Goal: Task Accomplishment & Management: Manage account settings

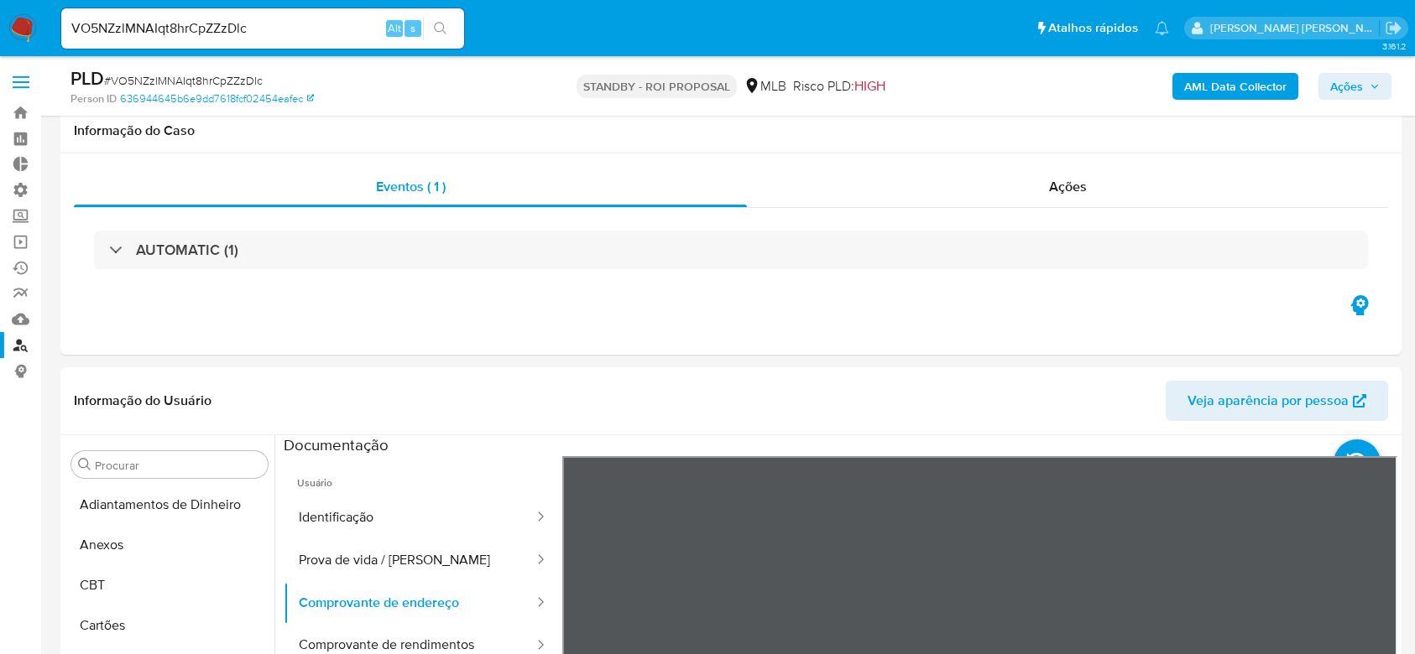
select select "10"
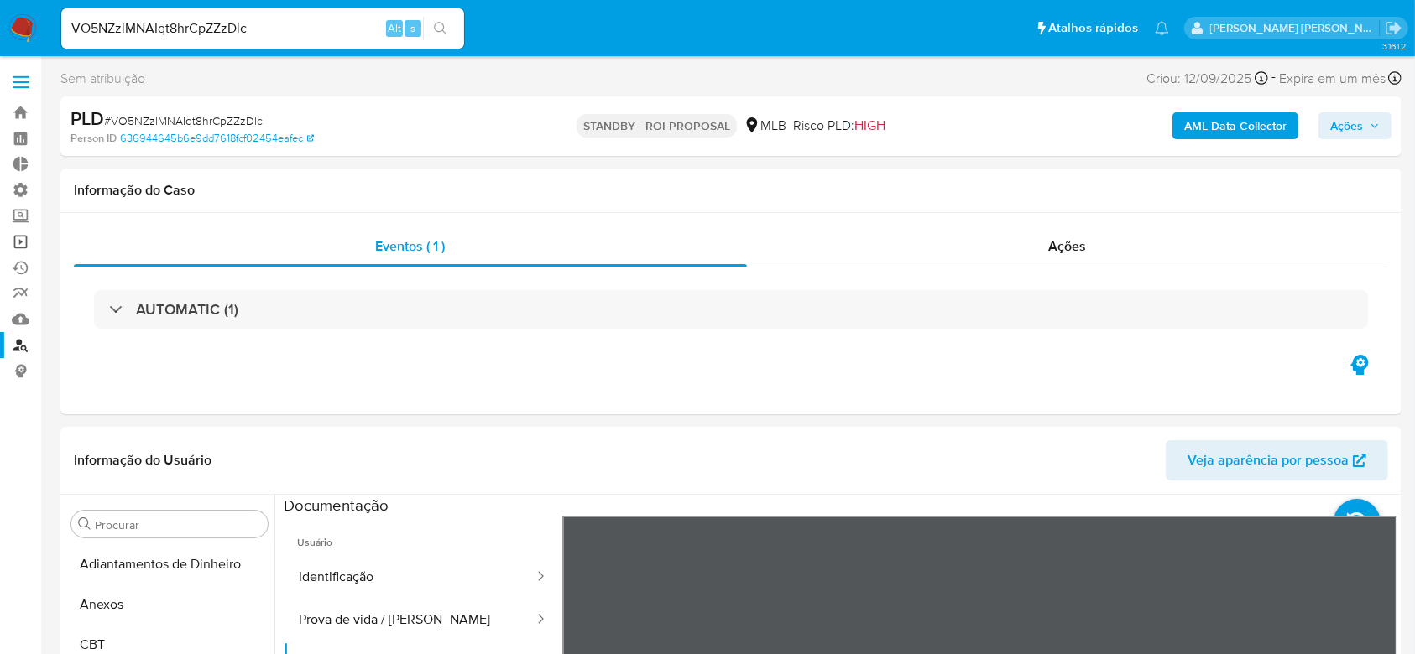
click at [27, 246] on link "Operações em massa" at bounding box center [100, 242] width 200 height 26
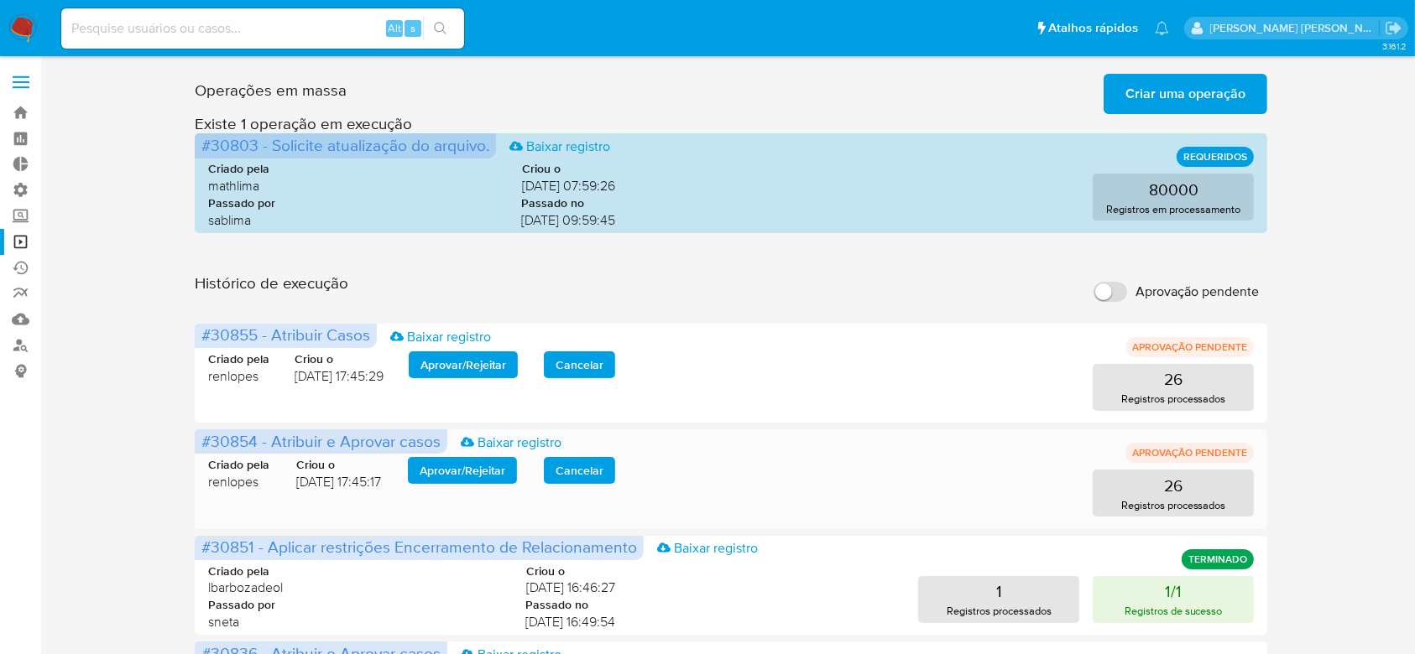
click at [477, 471] on span "Aprovar / Rejeitar" at bounding box center [463, 470] width 86 height 23
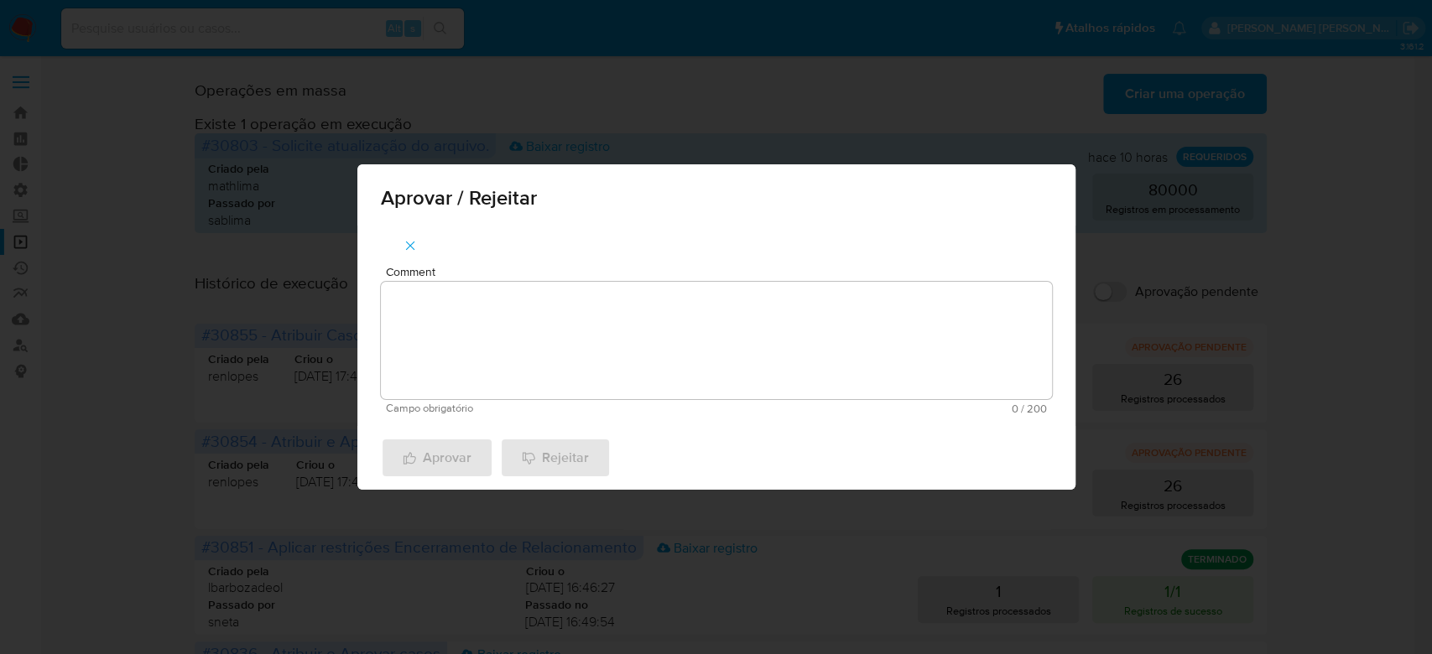
click at [571, 358] on textarea "Comment" at bounding box center [716, 340] width 671 height 117
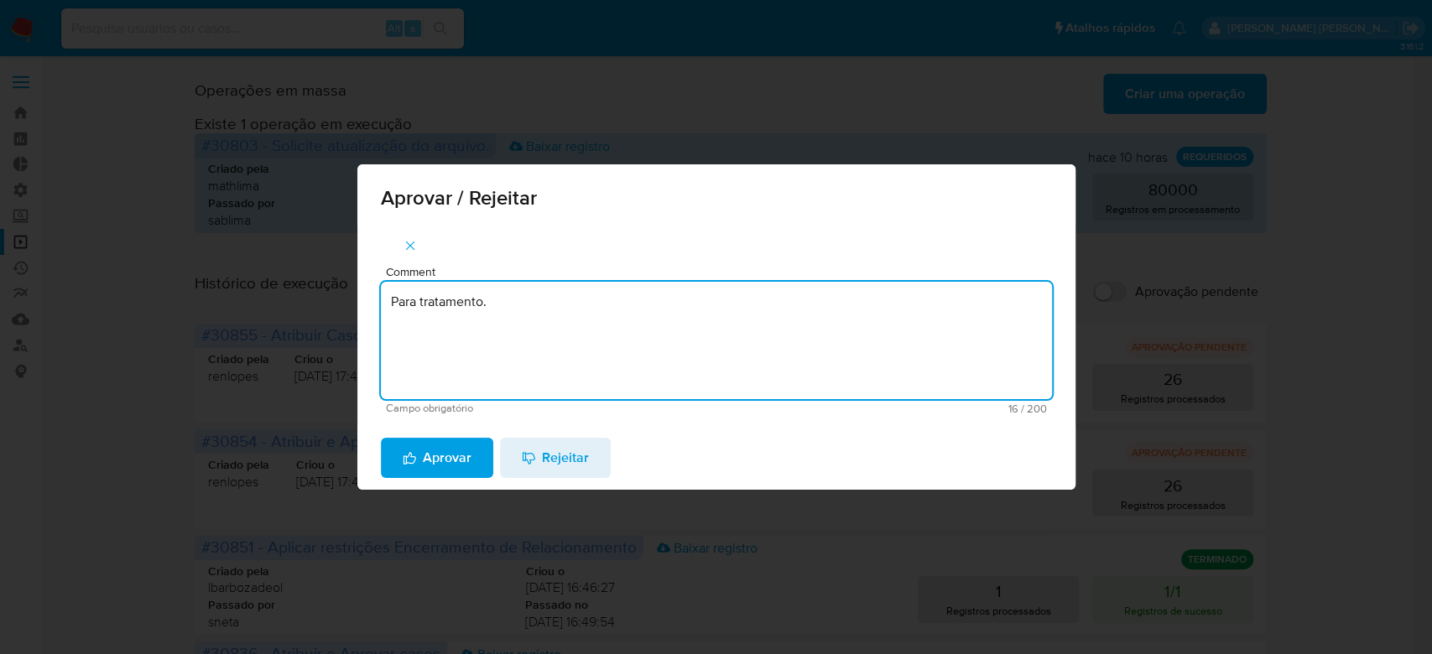
drag, startPoint x: 546, startPoint y: 308, endPoint x: 272, endPoint y: 283, distance: 275.5
click at [272, 283] on div "Aprovar / Rejeitar Comment Para tratamento. Campo obrigatório 16 / 200 184 cara…" at bounding box center [716, 327] width 1432 height 654
click at [530, 366] on textarea "Para tratamento." at bounding box center [716, 340] width 671 height 117
type textarea "Para tratamento."
click at [454, 451] on span "Aprovar" at bounding box center [437, 458] width 69 height 37
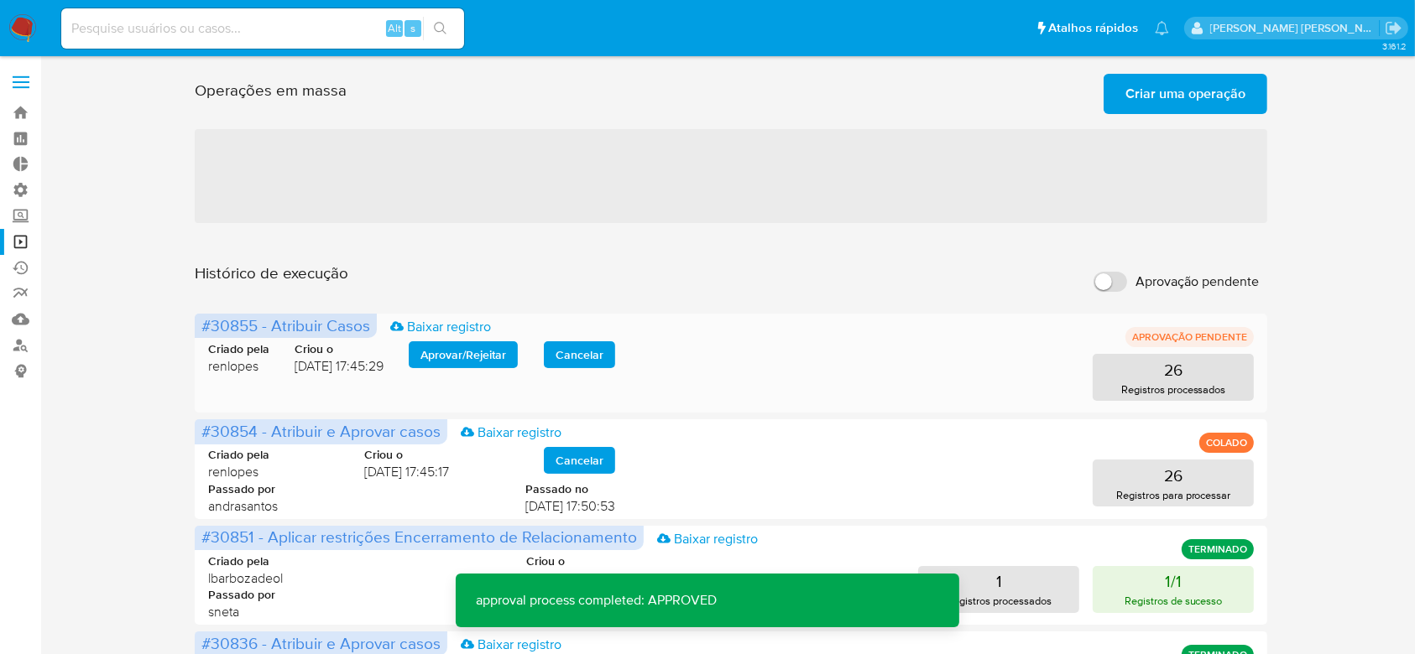
click at [470, 350] on span "Aprovar / Rejeitar" at bounding box center [463, 354] width 86 height 23
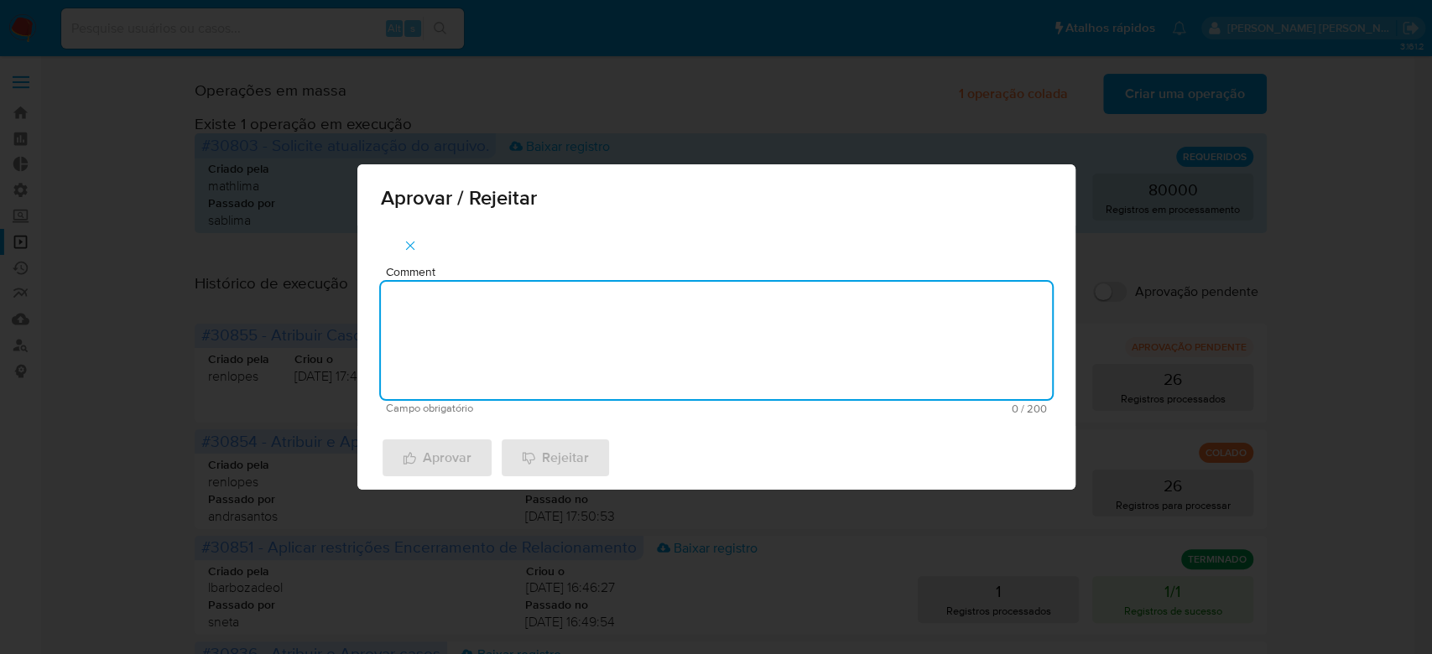
click at [469, 364] on textarea "Comment" at bounding box center [716, 340] width 671 height 117
paste textarea "Para tratamento."
type textarea "Para tratamento."
click at [446, 452] on span "Aprovar" at bounding box center [437, 458] width 69 height 37
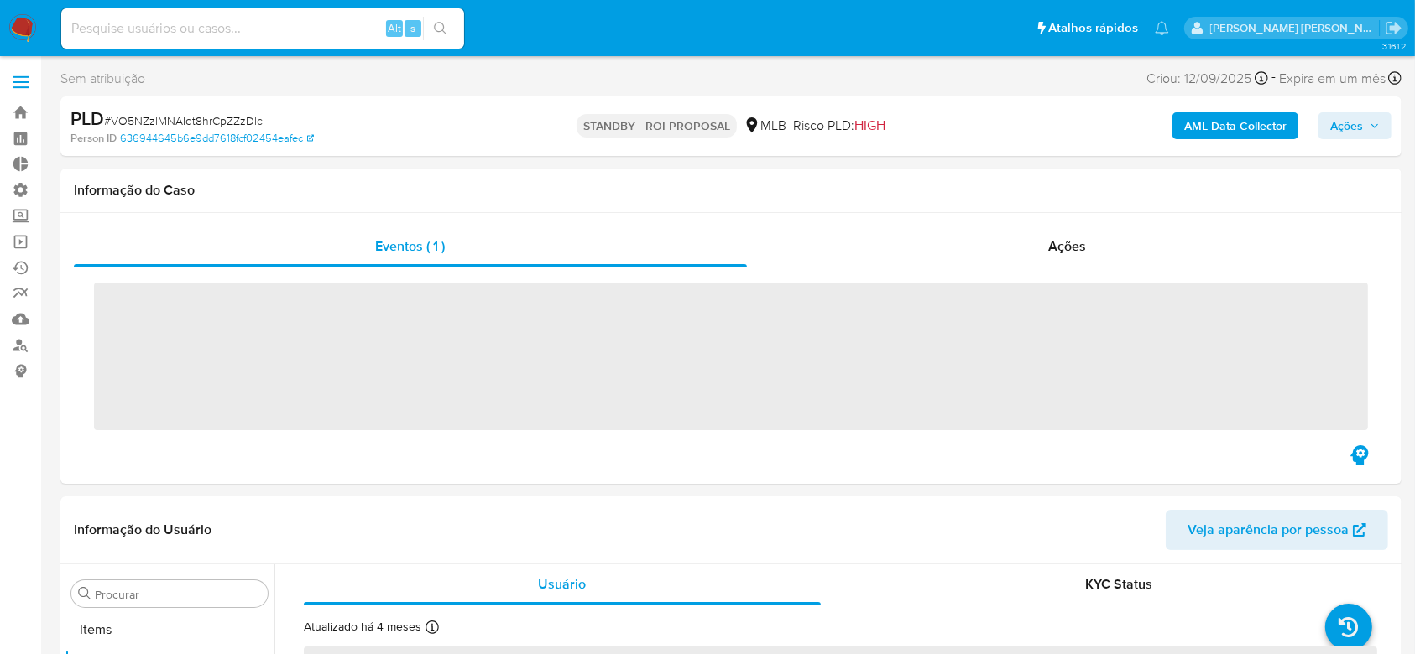
scroll to position [870, 0]
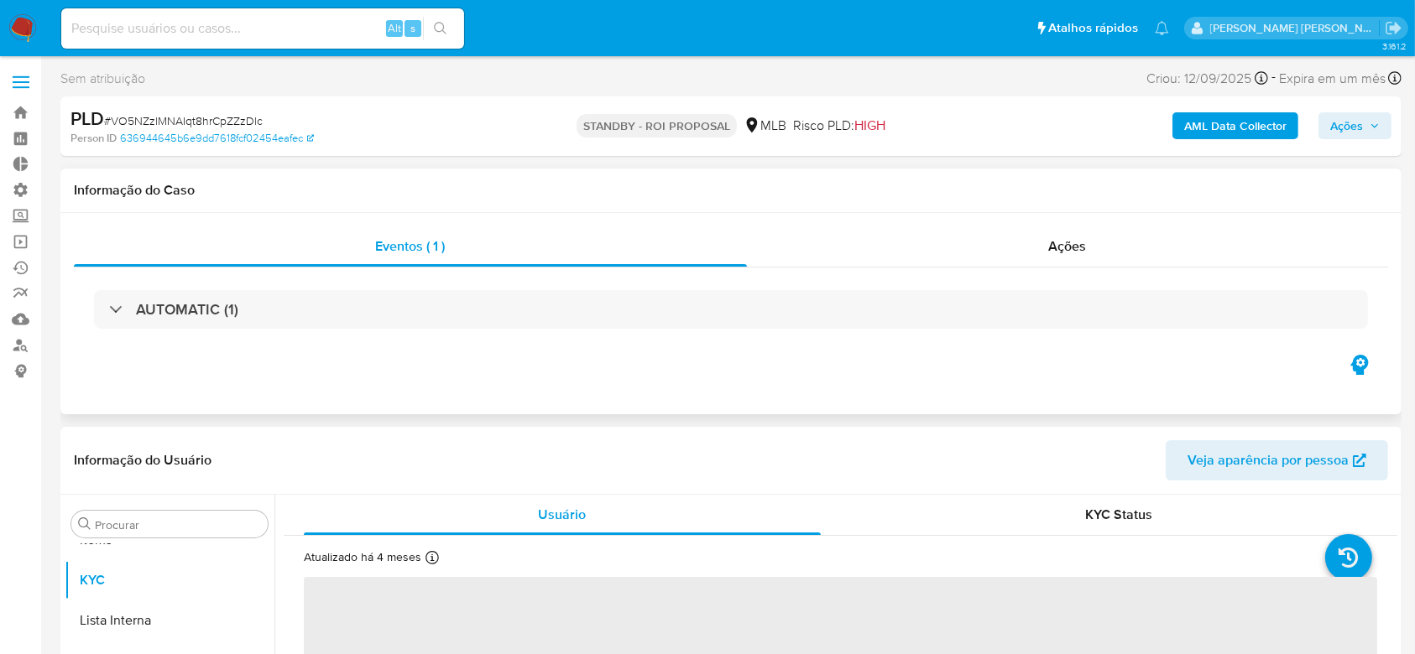
select select "10"
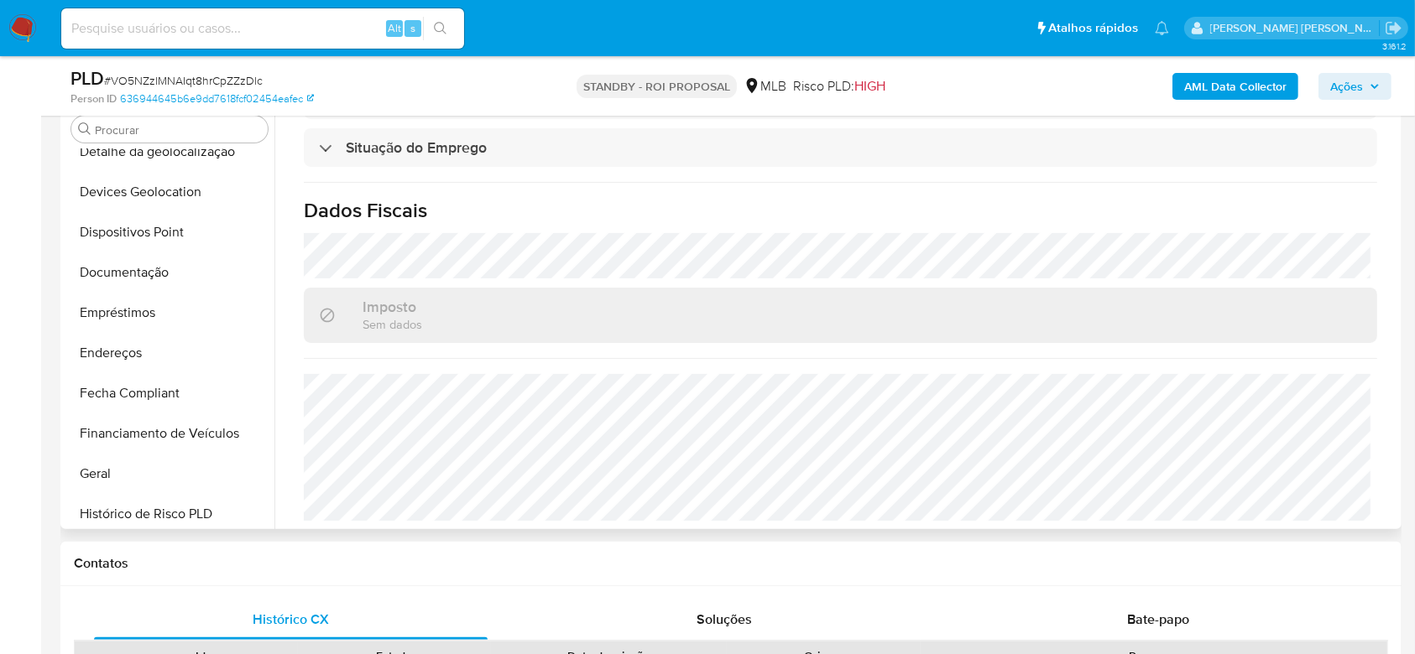
scroll to position [199, 0]
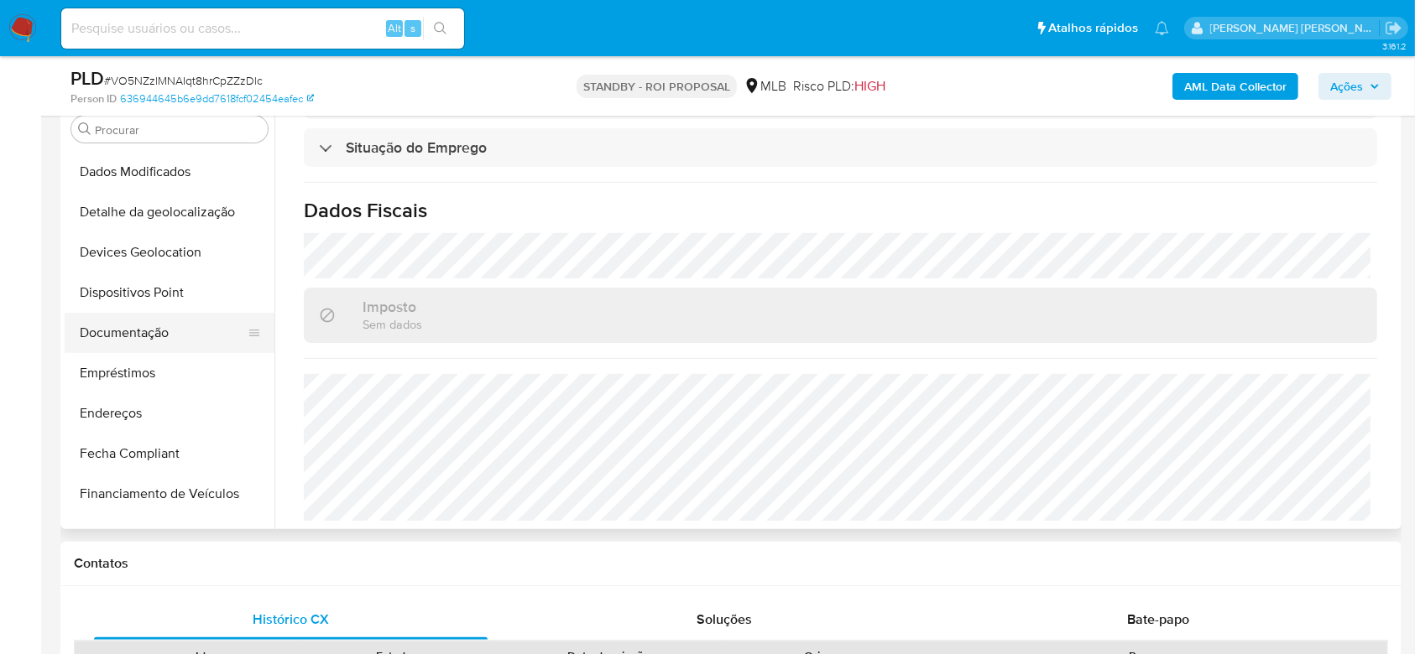
click at [145, 326] on button "Documentação" at bounding box center [163, 333] width 196 height 40
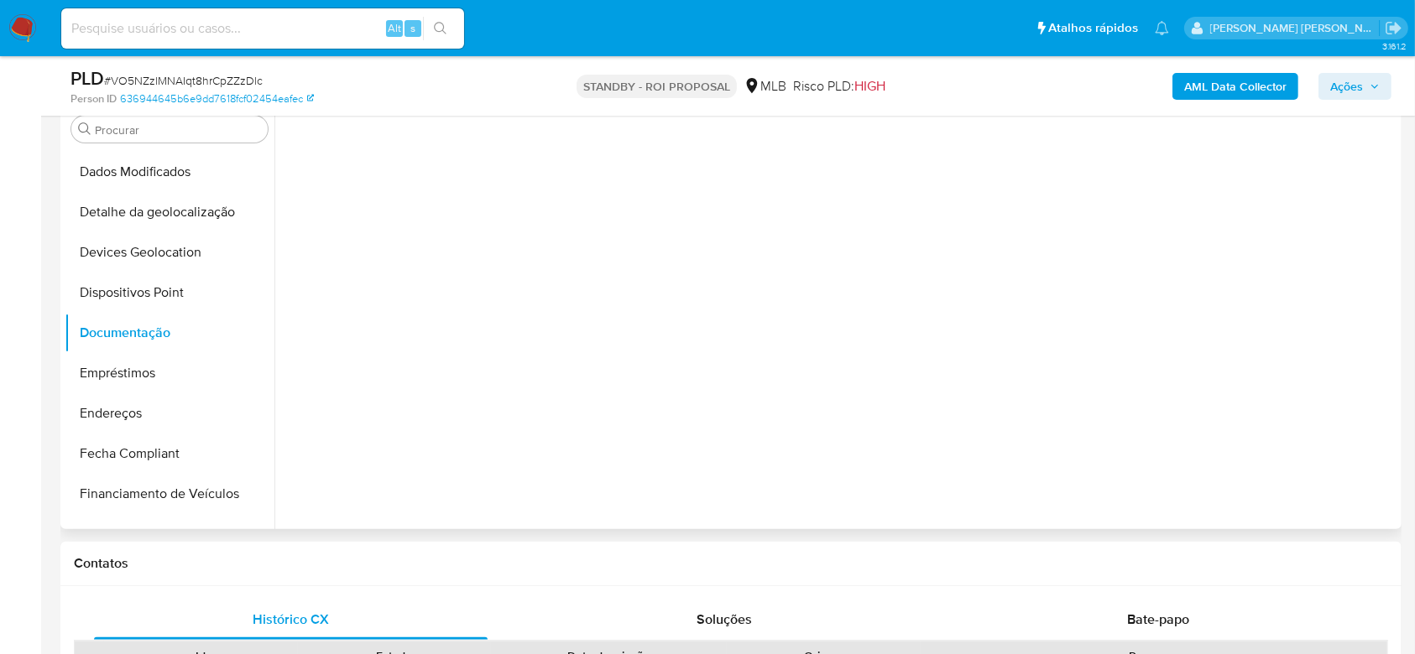
scroll to position [0, 0]
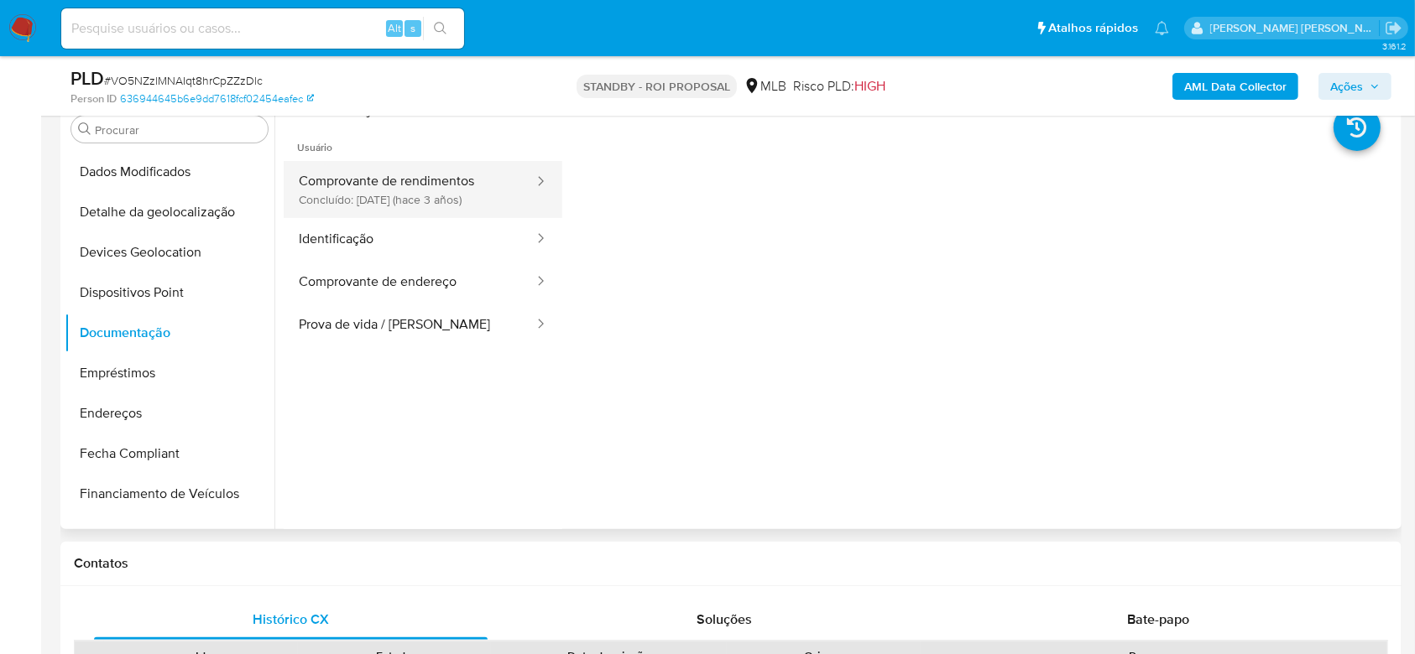
click at [411, 193] on button "Comprovante de rendimentos Concluído: 27/04/2022 (hace 3 años)" at bounding box center [410, 189] width 252 height 57
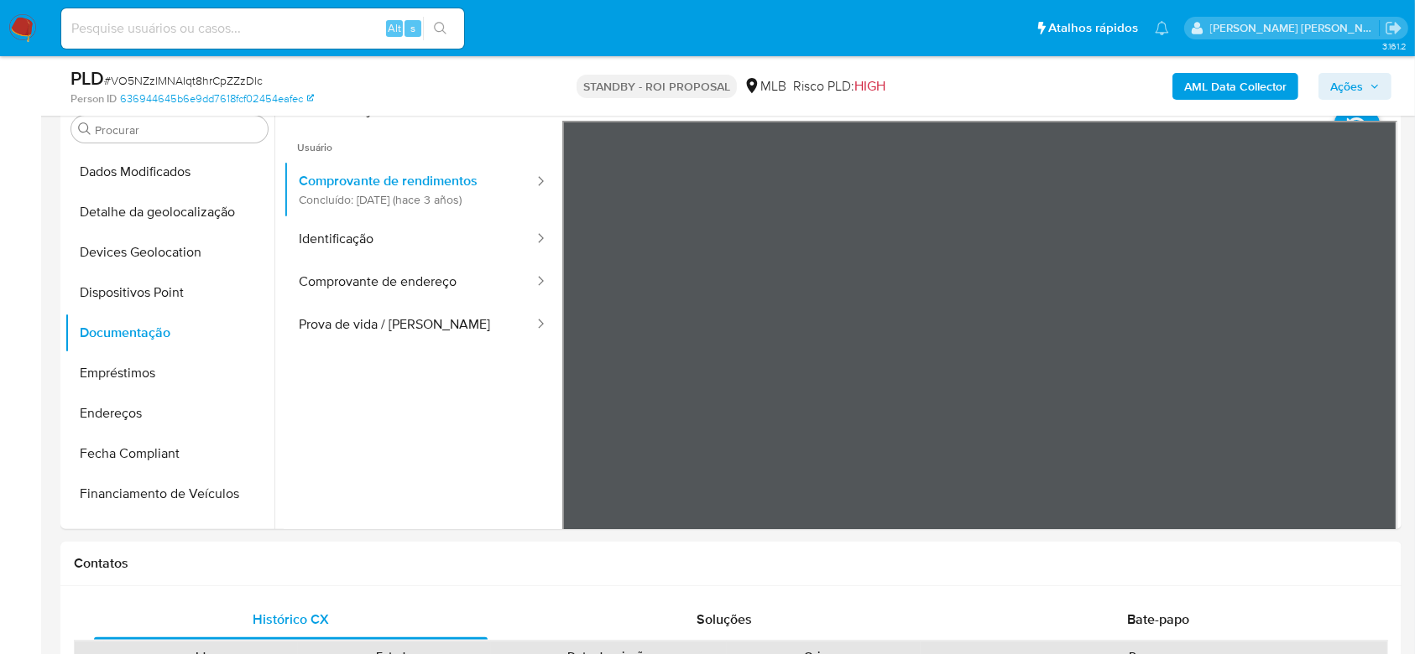
click at [343, 246] on button "Identificação" at bounding box center [410, 239] width 252 height 43
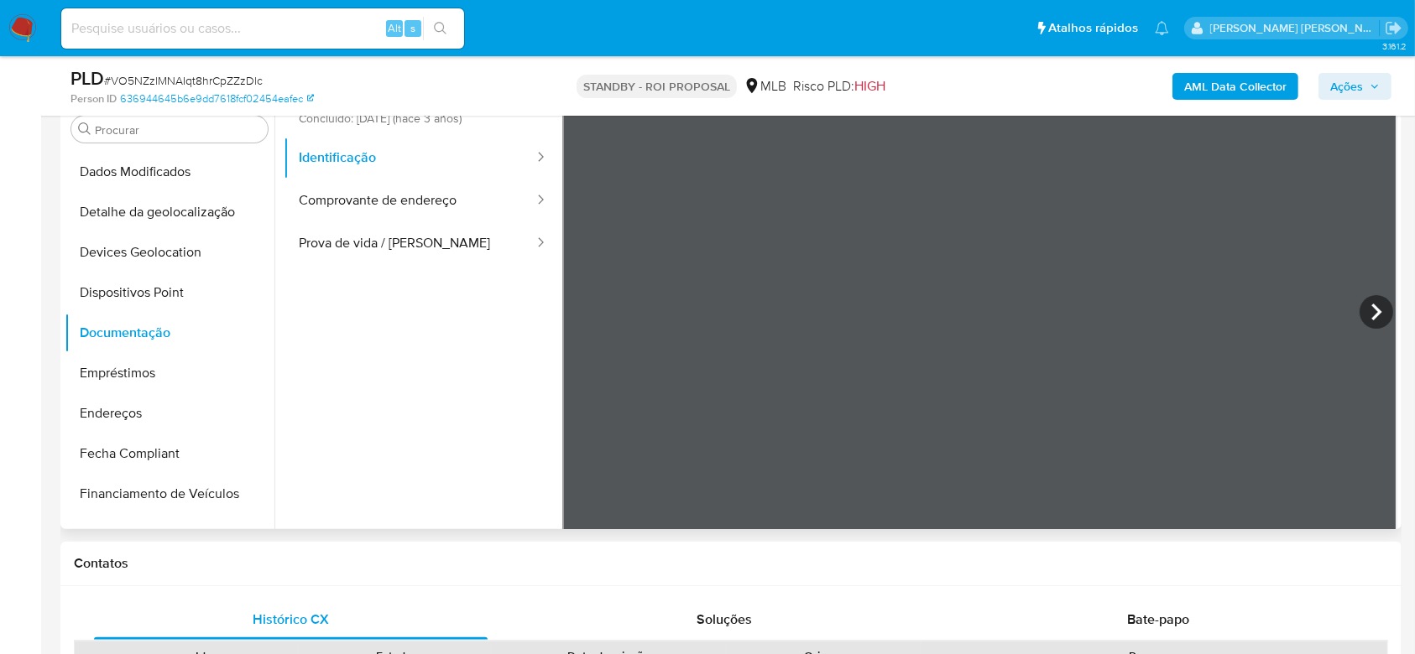
scroll to position [112, 0]
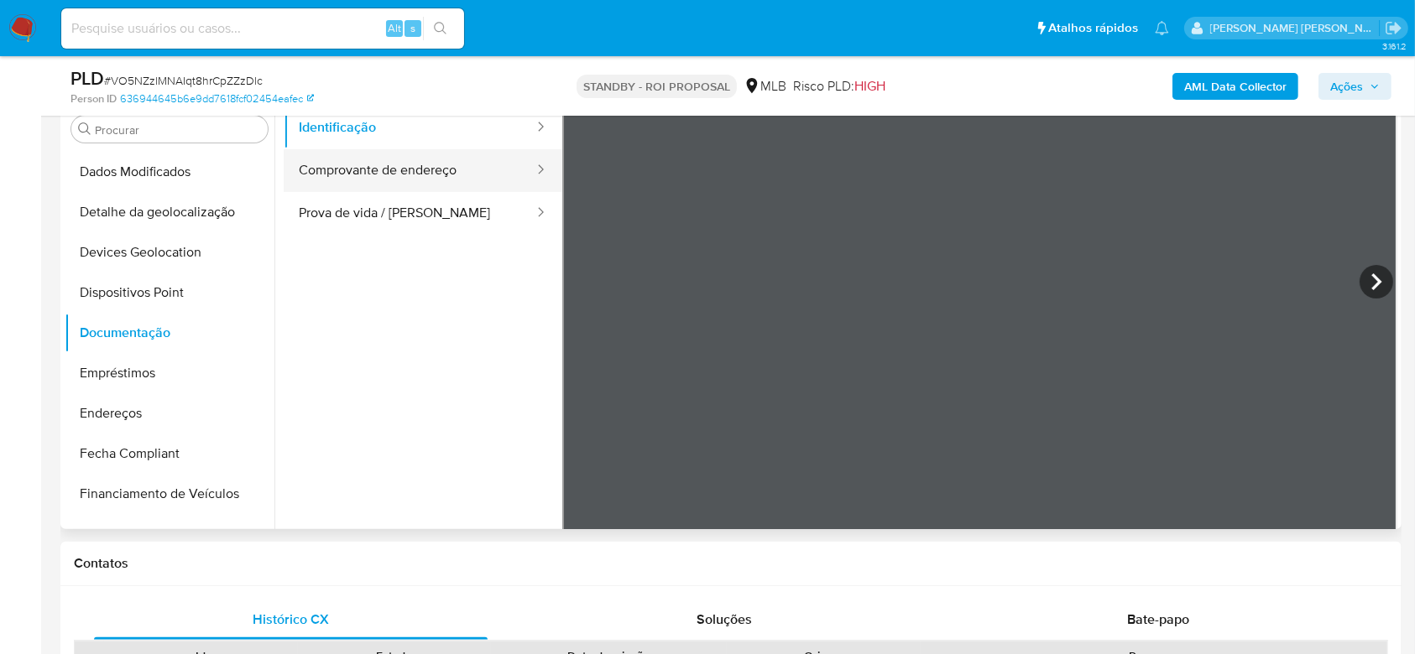
click at [307, 170] on button "Comprovante de endereço" at bounding box center [410, 170] width 252 height 43
click at [363, 214] on button "Prova de vida / [PERSON_NAME]" at bounding box center [410, 213] width 252 height 43
click at [201, 19] on input at bounding box center [262, 29] width 403 height 22
paste input "DBJFgZUxMWnAUPZHr9anKOL4"
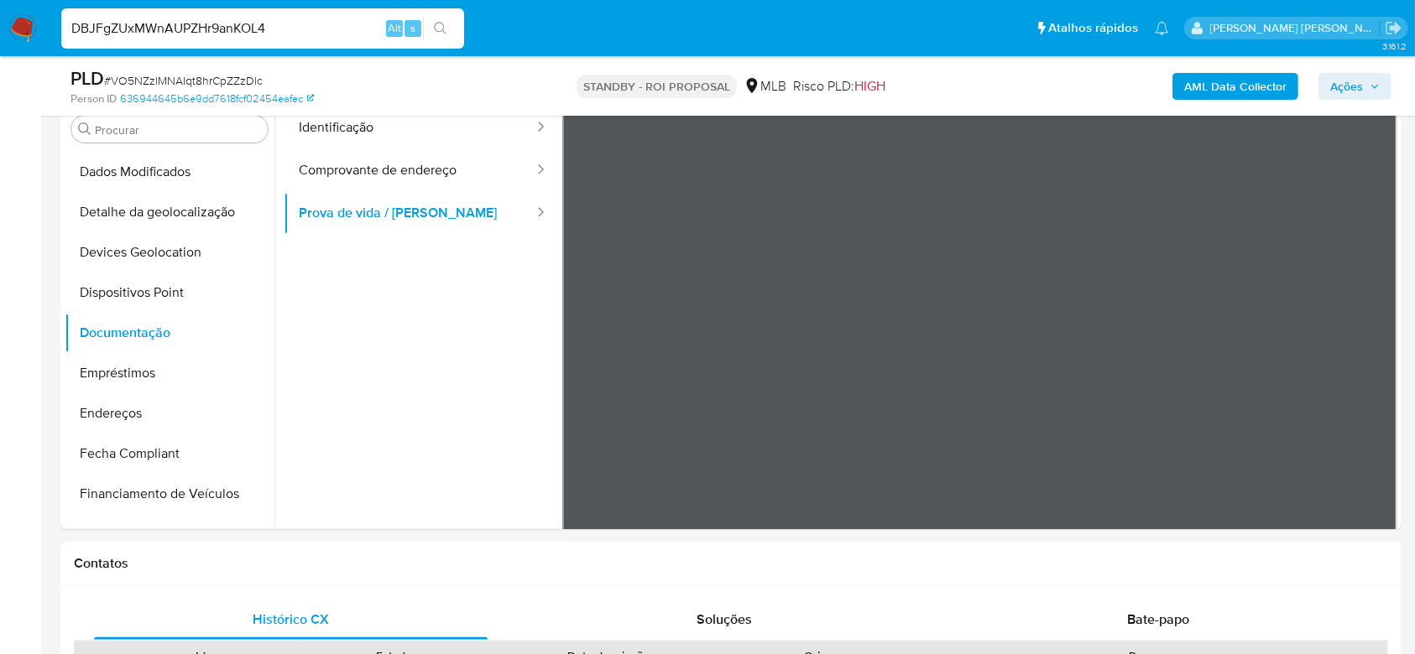
type input "DBJFgZUxMWnAUPZHr9anKOL4"
click at [436, 24] on icon "search-icon" at bounding box center [440, 28] width 13 height 13
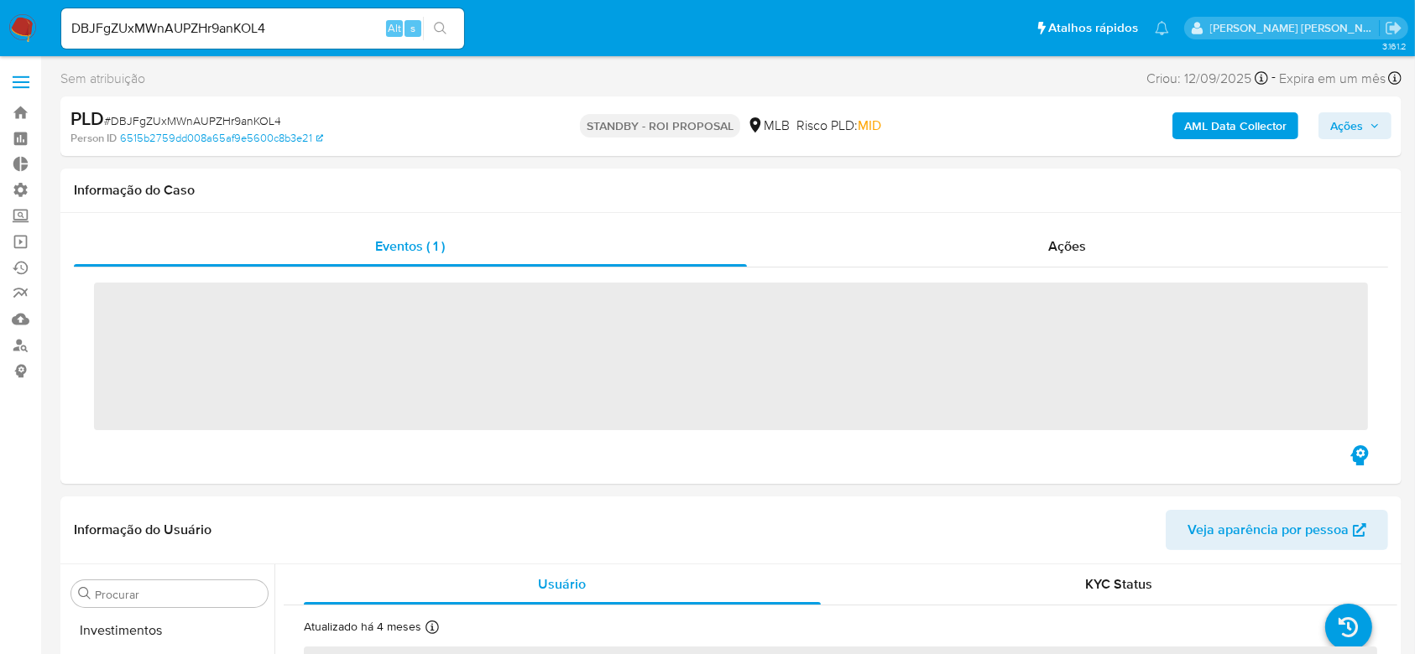
scroll to position [867, 0]
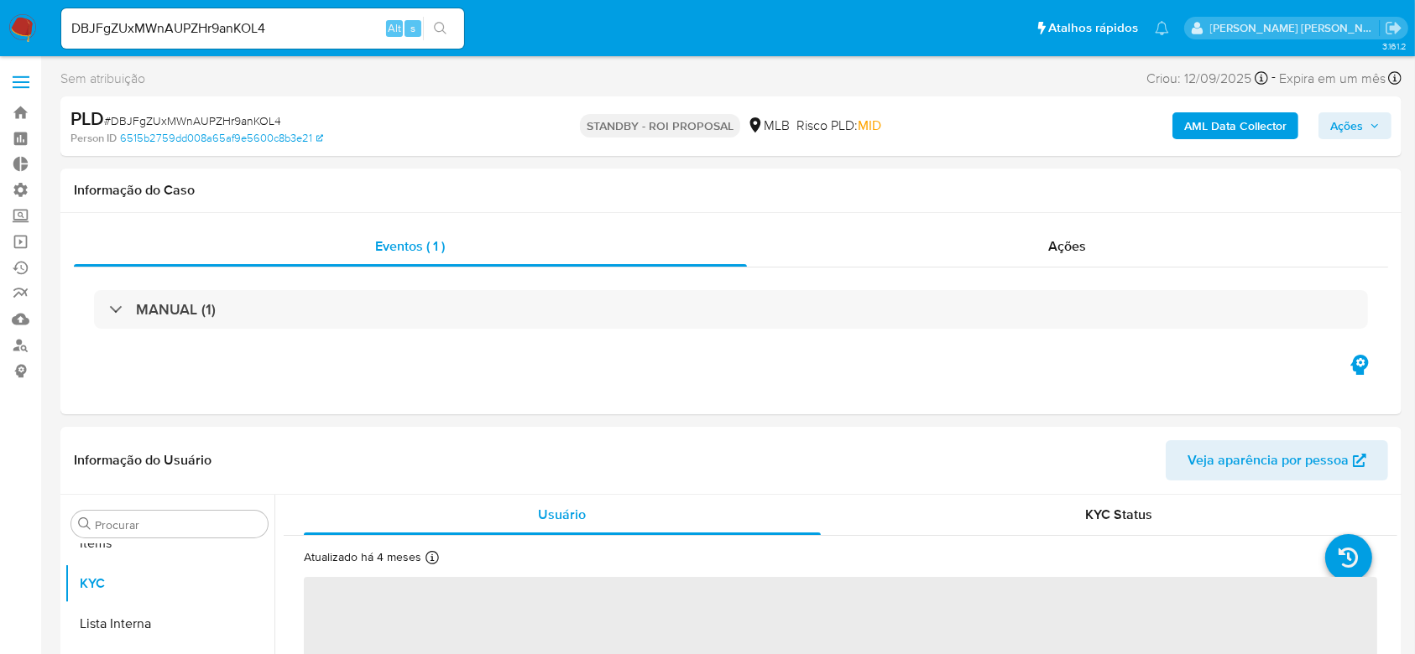
select select "10"
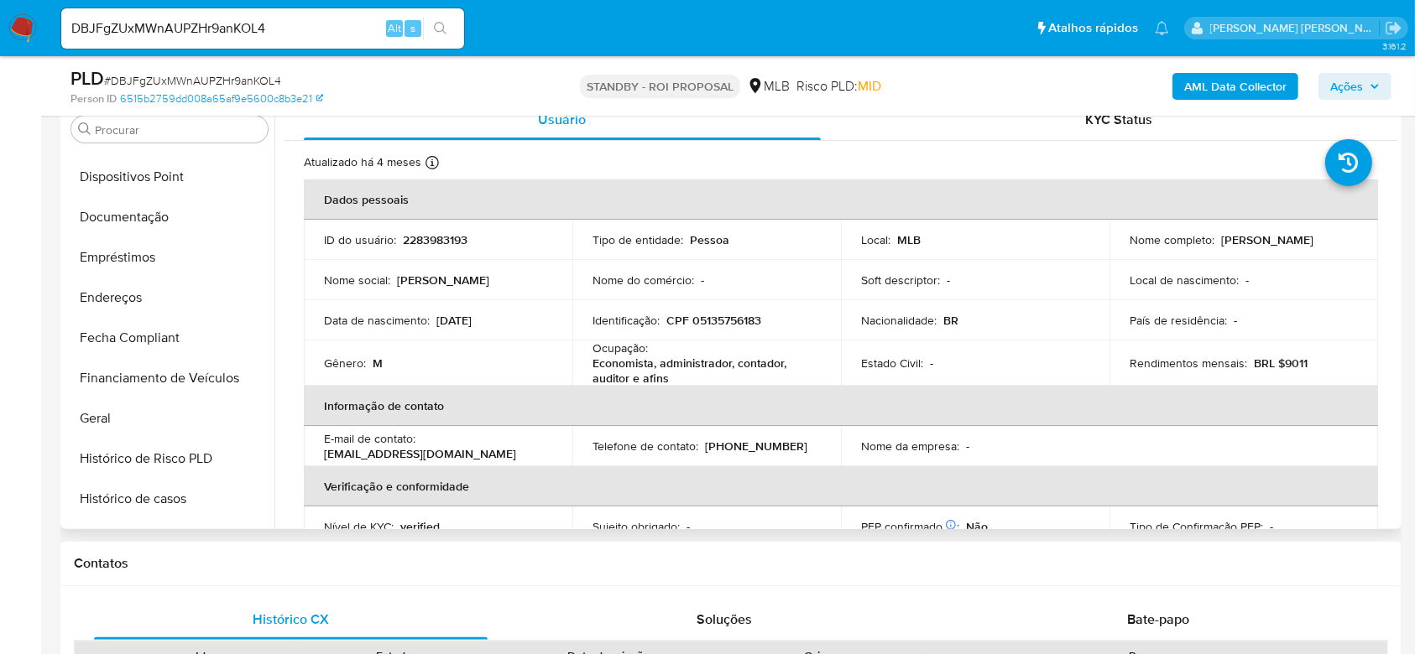
scroll to position [310, 0]
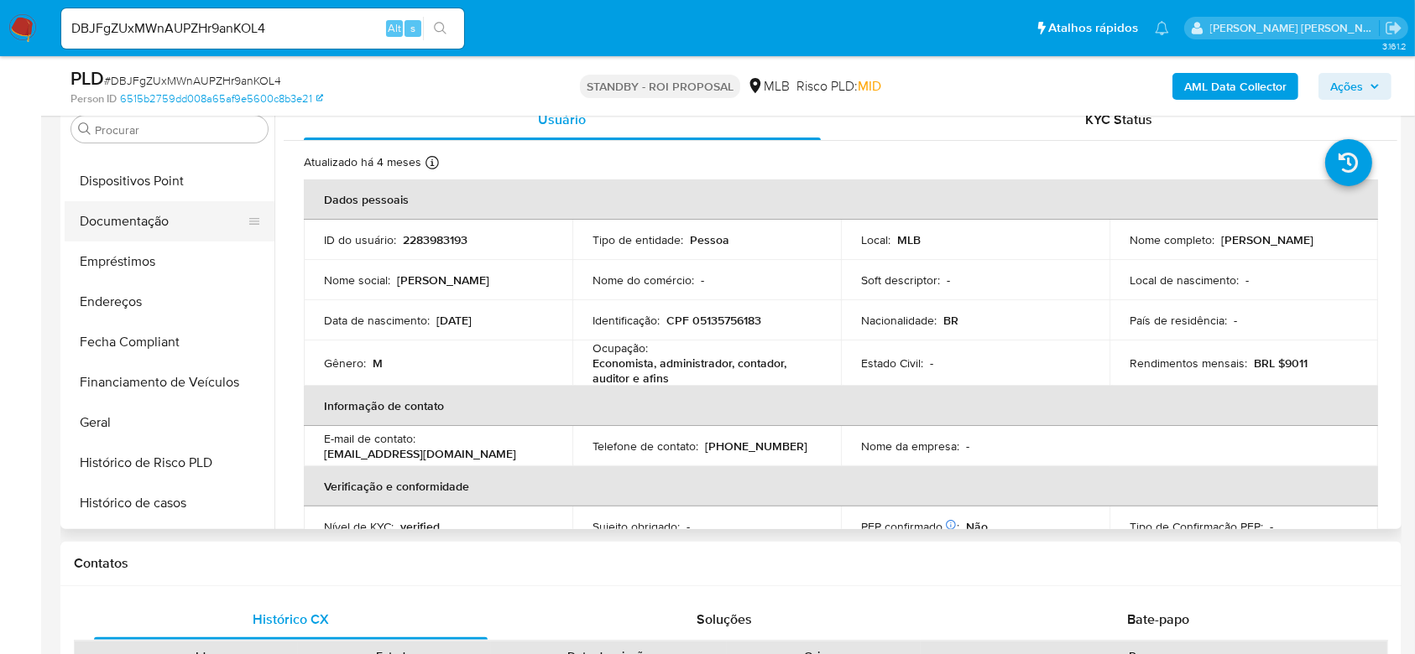
click at [146, 217] on button "Documentação" at bounding box center [163, 221] width 196 height 40
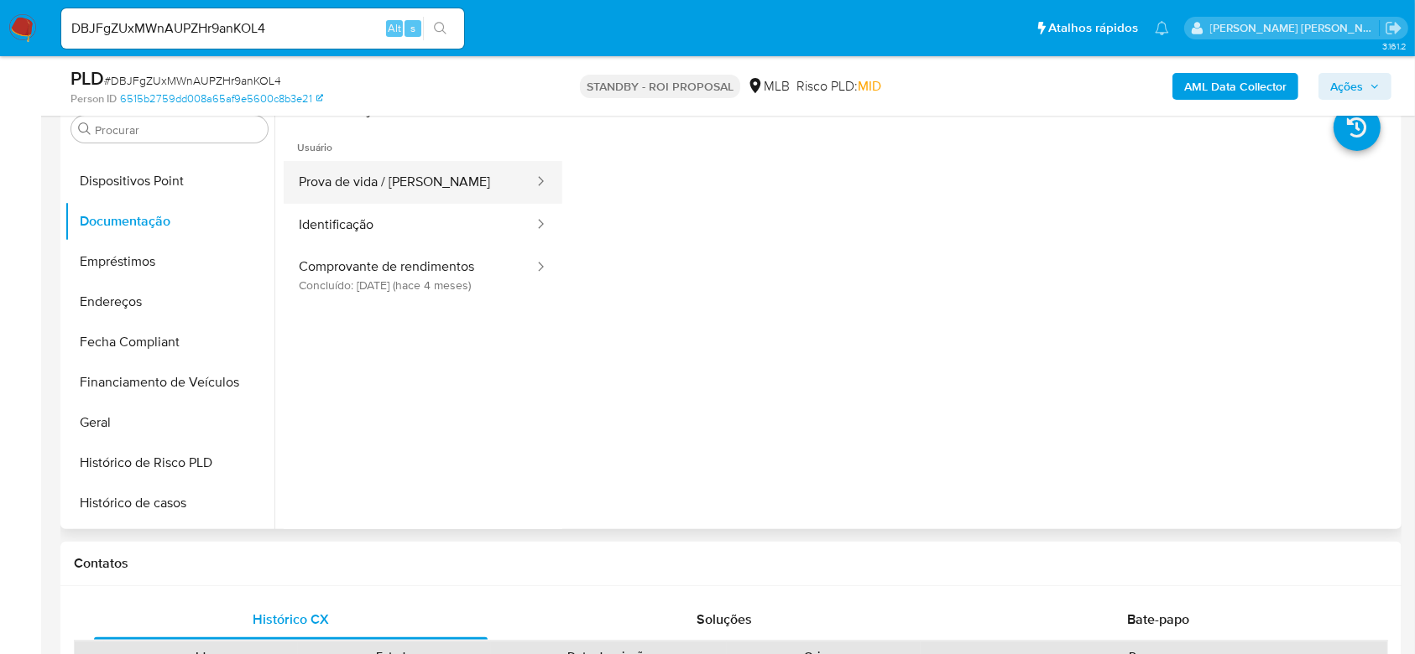
click at [453, 187] on button "Prova de vida / Selfie" at bounding box center [410, 182] width 252 height 43
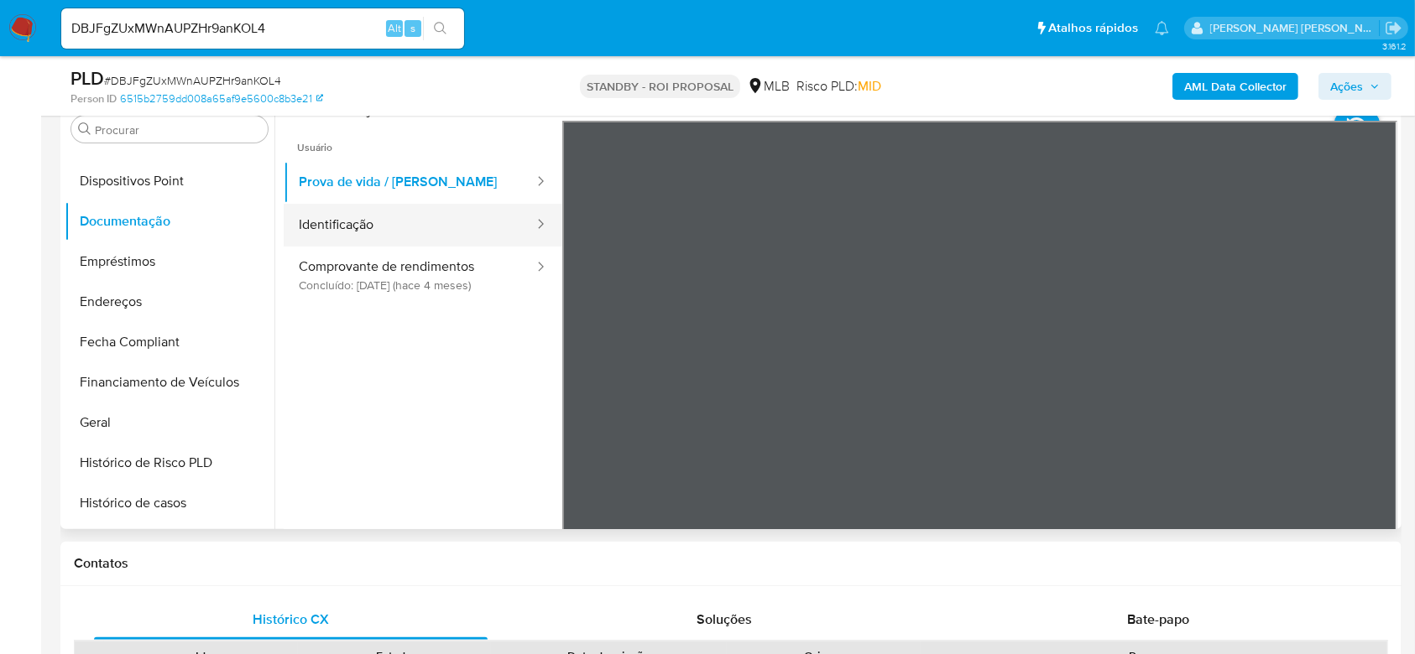
click at [376, 227] on button "Identificação" at bounding box center [410, 225] width 252 height 43
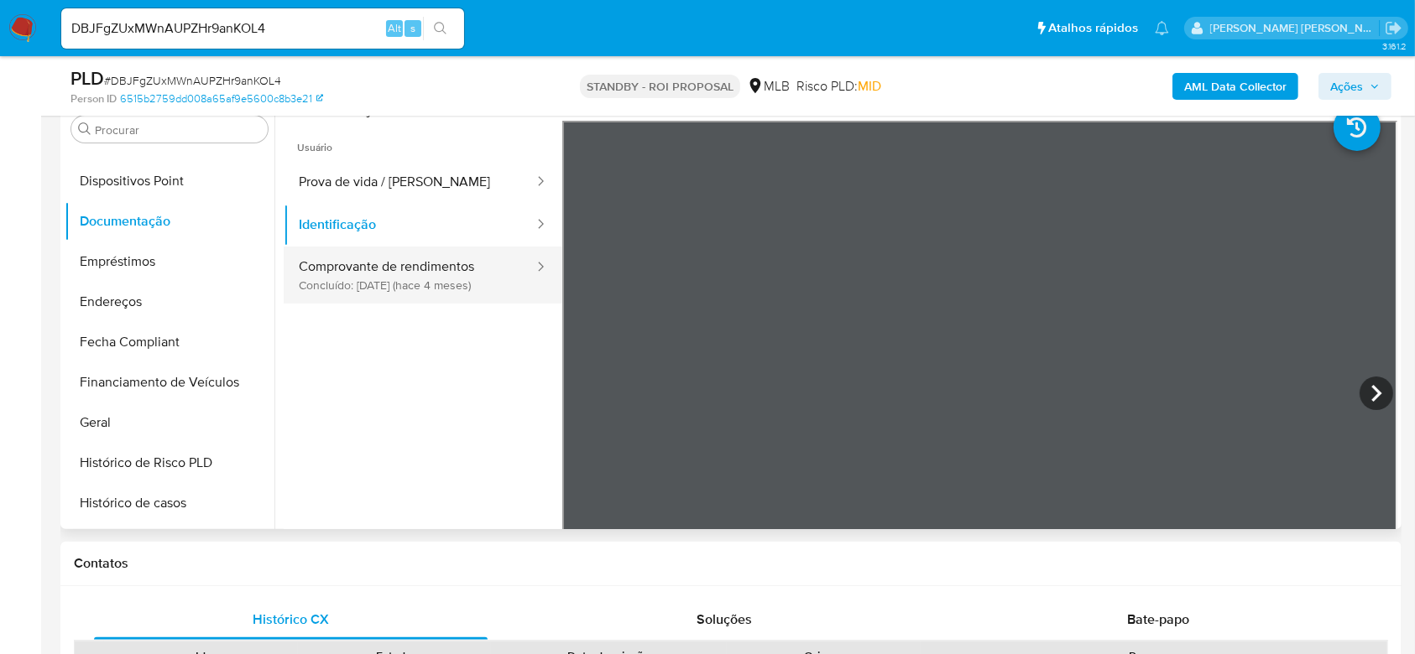
click at [418, 299] on button "Comprovante de rendimentos Concluído: 27/05/2025 (hace 4 meses)" at bounding box center [410, 275] width 252 height 57
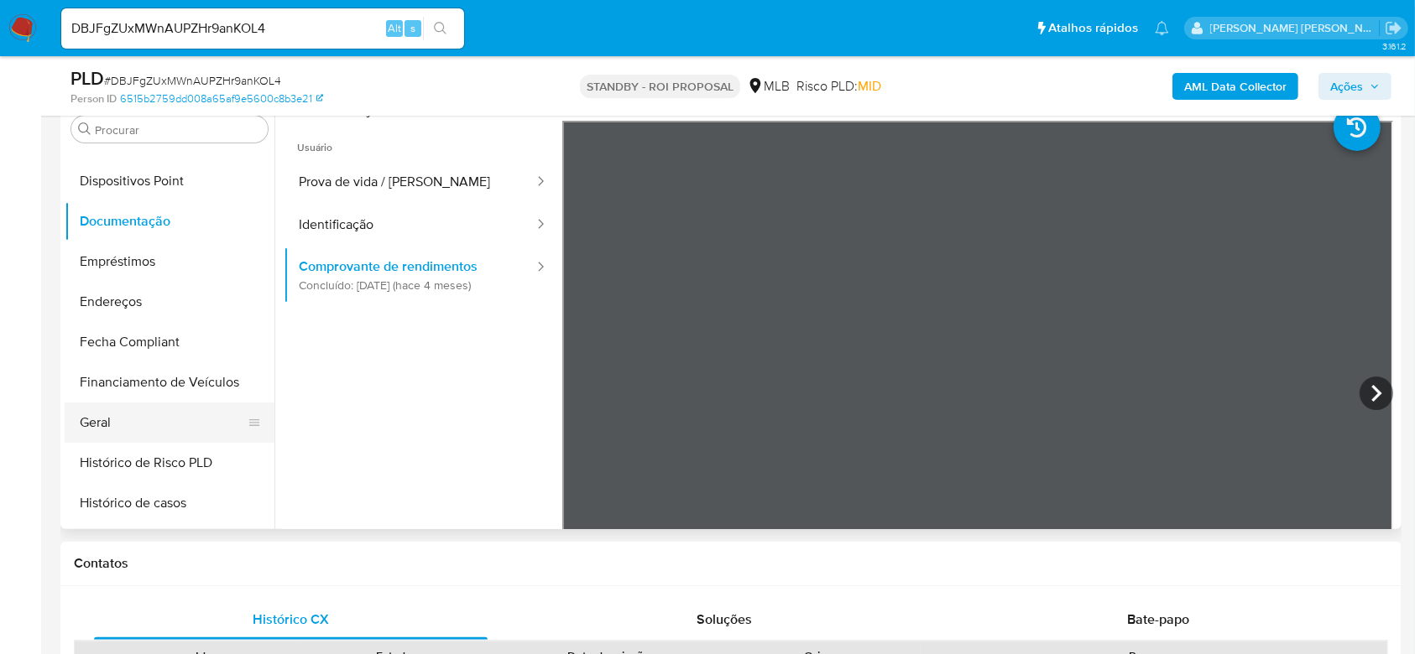
click at [141, 406] on button "Geral" at bounding box center [163, 423] width 196 height 40
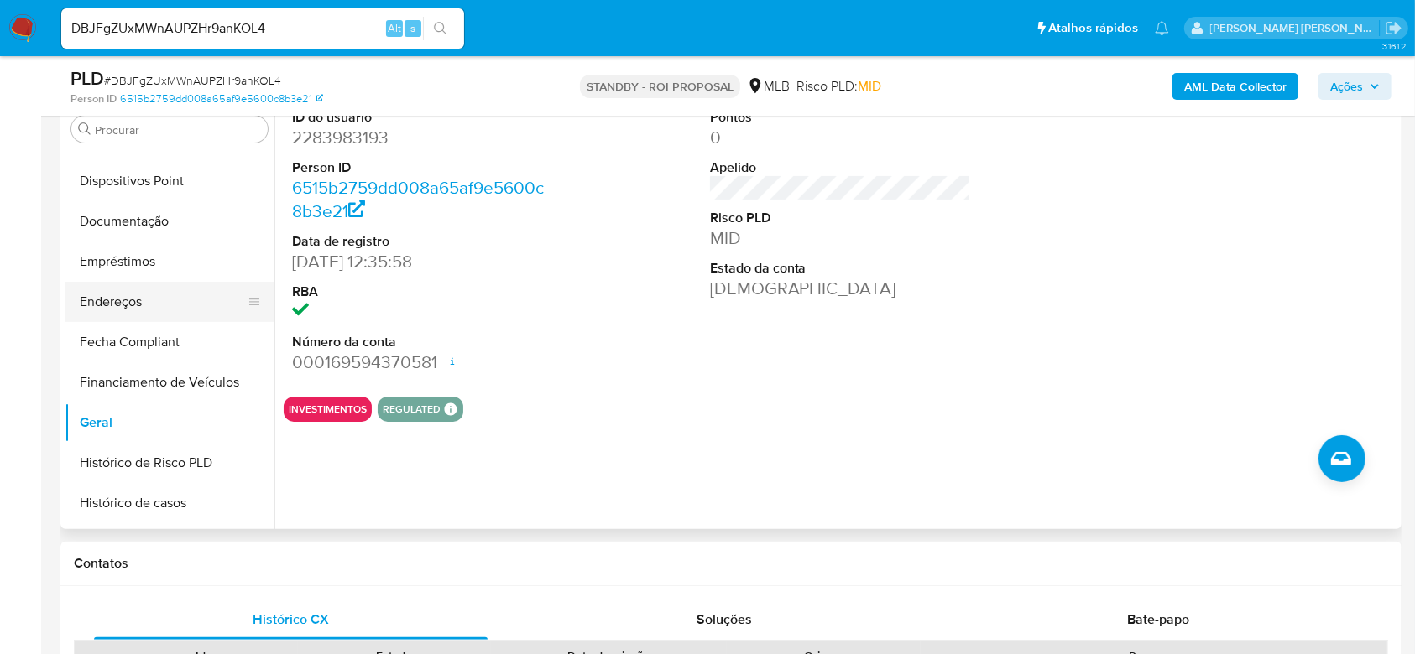
scroll to position [423, 0]
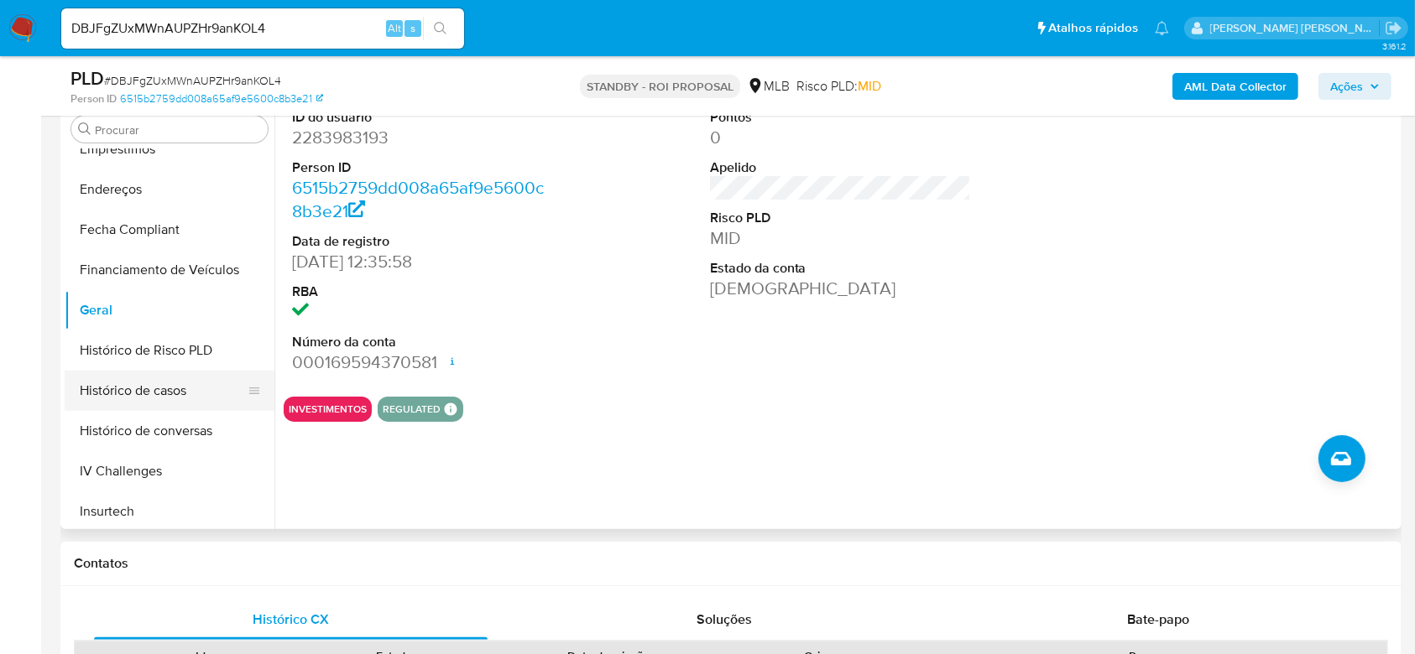
click at [177, 383] on button "Histórico de casos" at bounding box center [163, 391] width 196 height 40
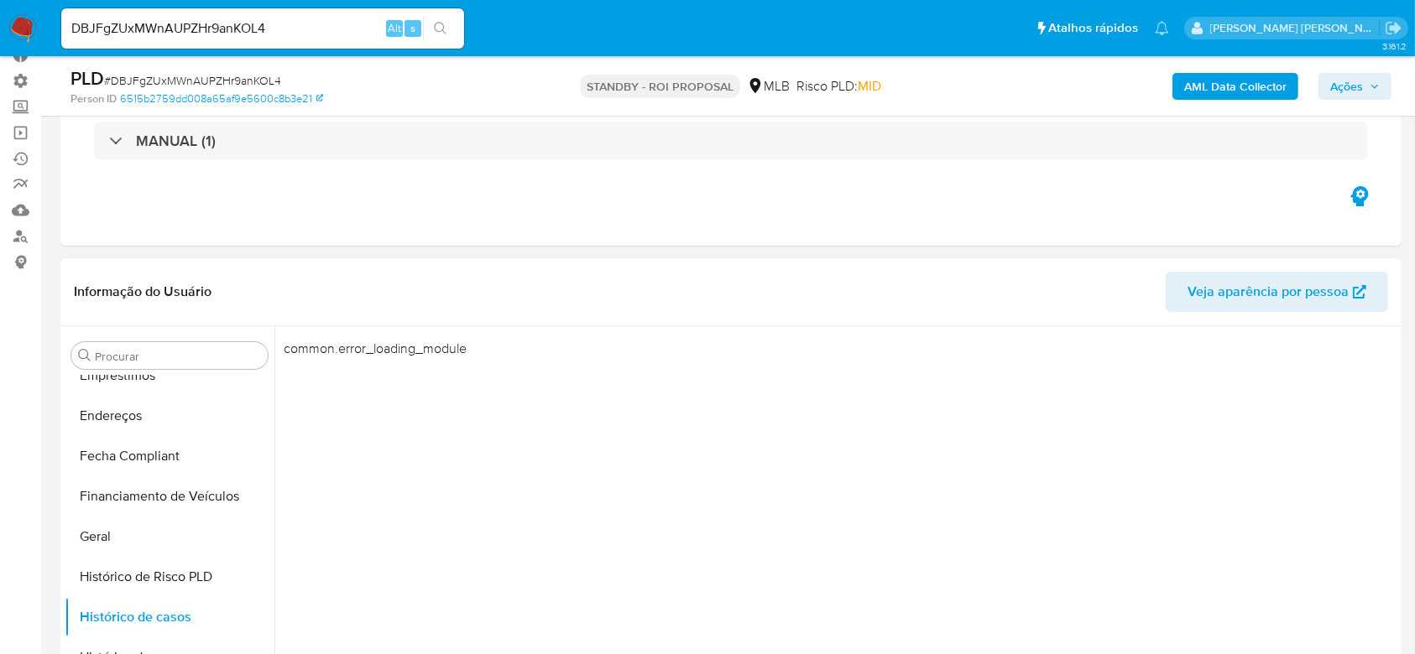
scroll to position [112, 0]
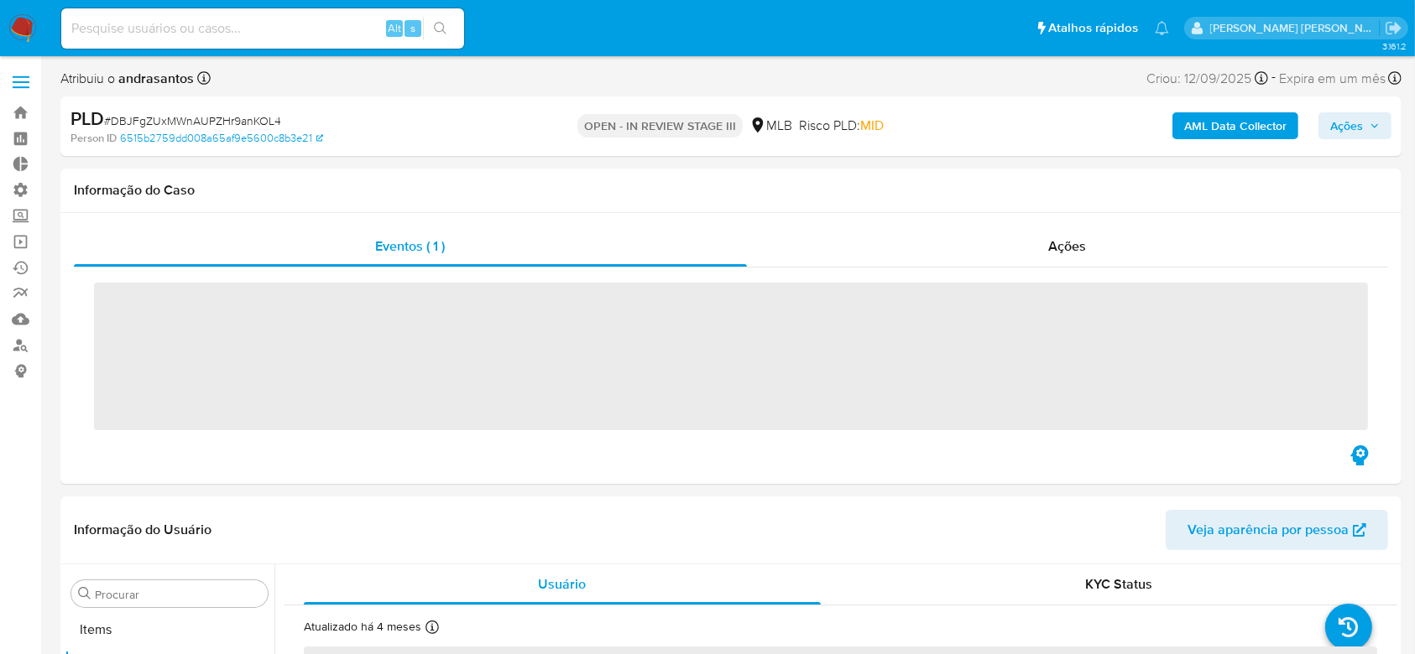
scroll to position [870, 0]
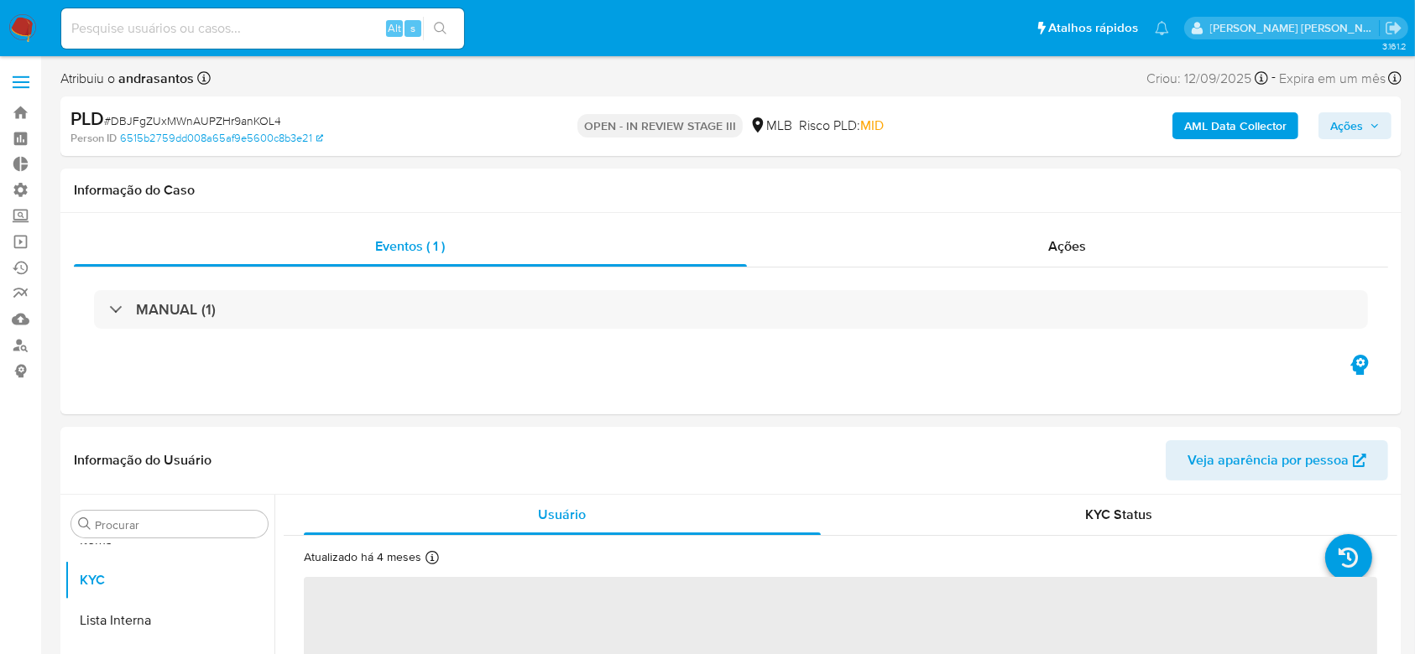
select select "10"
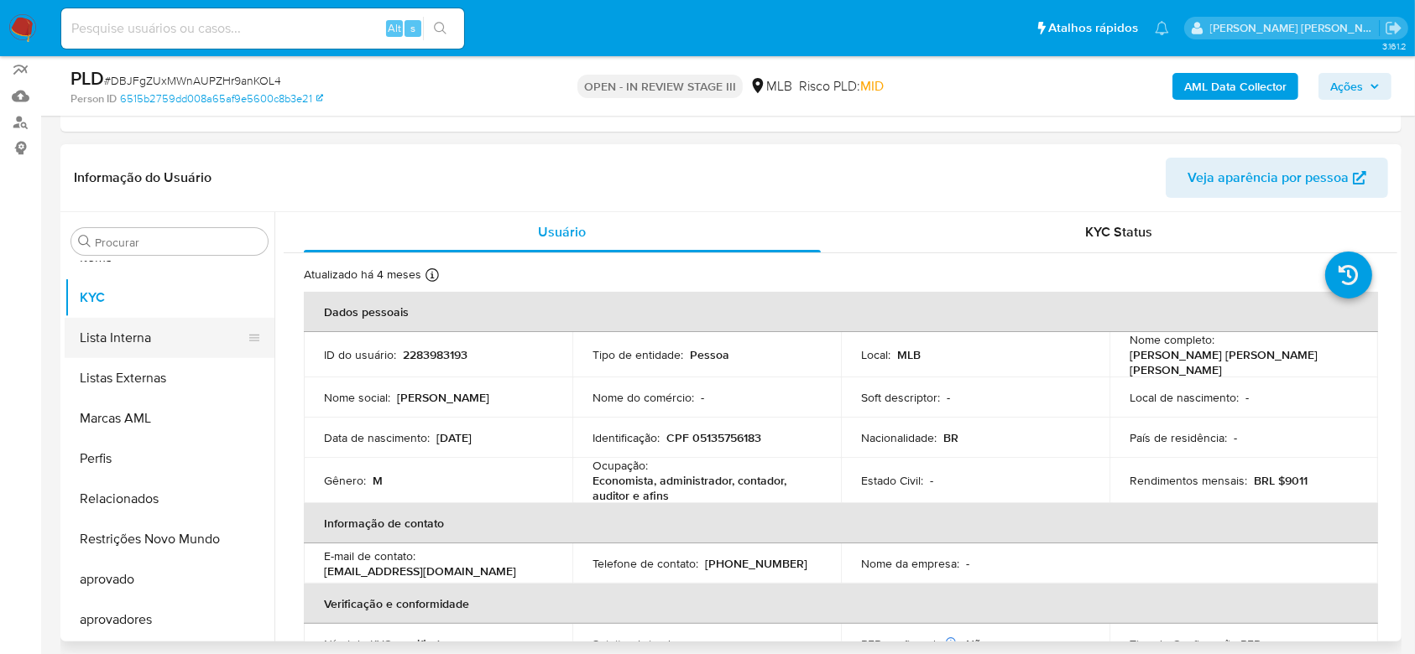
scroll to position [646, 0]
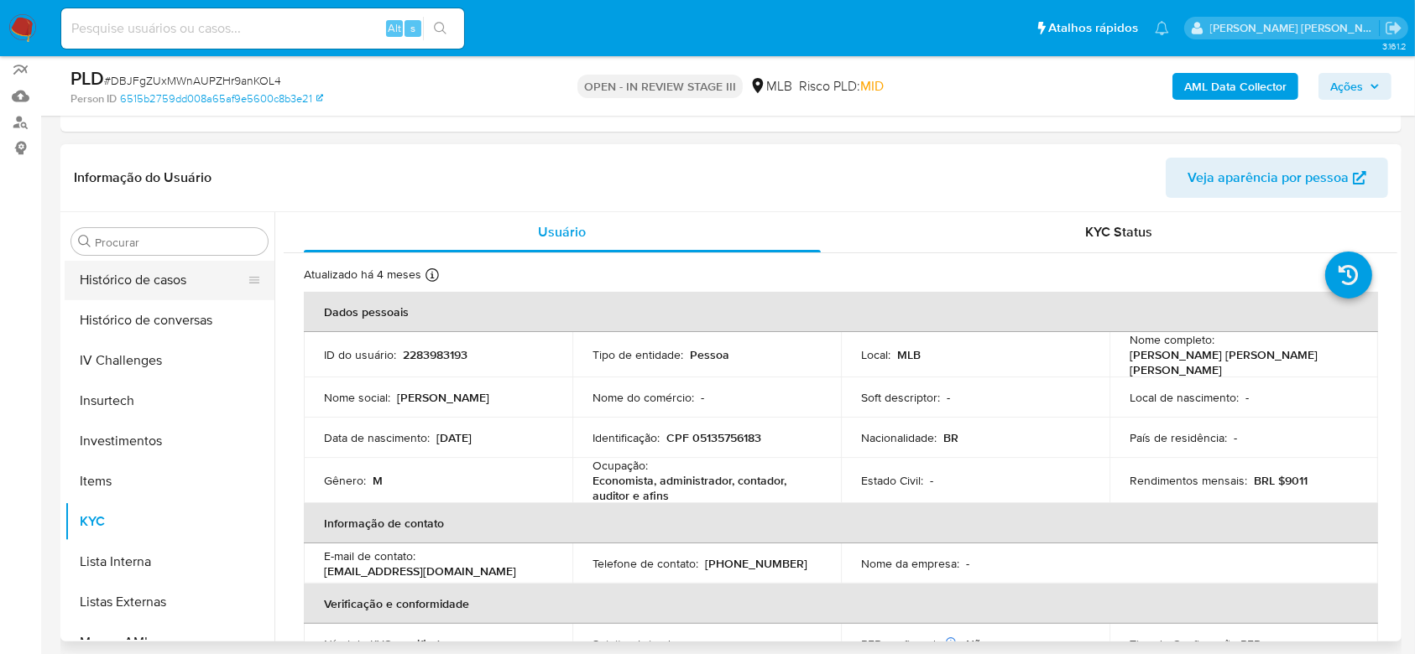
click at [159, 282] on button "Histórico de casos" at bounding box center [163, 280] width 196 height 40
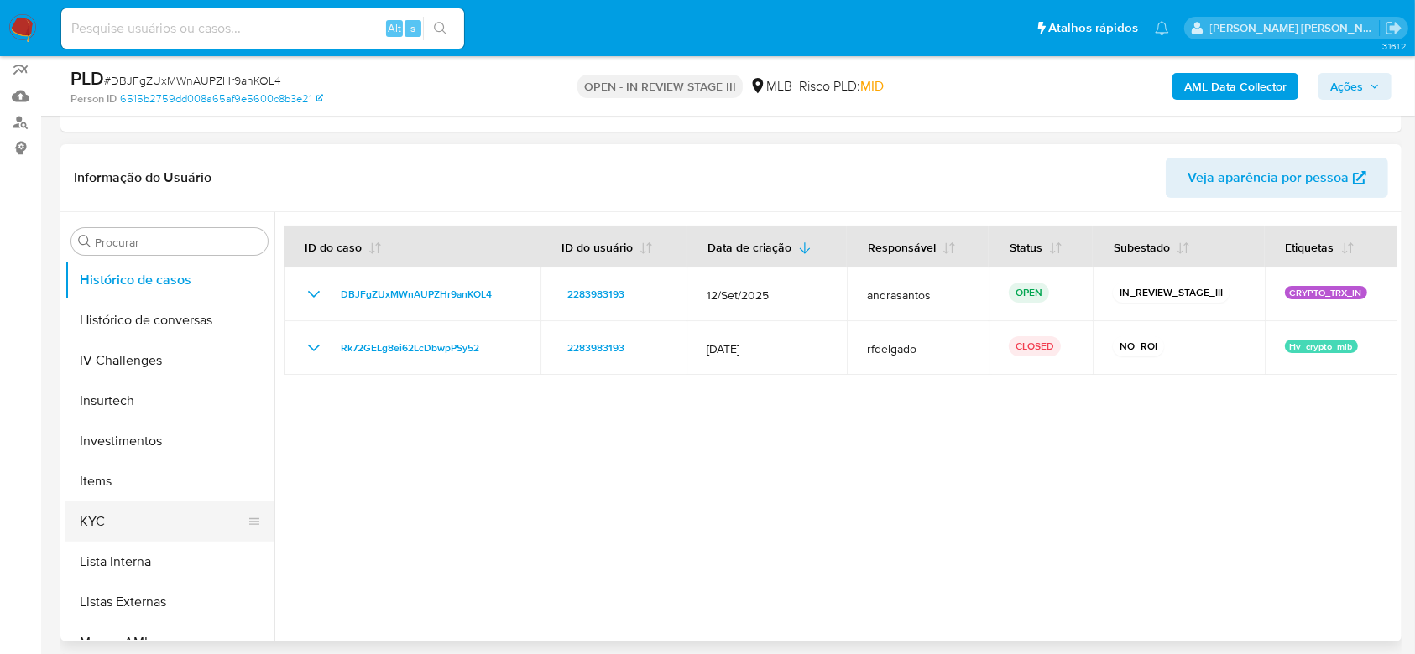
click at [141, 512] on button "KYC" at bounding box center [163, 522] width 196 height 40
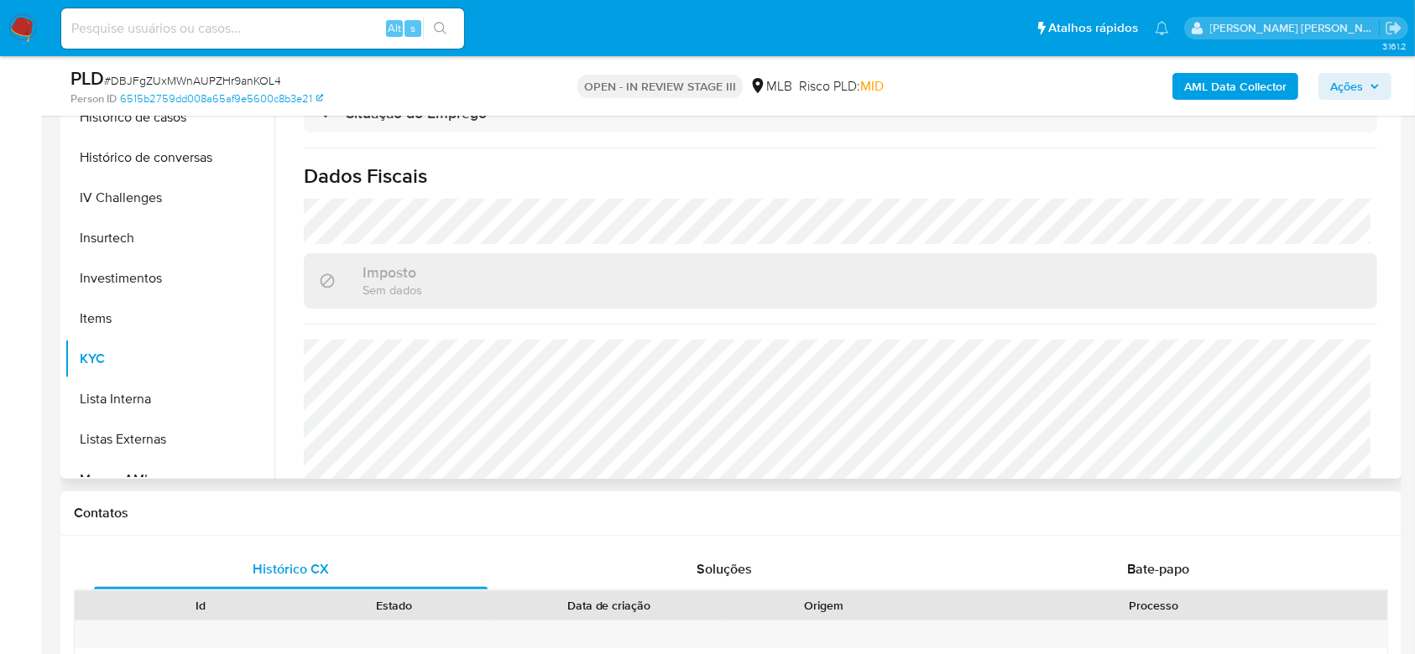
scroll to position [718, 0]
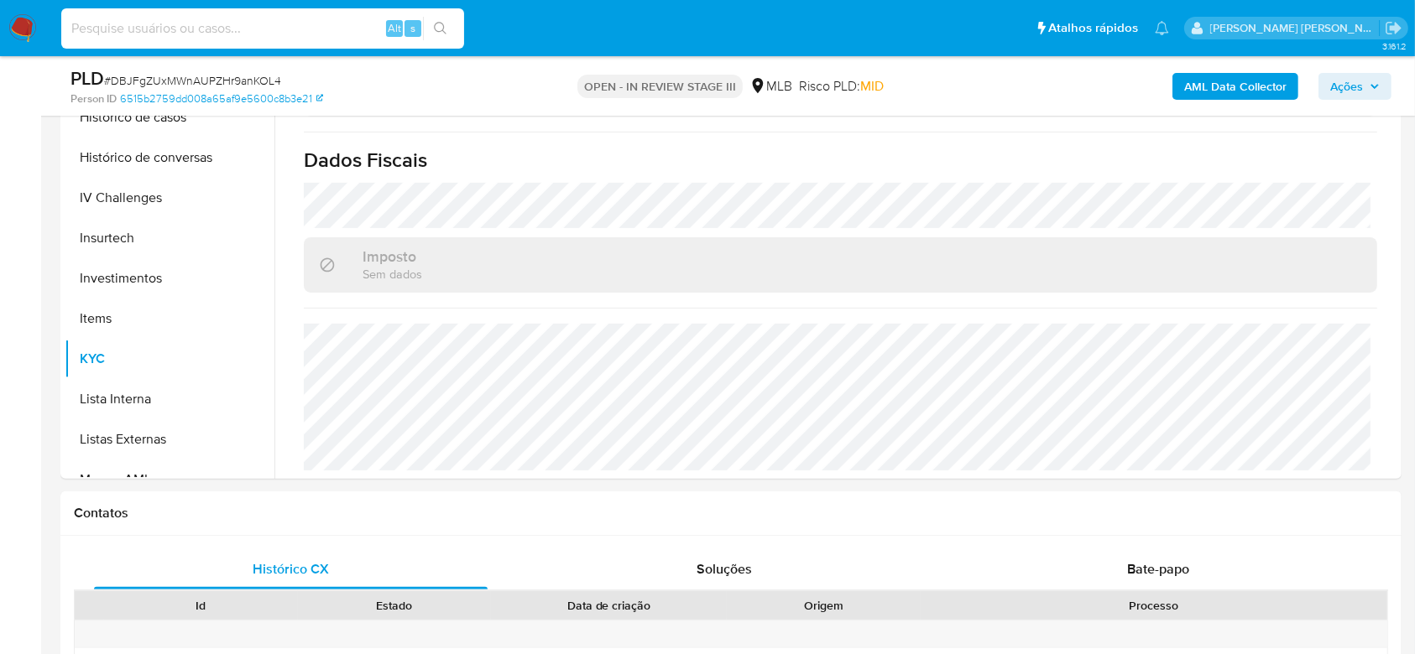
click at [193, 22] on input at bounding box center [262, 29] width 403 height 22
paste input "zZN9OOnrczc1dC20okRy3jJ7"
type input "zZN9OOnrczc1dC20okRy3jJ7"
click at [436, 24] on icon "search-icon" at bounding box center [440, 28] width 13 height 13
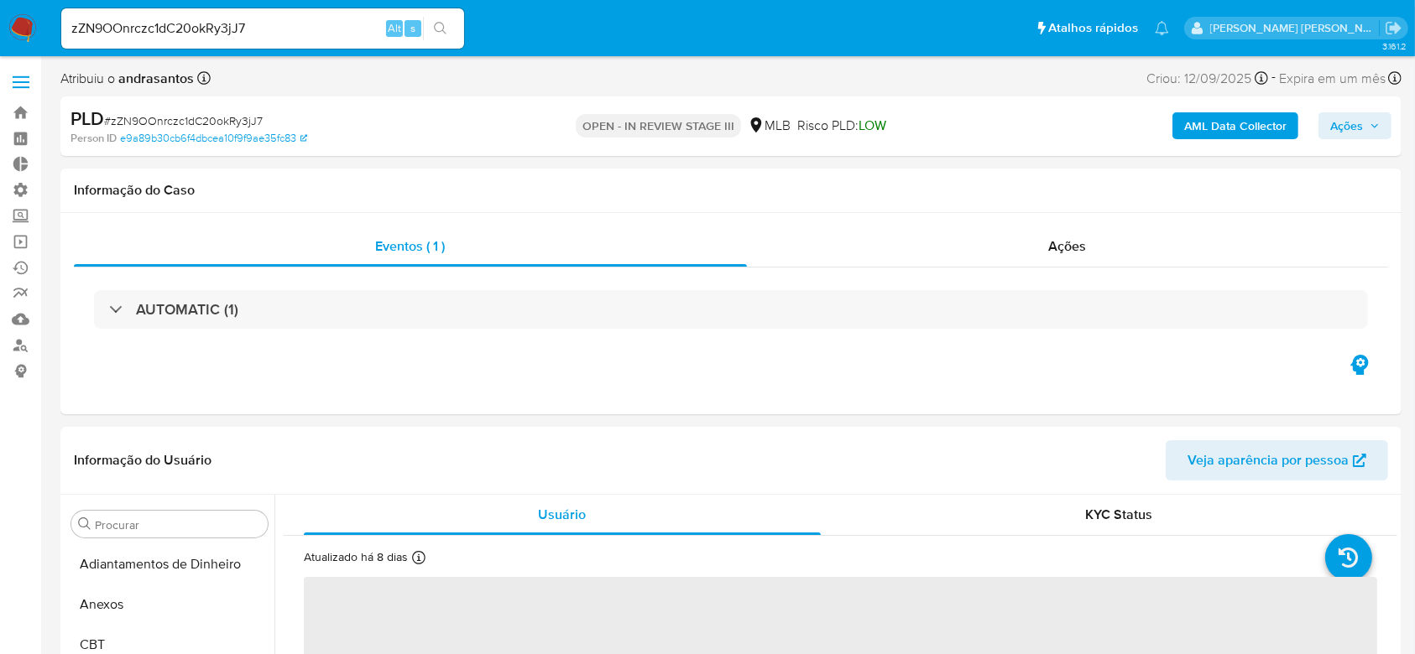
select select "10"
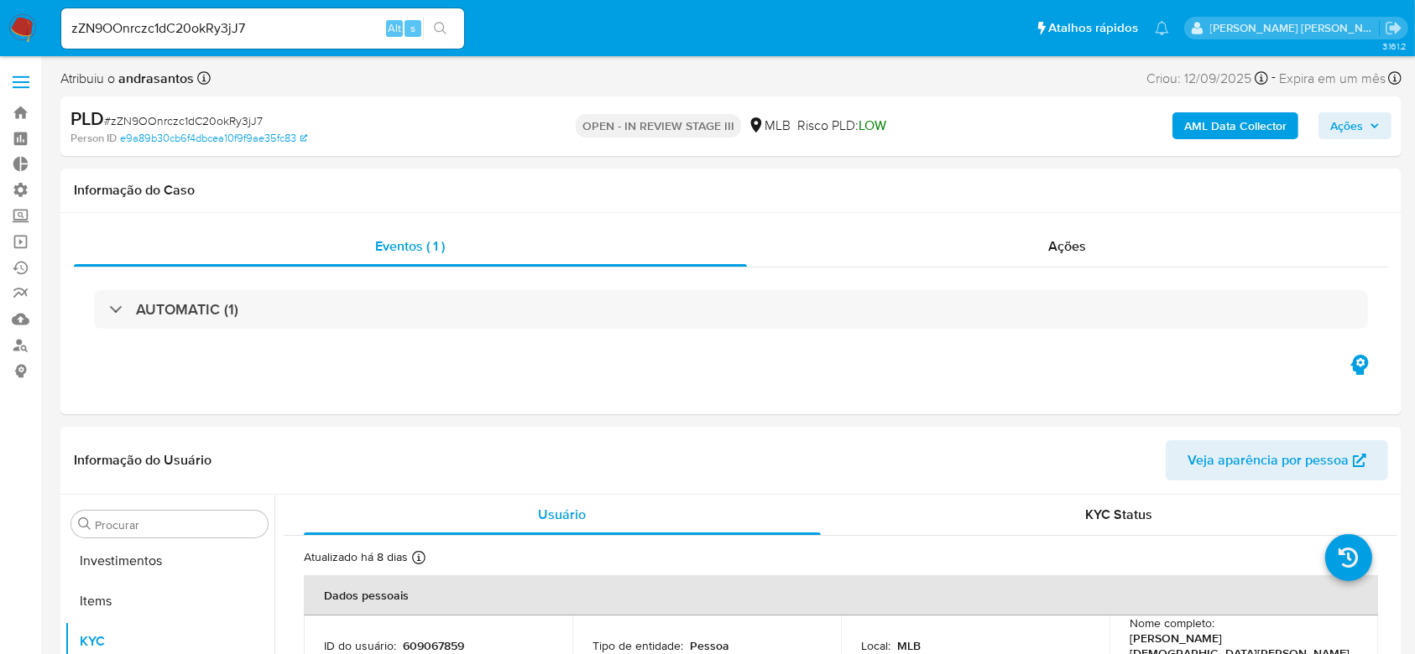
scroll to position [870, 0]
click at [28, 244] on link "Operações em massa" at bounding box center [100, 242] width 200 height 26
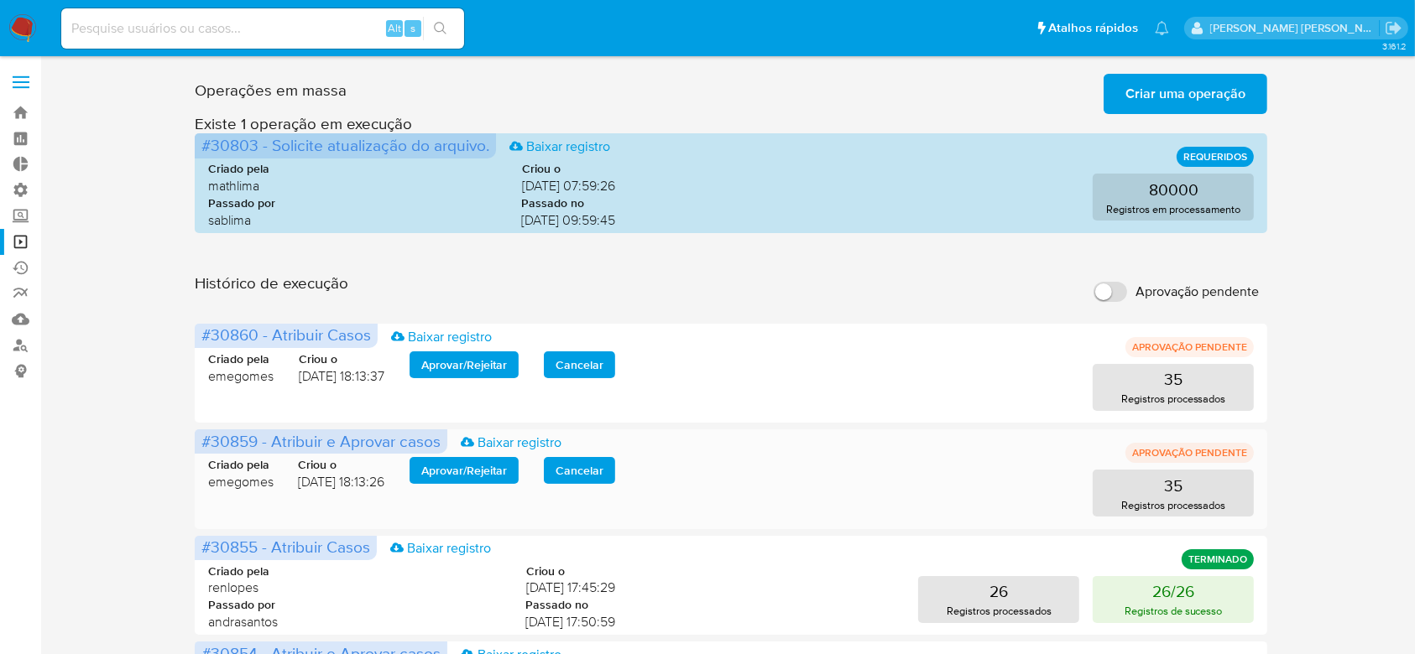
click at [467, 469] on span "Aprovar / Rejeitar" at bounding box center [464, 470] width 86 height 23
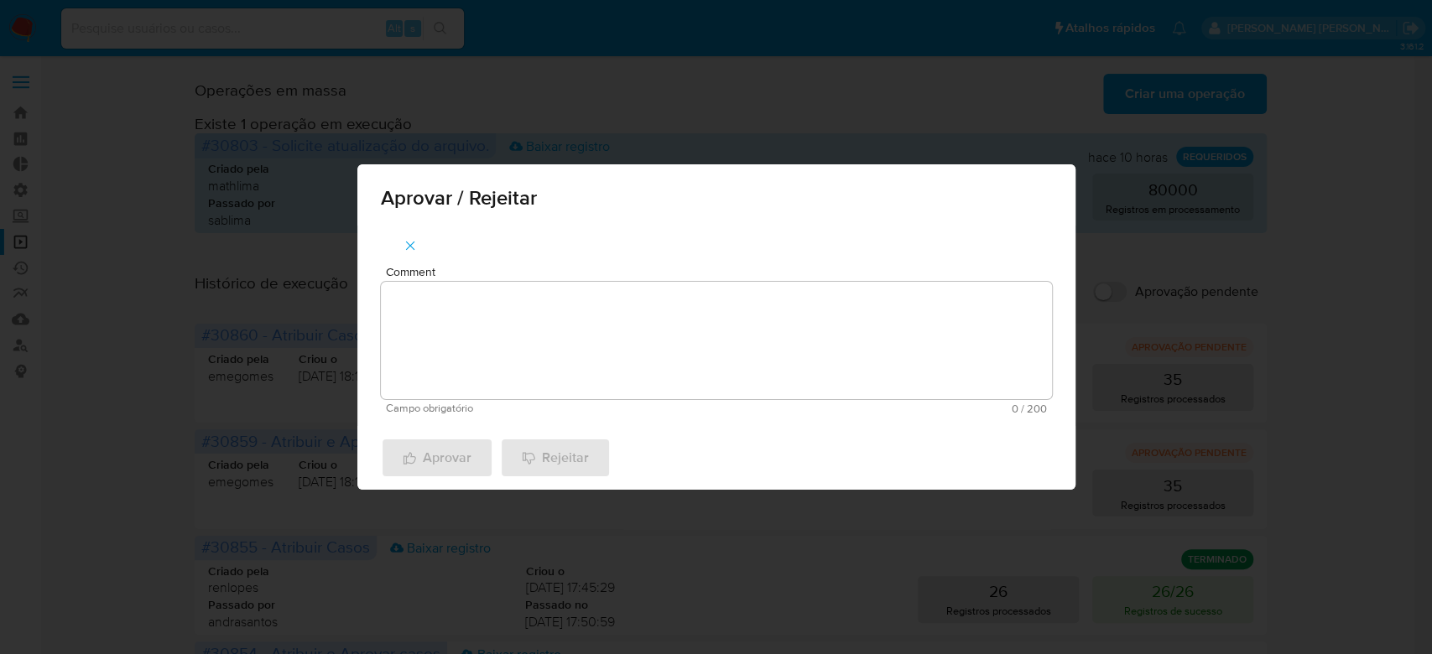
click at [527, 351] on textarea "Comment" at bounding box center [716, 340] width 671 height 117
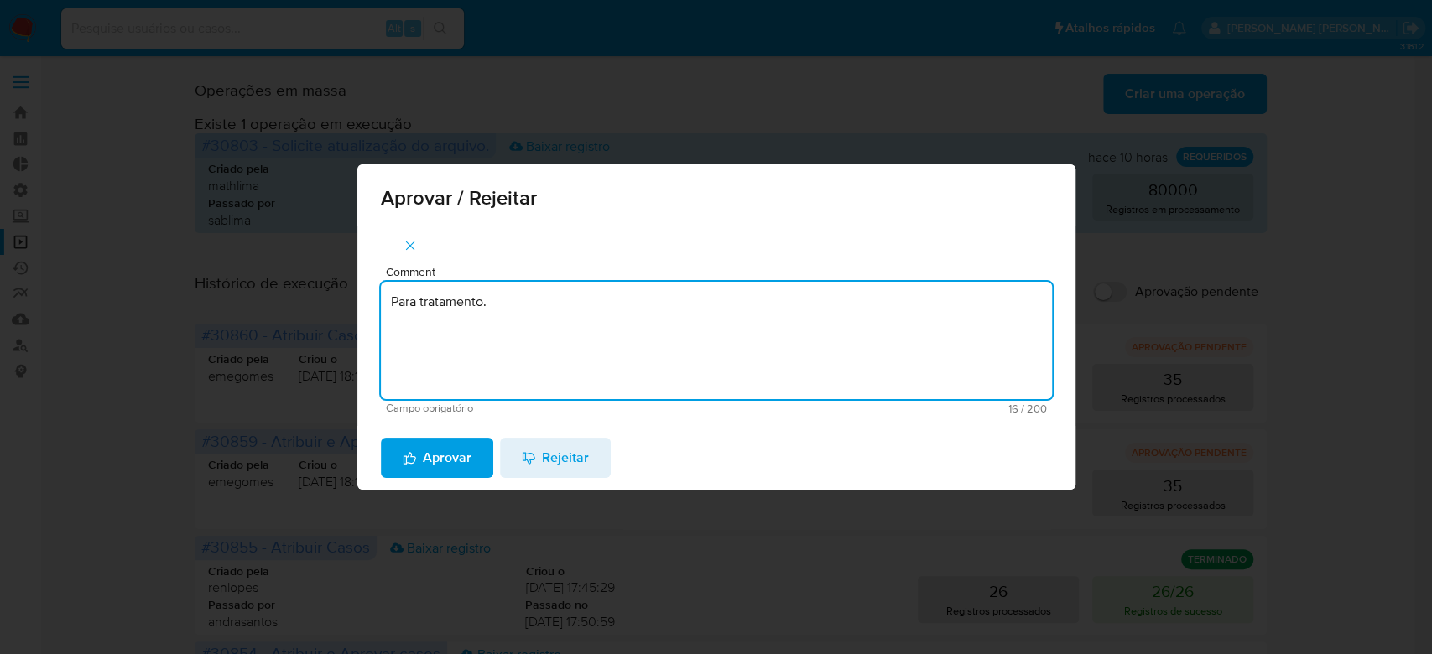
drag, startPoint x: 521, startPoint y: 299, endPoint x: 302, endPoint y: 261, distance: 222.2
click at [302, 261] on div "Aprovar / Rejeitar Comment Para tratamento. Campo obrigatório 16 / 200 184 cara…" at bounding box center [716, 327] width 1432 height 654
click at [503, 350] on textarea "Para tratamento." at bounding box center [716, 340] width 671 height 117
type textarea "Para tratamento."
click at [461, 473] on span "Aprovar" at bounding box center [437, 458] width 69 height 37
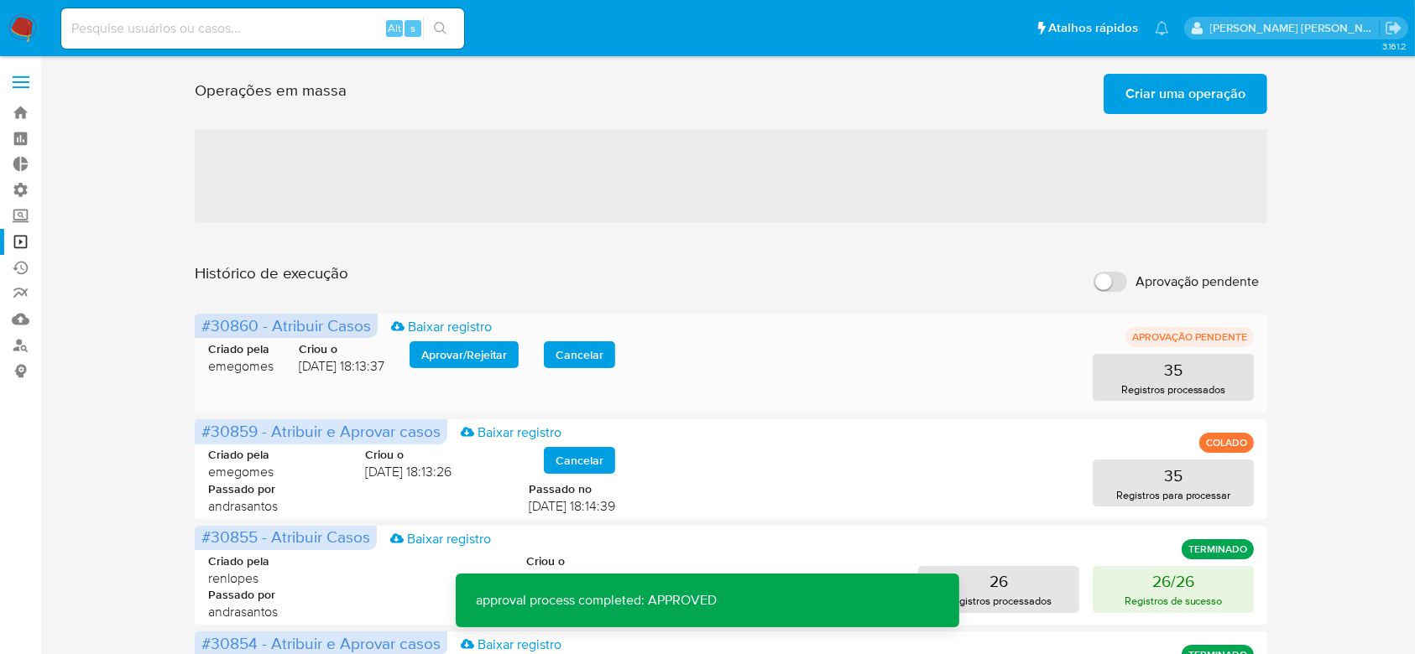
click at [453, 355] on span "Aprovar / Rejeitar" at bounding box center [464, 354] width 86 height 23
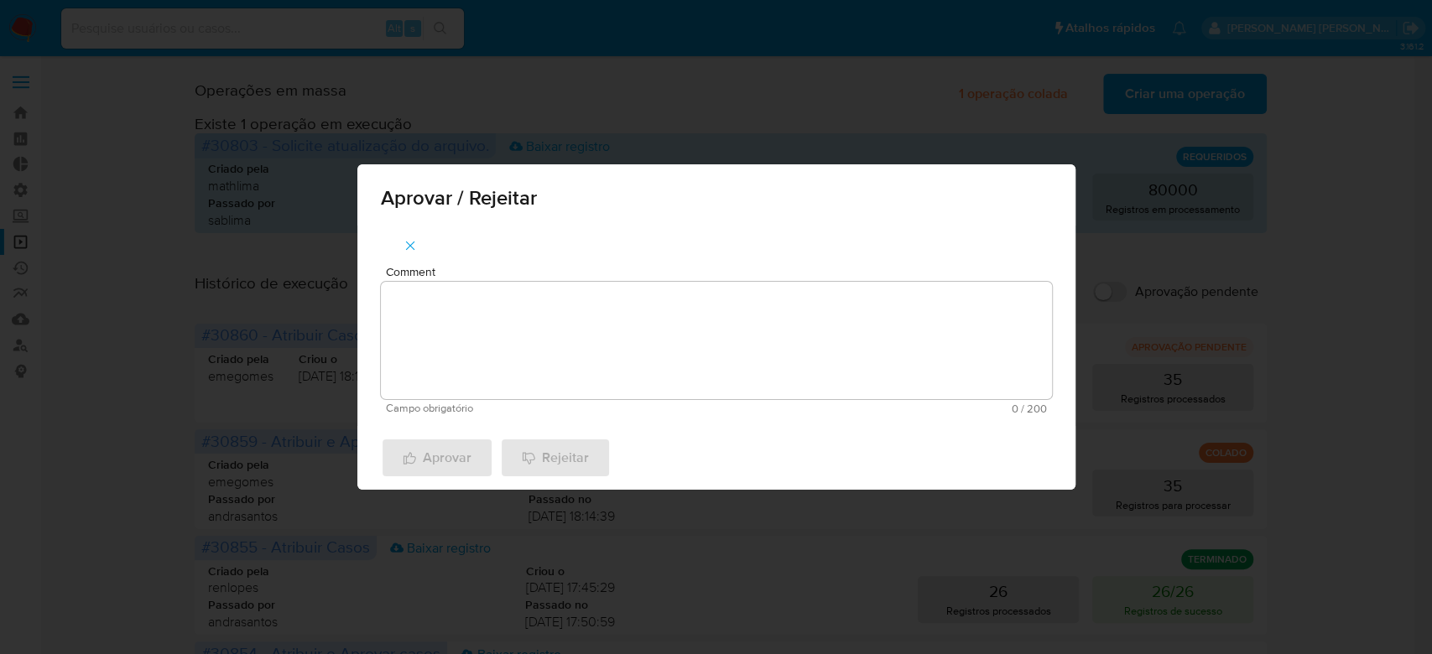
click at [472, 347] on textarea "Comment" at bounding box center [716, 340] width 671 height 117
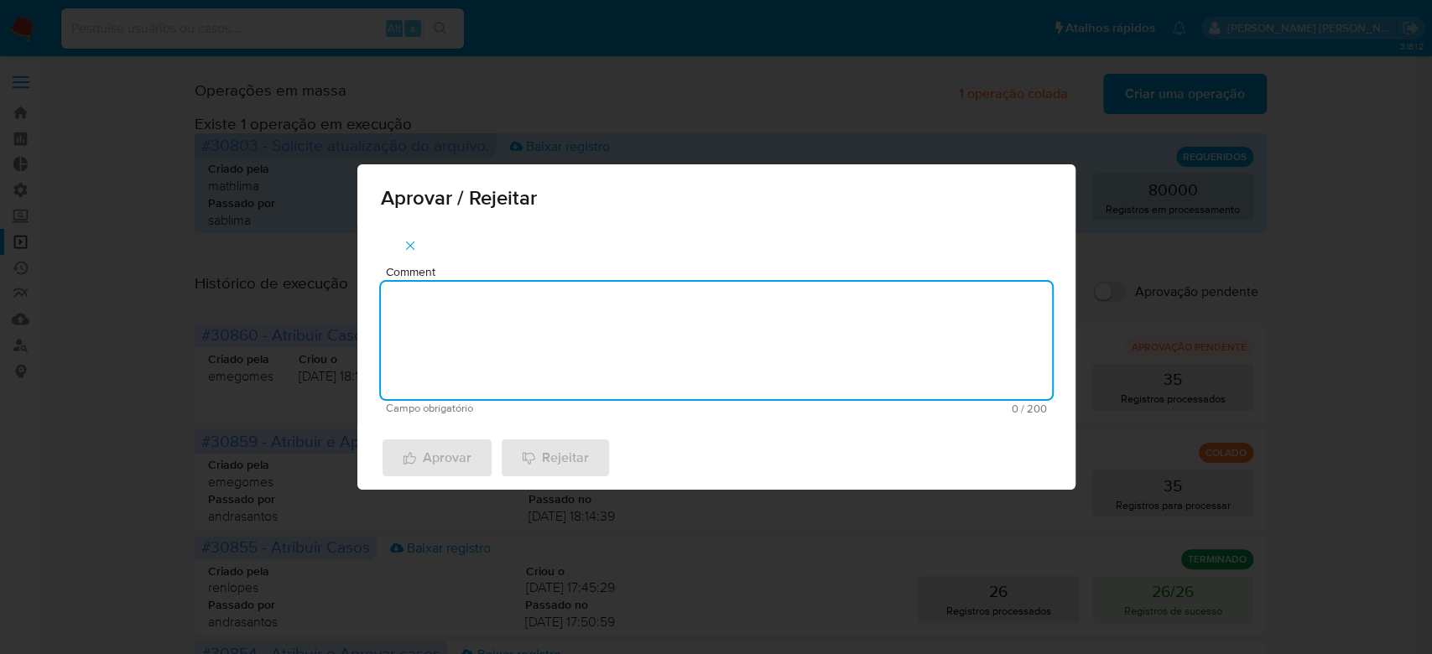
paste textarea "Para tratamento."
type textarea "Para tratamento."
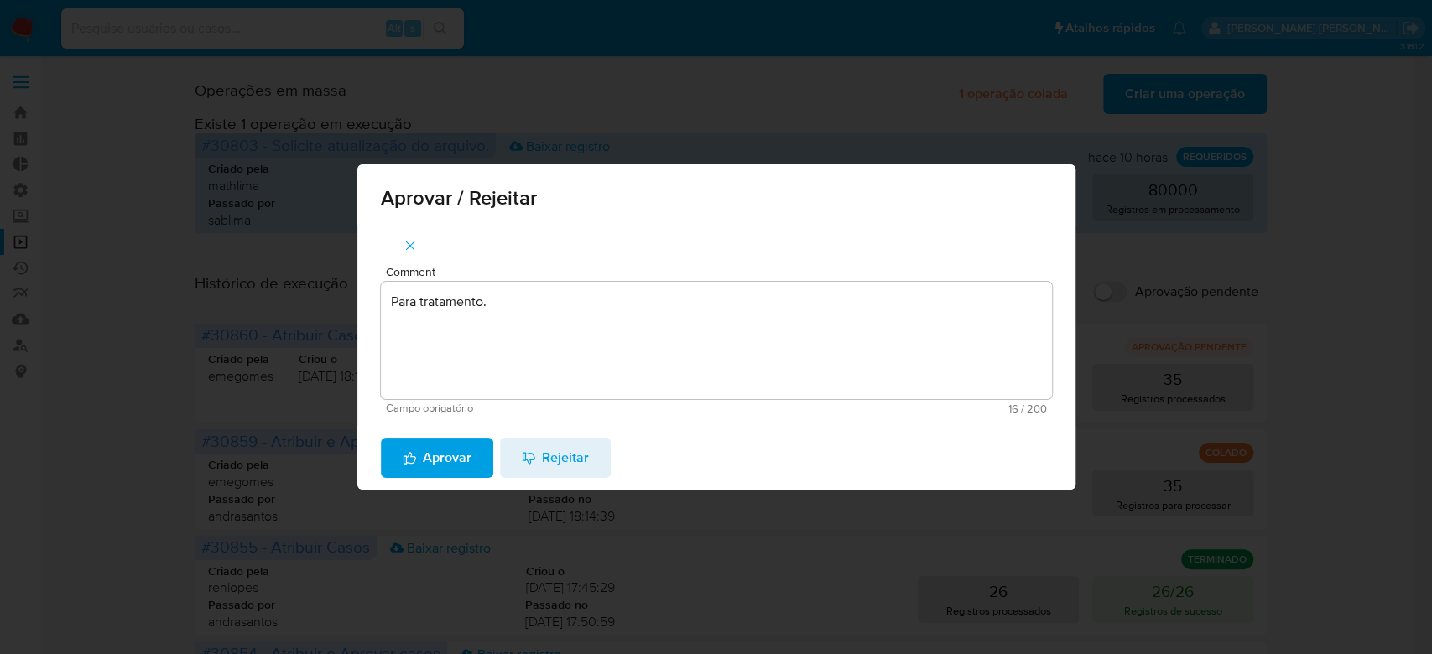
click at [416, 455] on span "Aprovar" at bounding box center [437, 458] width 69 height 37
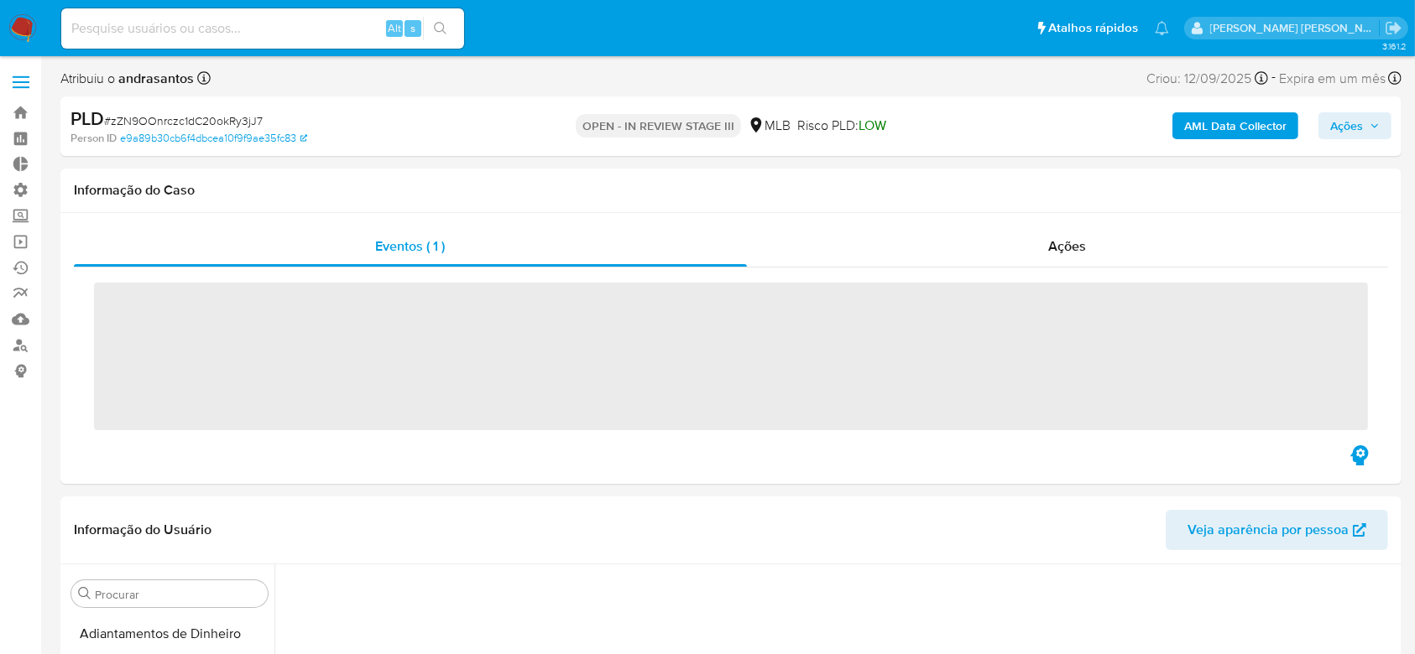
scroll to position [192, 0]
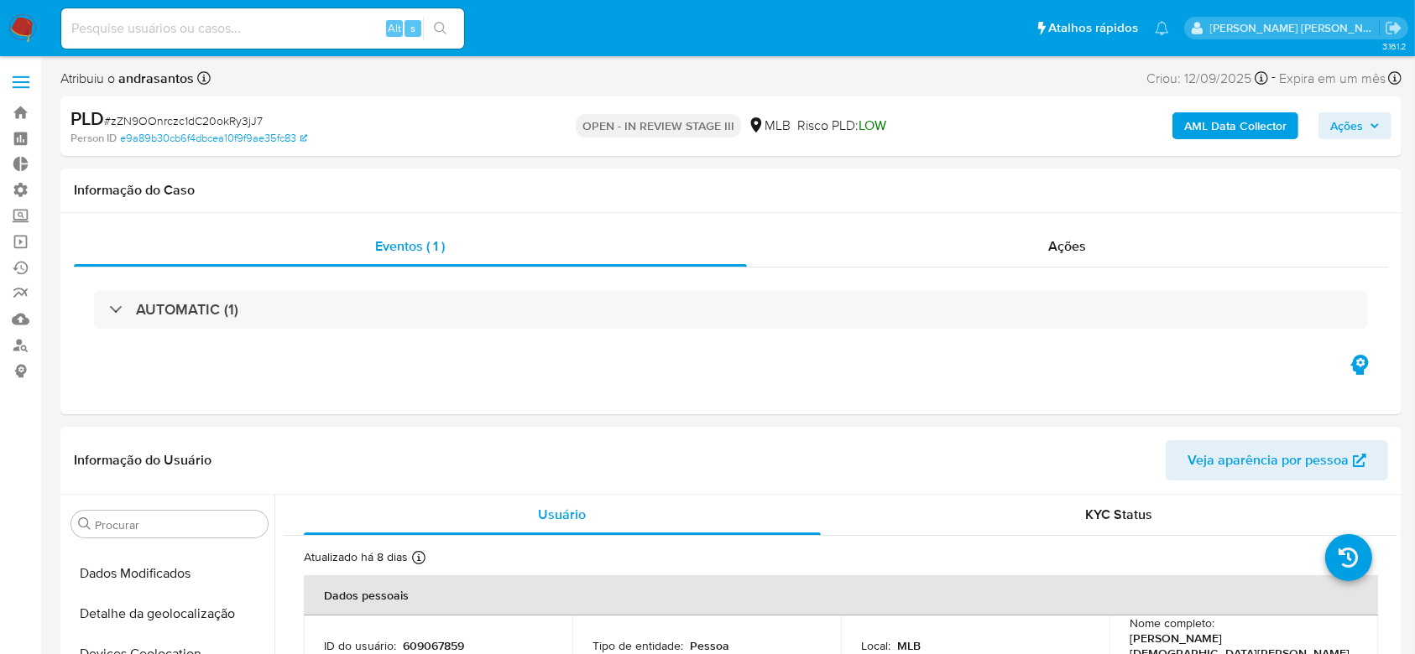
select select "10"
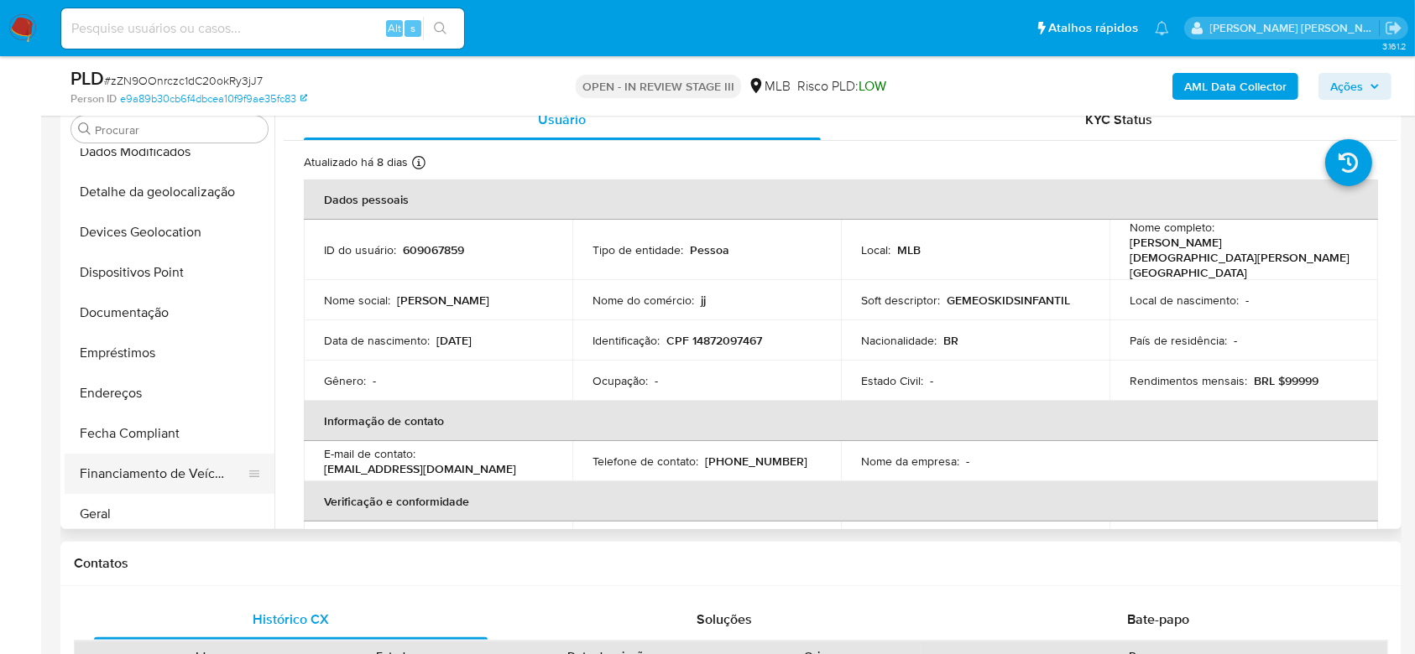
scroll to position [199, 0]
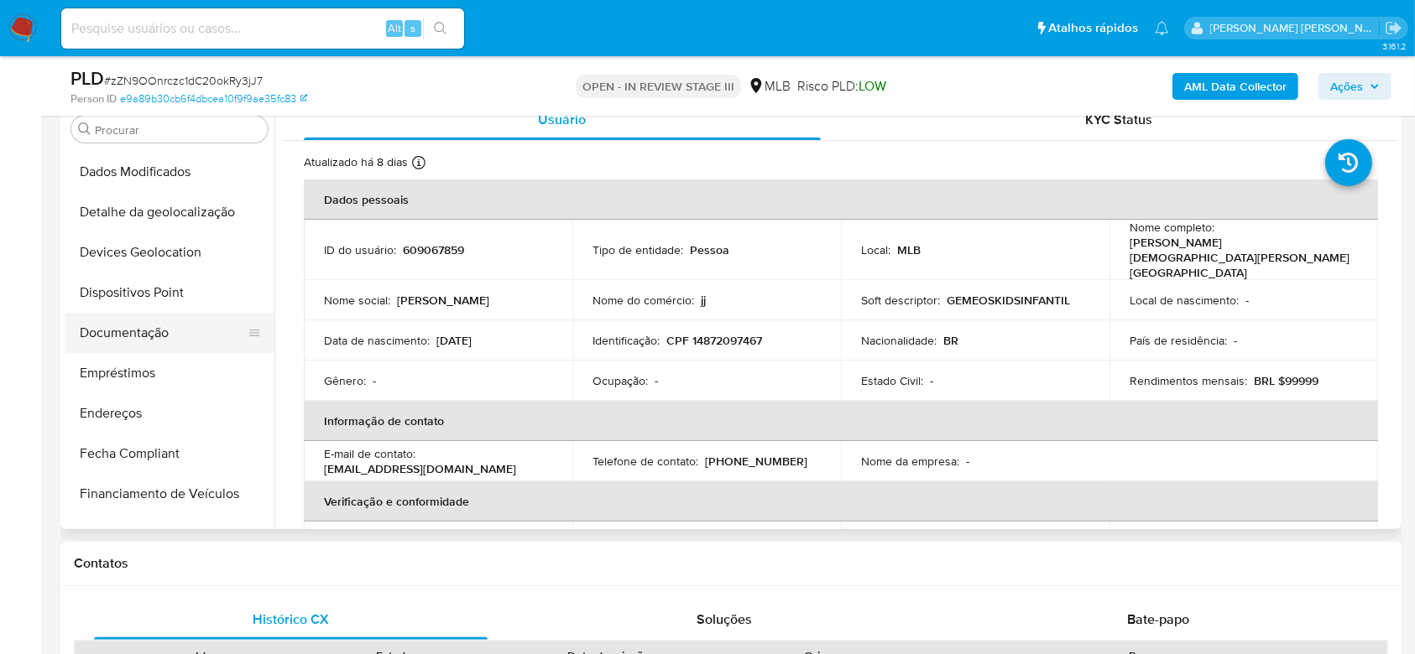
drag, startPoint x: 102, startPoint y: 326, endPoint x: 134, endPoint y: 330, distance: 33.0
click at [102, 326] on button "Documentação" at bounding box center [163, 333] width 196 height 40
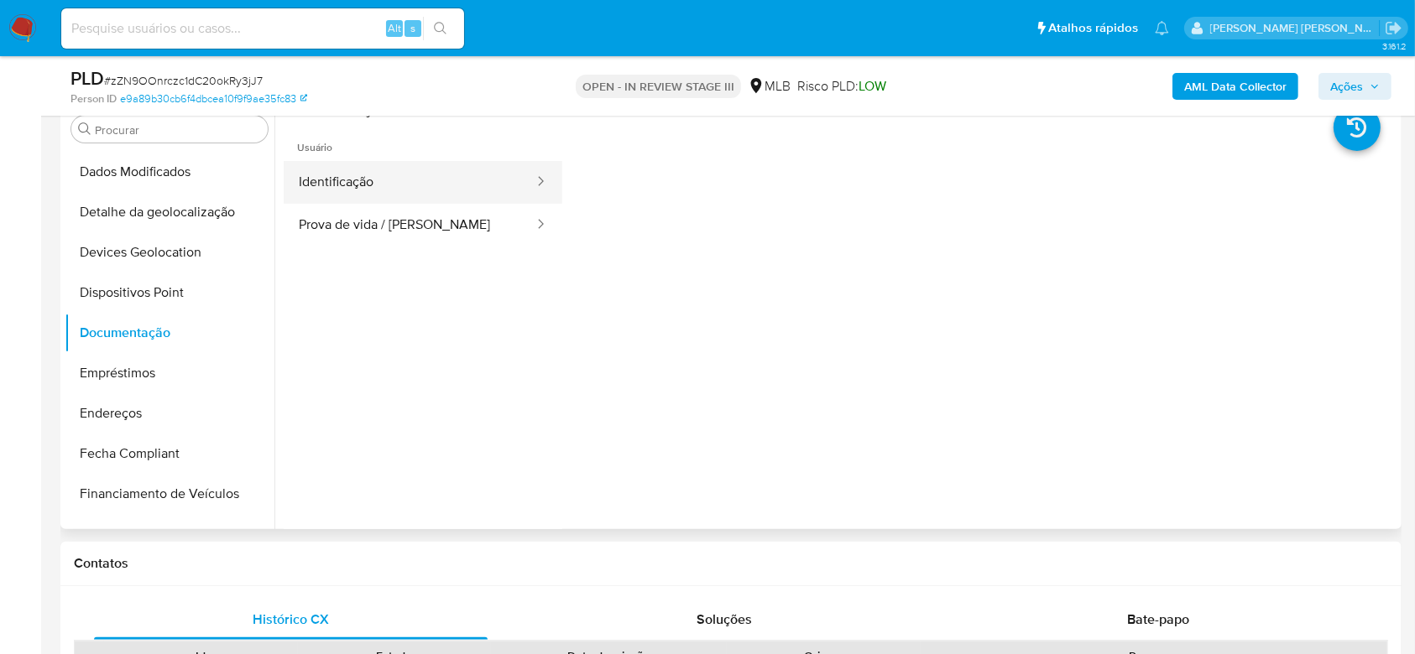
click at [408, 180] on button "Identificação" at bounding box center [410, 182] width 252 height 43
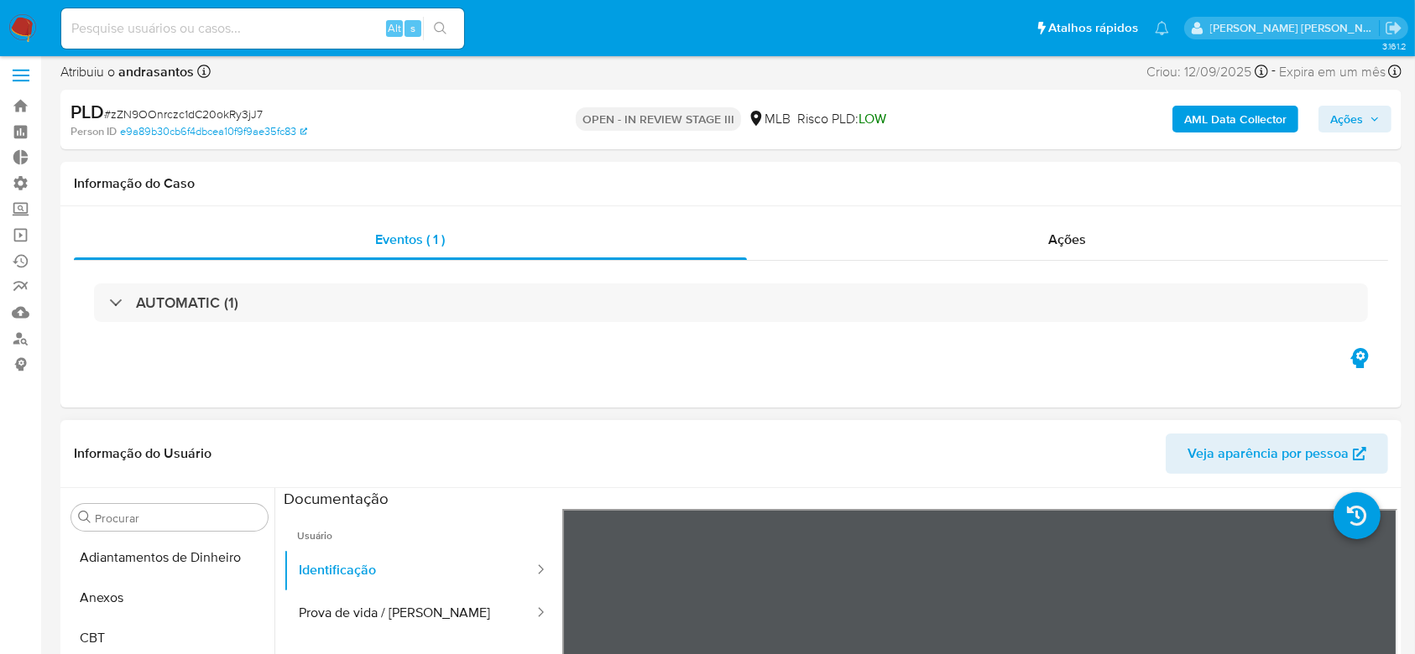
scroll to position [0, 0]
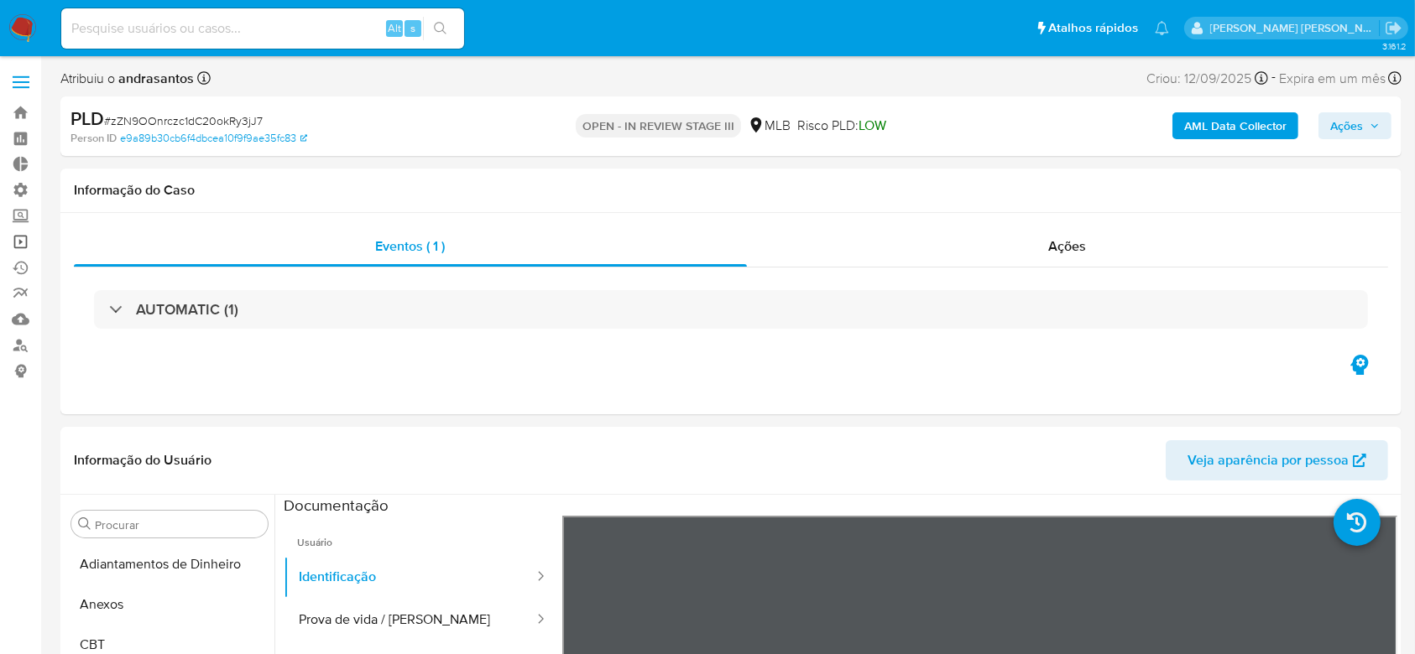
click at [20, 245] on link "Operações em massa" at bounding box center [100, 242] width 200 height 26
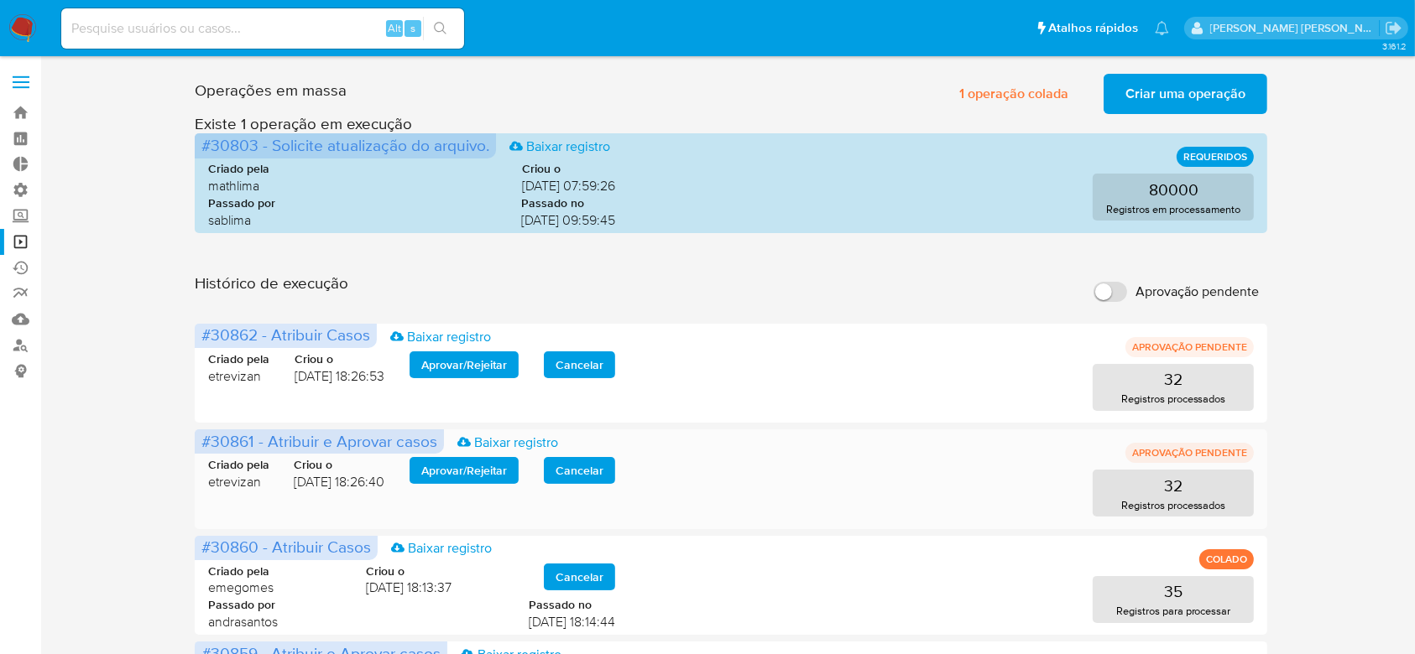
click at [454, 459] on span "Aprovar / Rejeitar" at bounding box center [464, 470] width 86 height 23
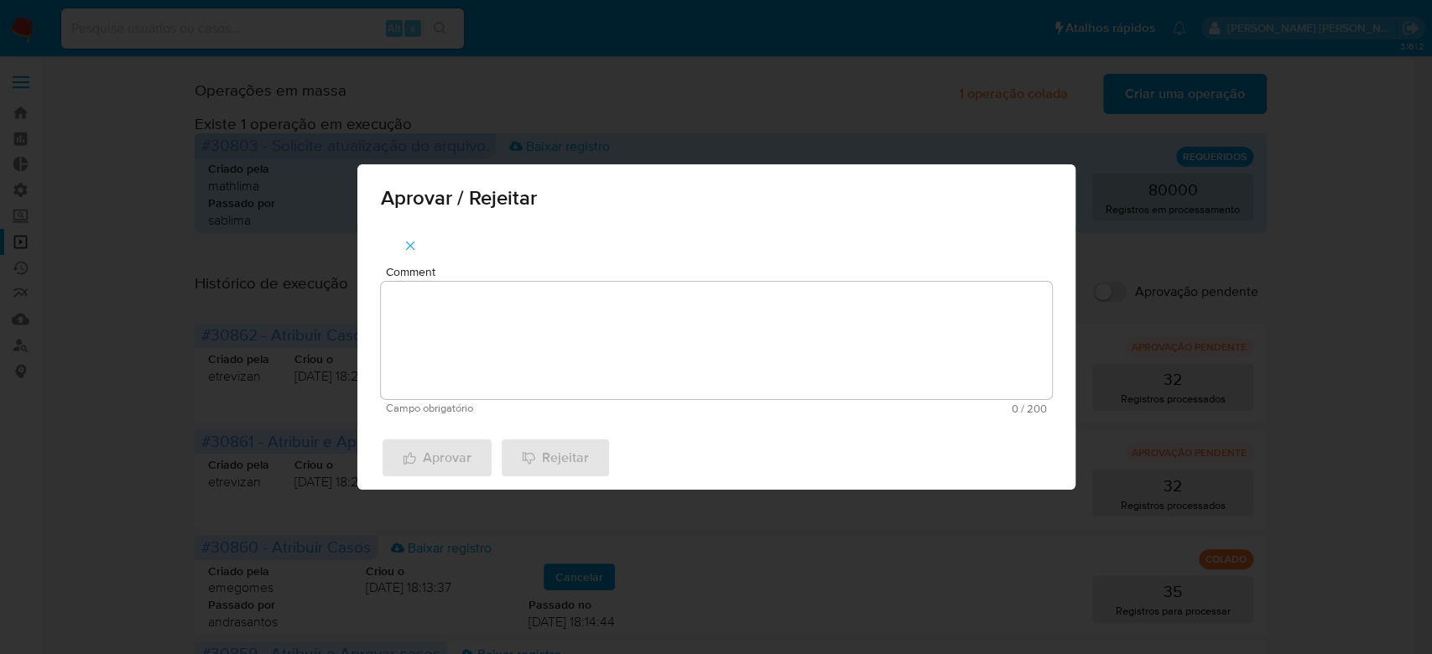
click at [552, 323] on textarea "Comment" at bounding box center [716, 340] width 671 height 117
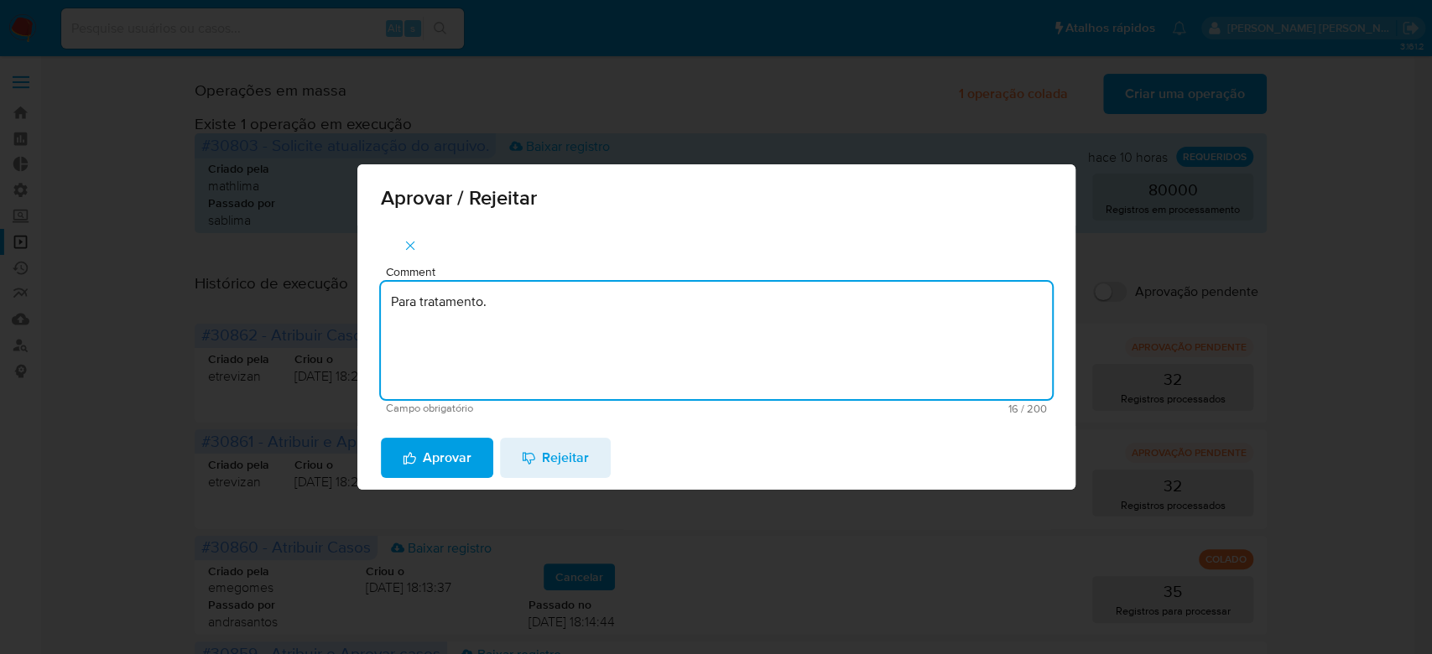
drag, startPoint x: 498, startPoint y: 297, endPoint x: 342, endPoint y: 300, distance: 156.1
click at [342, 300] on div "Aprovar / Rejeitar Comment Para tratamento. Campo obrigatório 16 / 200 184 cara…" at bounding box center [716, 327] width 1432 height 654
click at [469, 340] on textarea "Para tratamento." at bounding box center [716, 340] width 671 height 117
type textarea "Para tratamento."
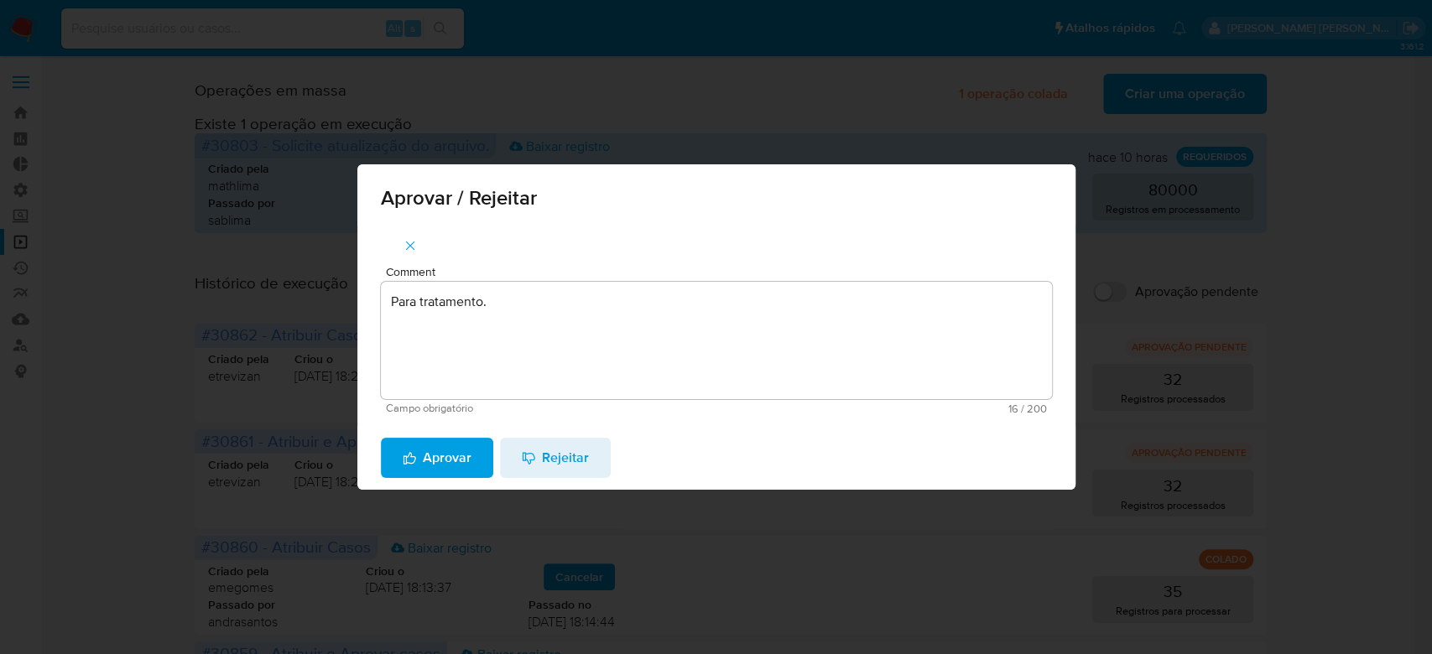
click at [452, 466] on span "Aprovar" at bounding box center [437, 458] width 69 height 37
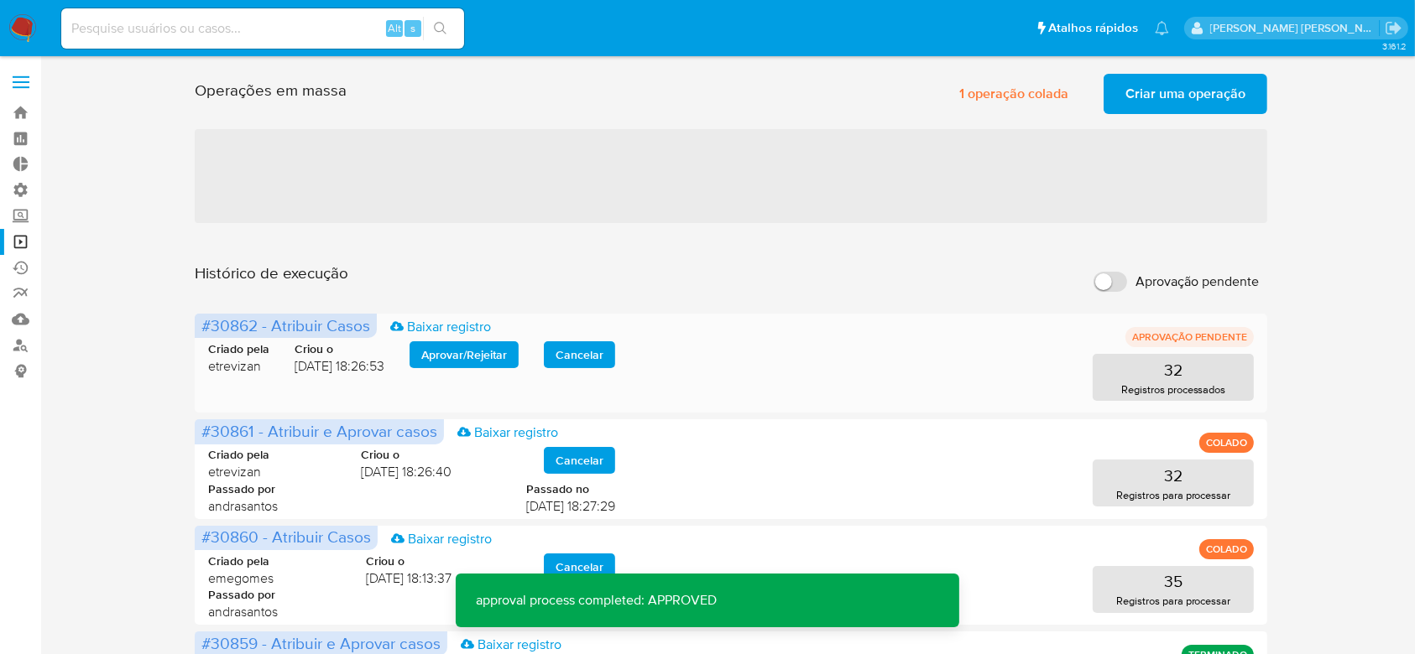
click at [470, 355] on span "Aprovar / Rejeitar" at bounding box center [464, 354] width 86 height 23
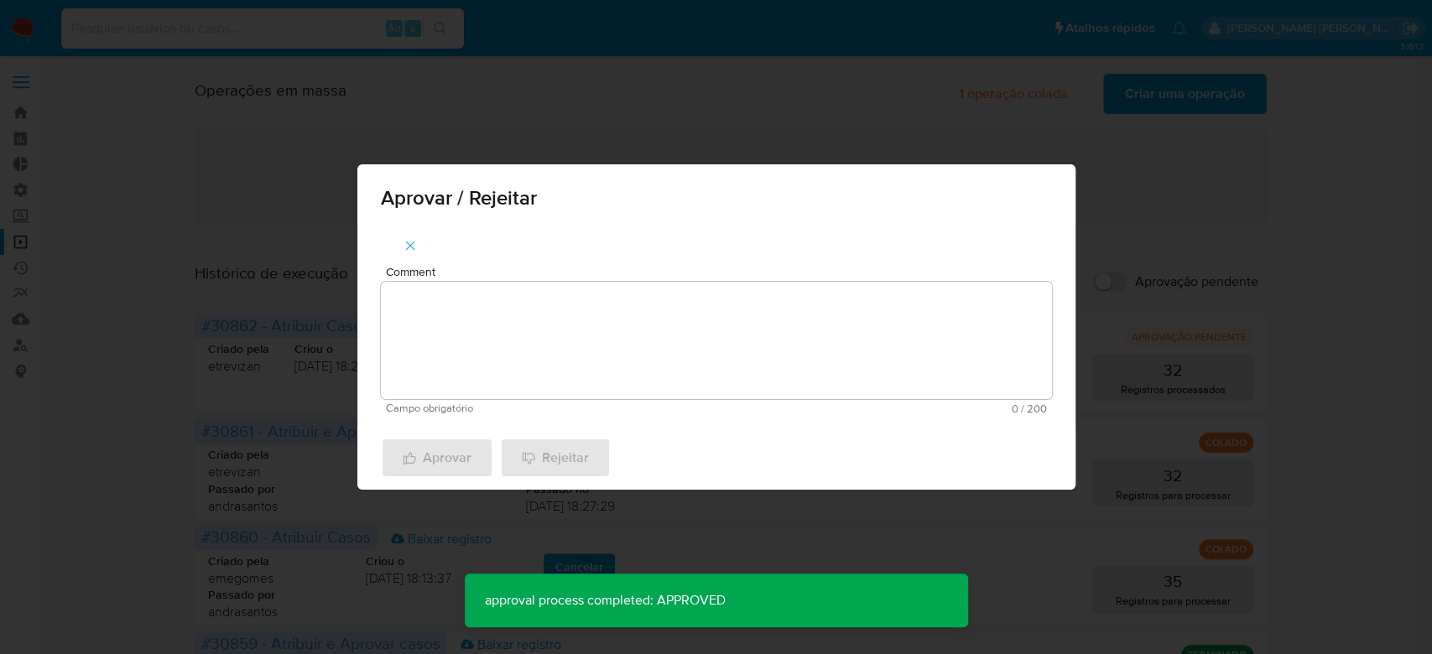
click at [456, 365] on textarea "Comment" at bounding box center [716, 340] width 671 height 117
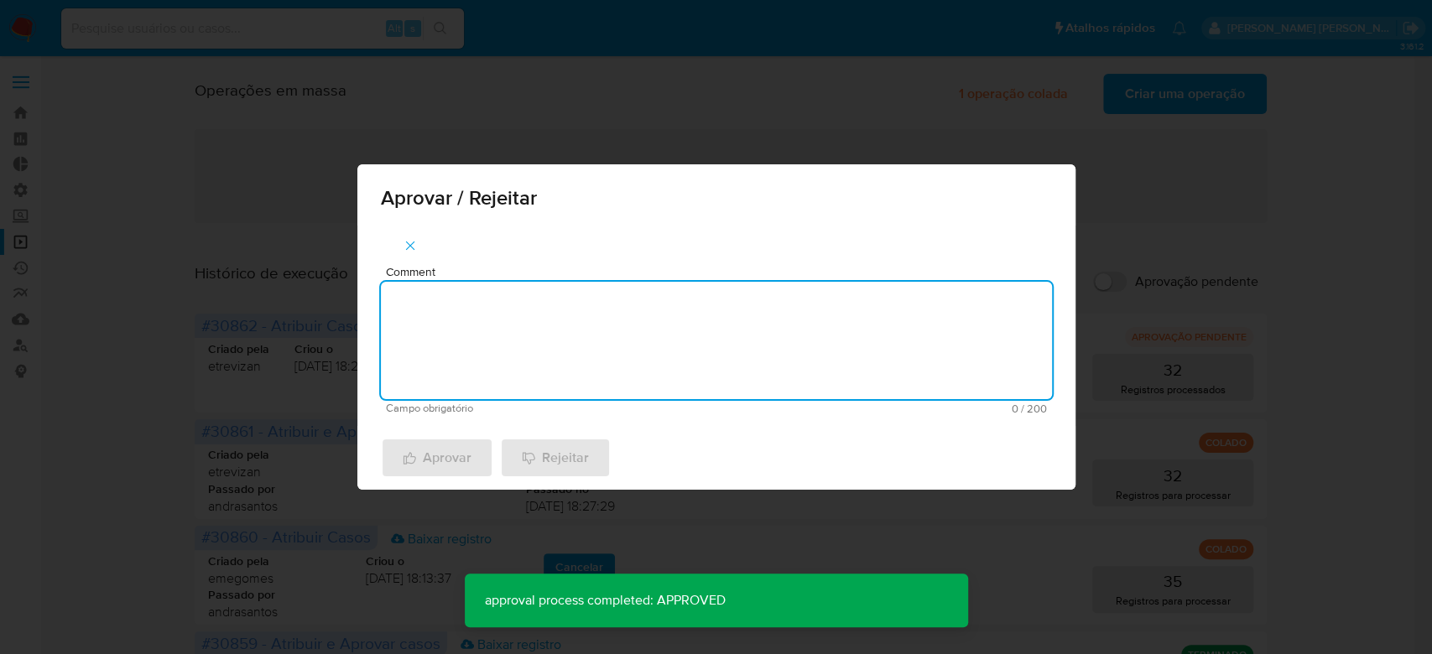
paste textarea "Para tratamento."
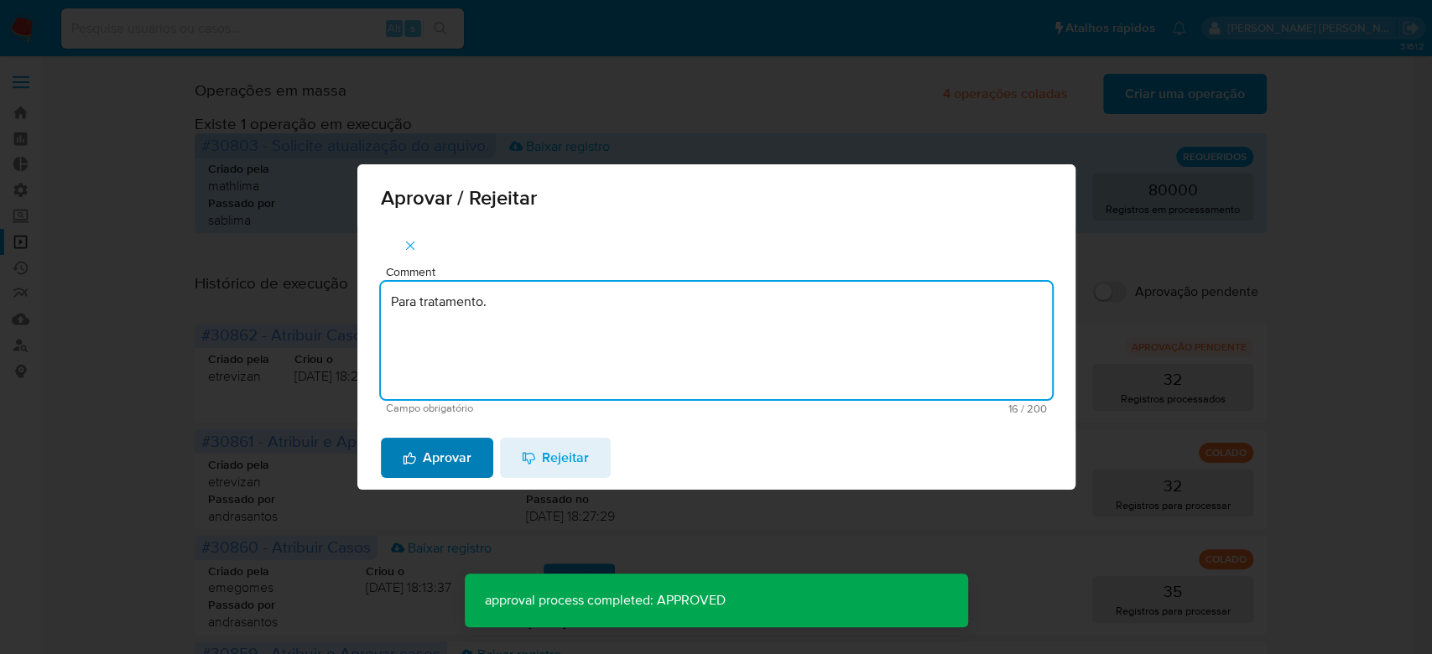
type textarea "Para tratamento."
click at [450, 463] on span "Aprovar" at bounding box center [437, 458] width 69 height 37
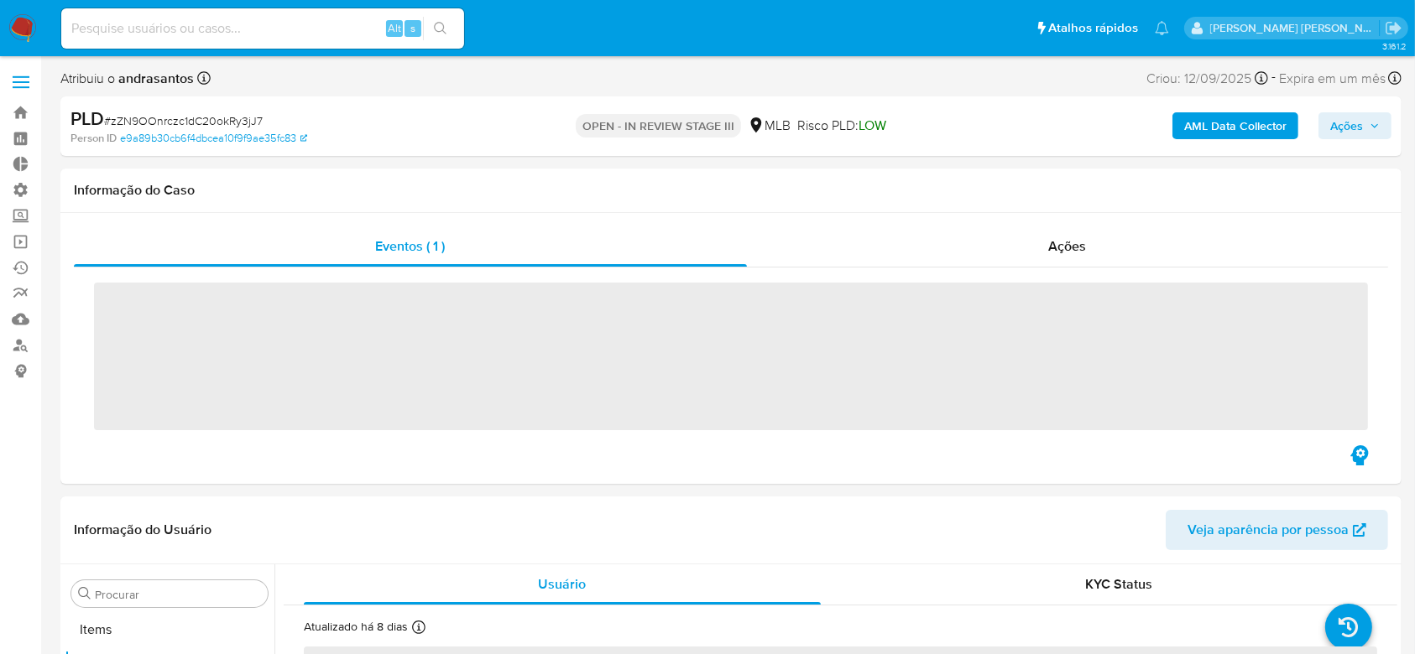
scroll to position [870, 0]
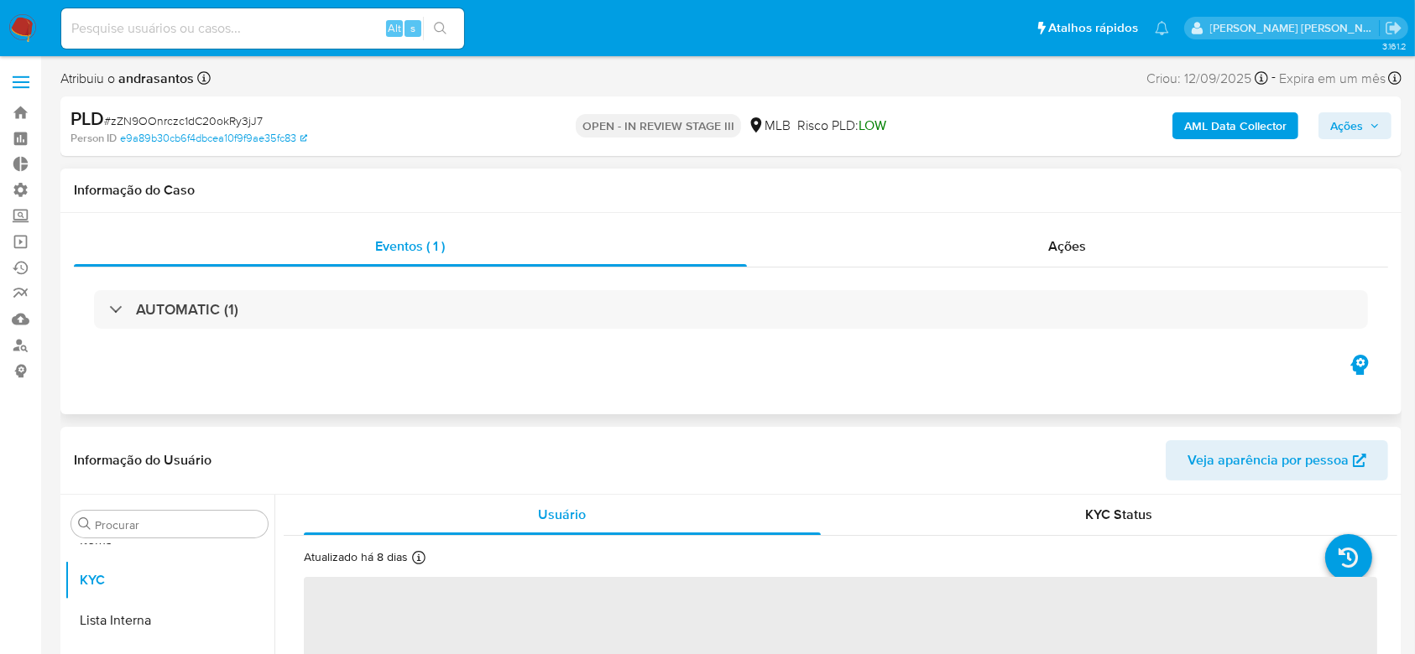
select select "10"
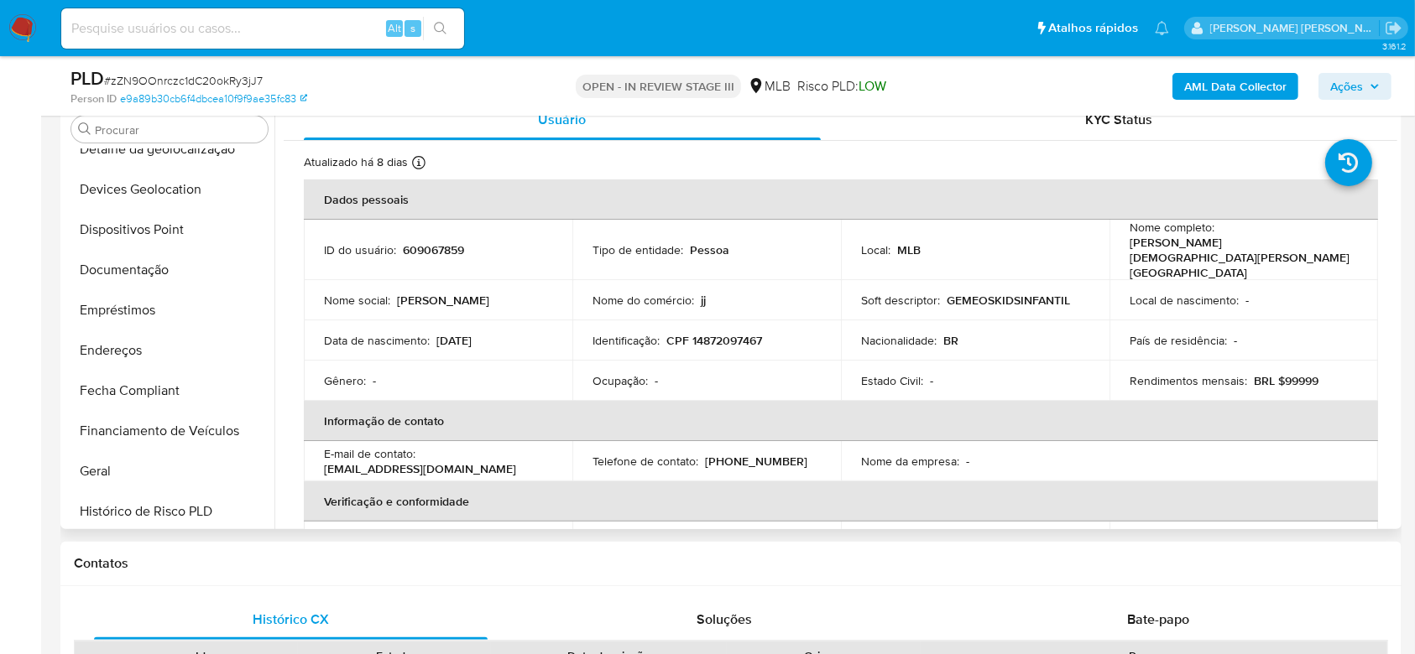
scroll to position [199, 0]
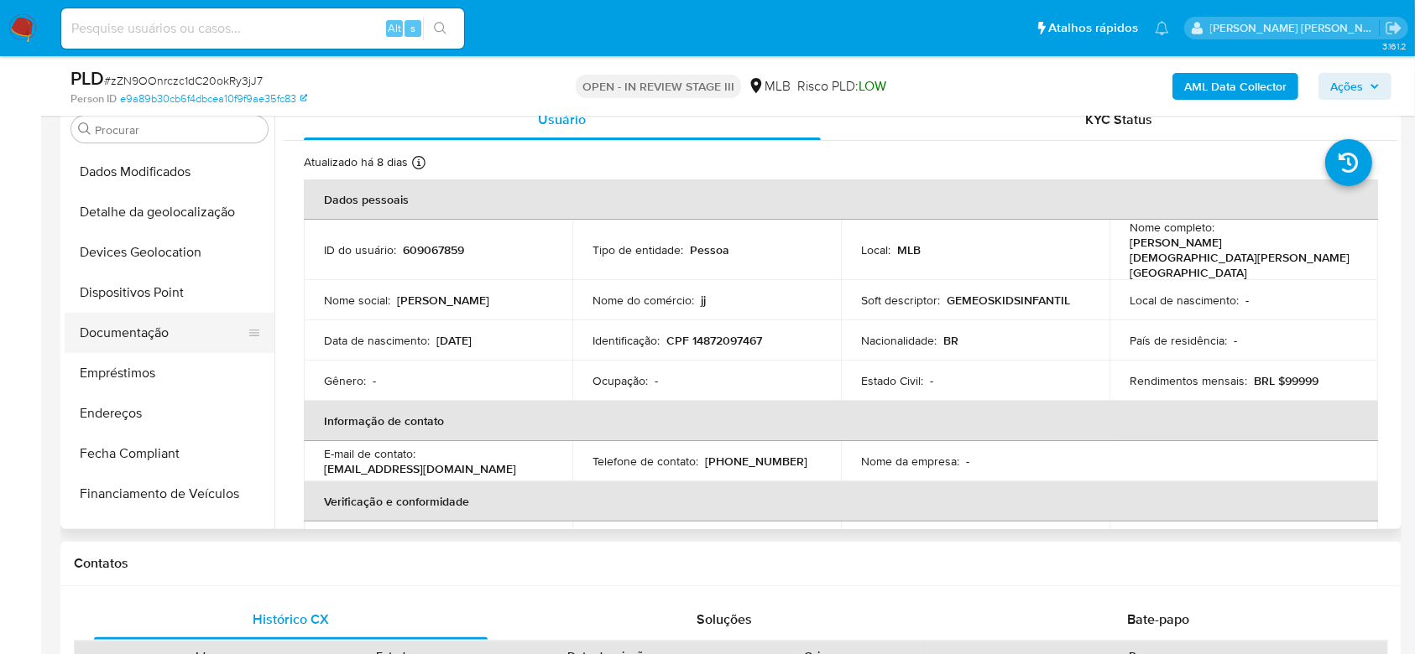
click at [155, 326] on button "Documentação" at bounding box center [163, 333] width 196 height 40
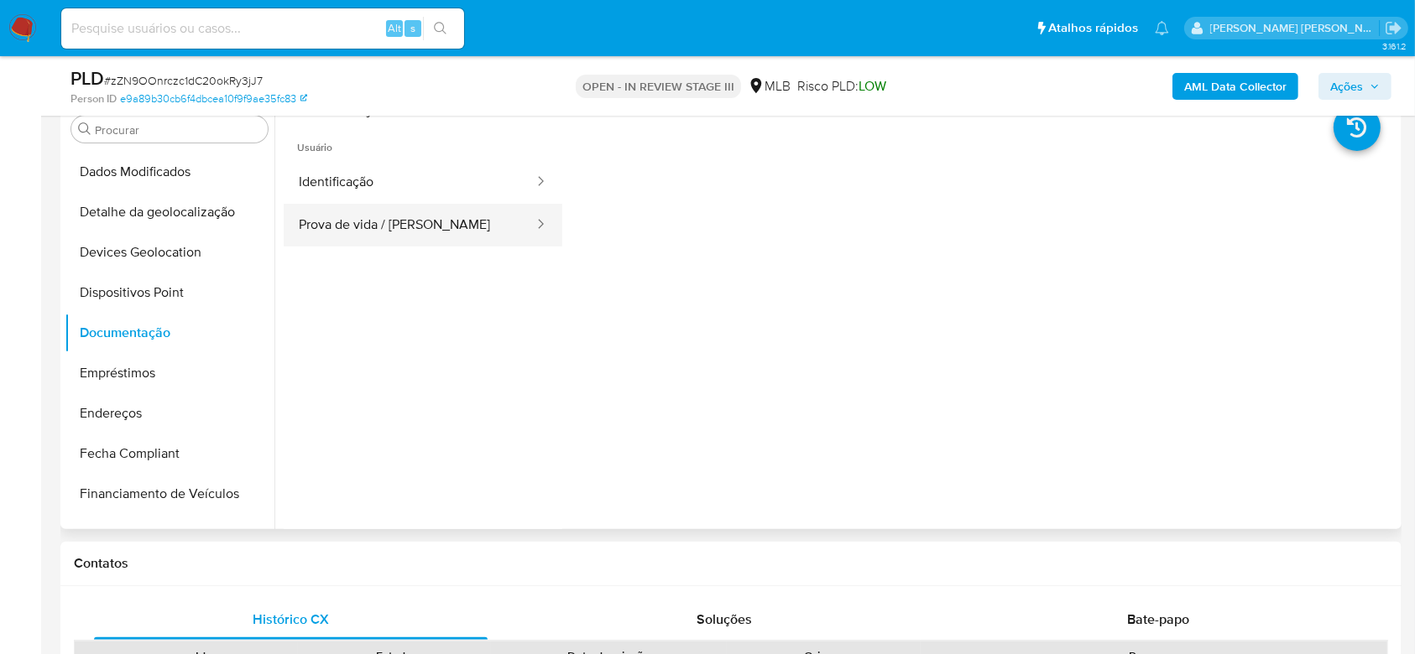
click at [399, 232] on button "Prova de vida / [PERSON_NAME]" at bounding box center [410, 225] width 252 height 43
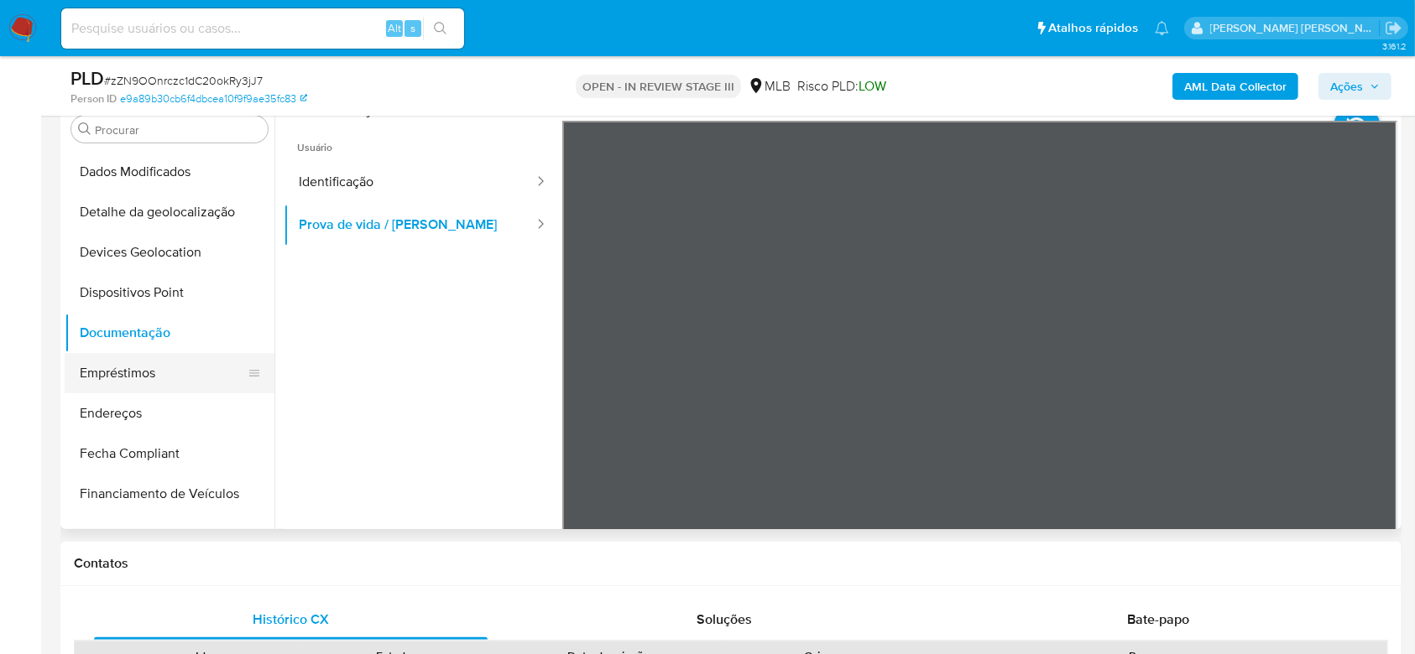
scroll to position [310, 0]
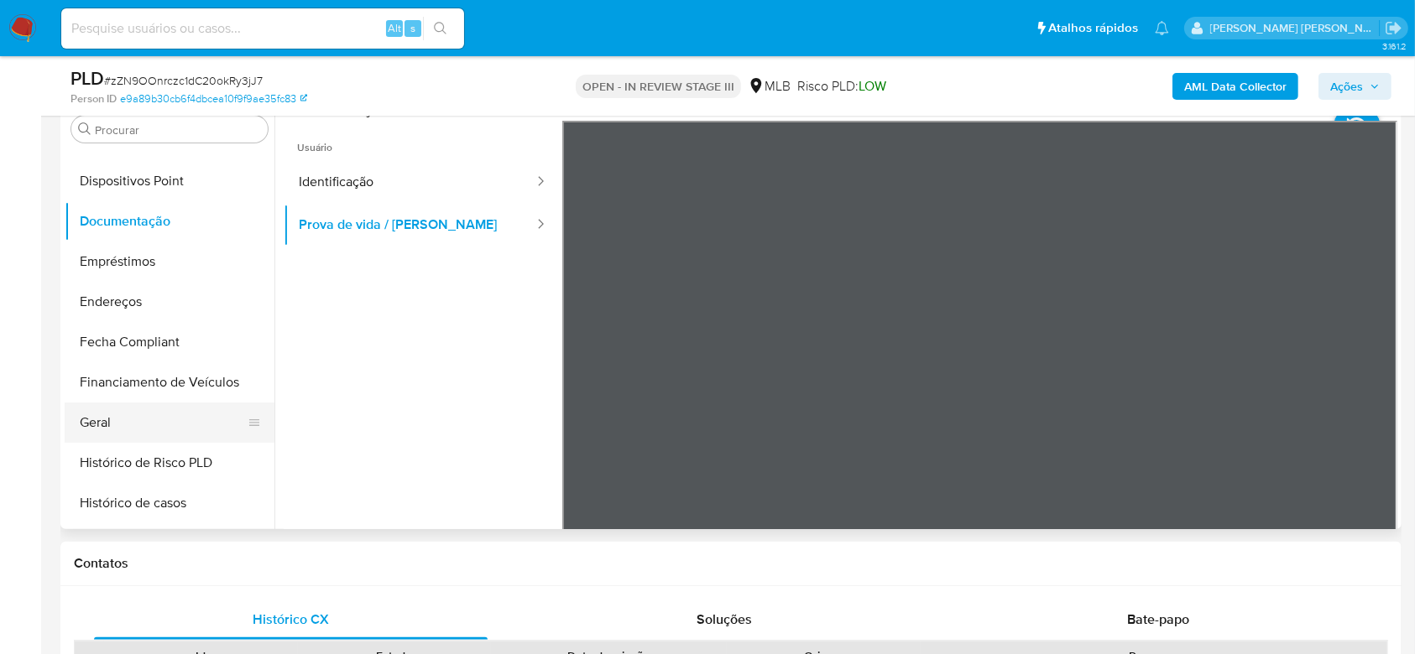
click at [149, 438] on button "Geral" at bounding box center [163, 423] width 196 height 40
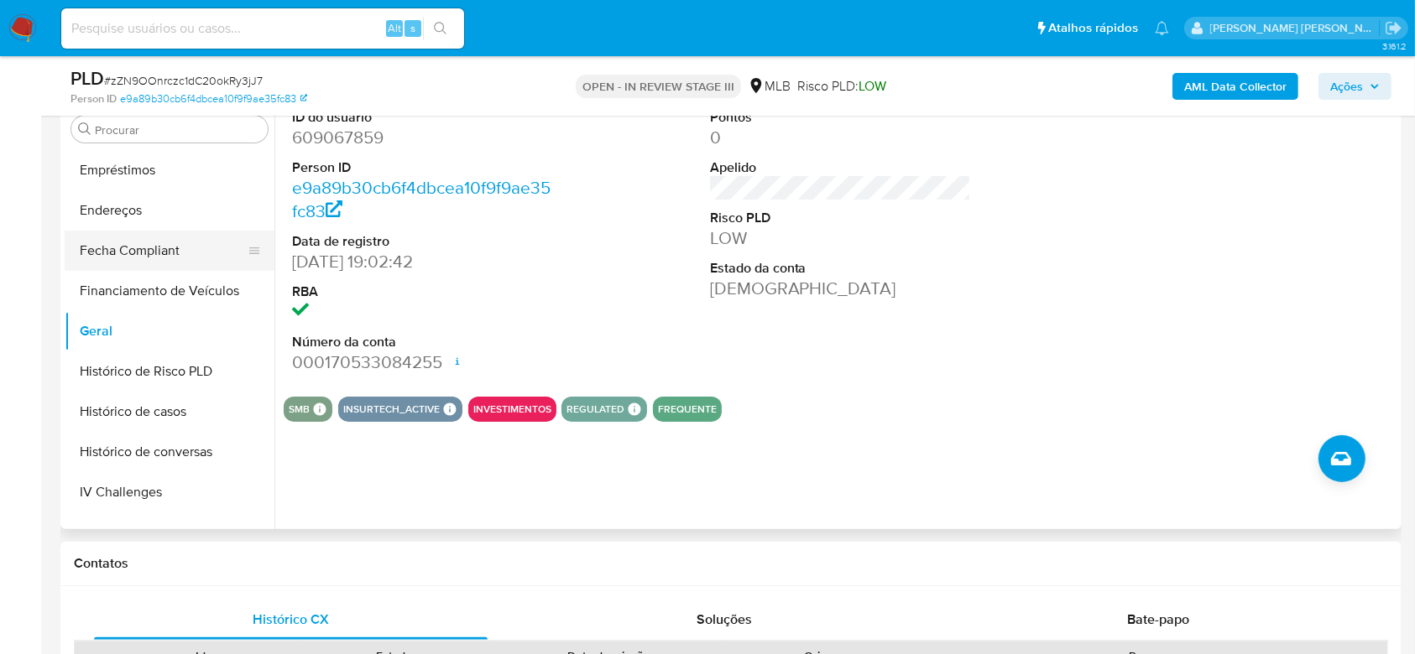
scroll to position [423, 0]
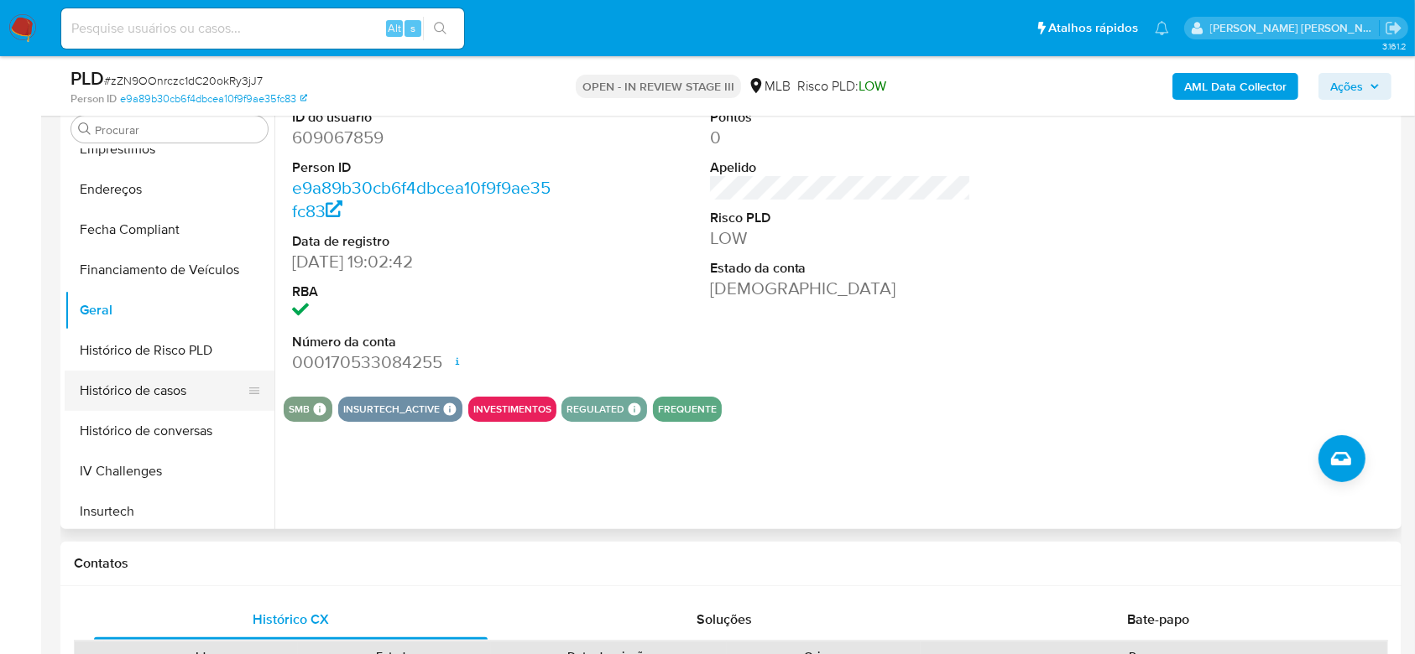
click at [143, 386] on button "Histórico de casos" at bounding box center [163, 391] width 196 height 40
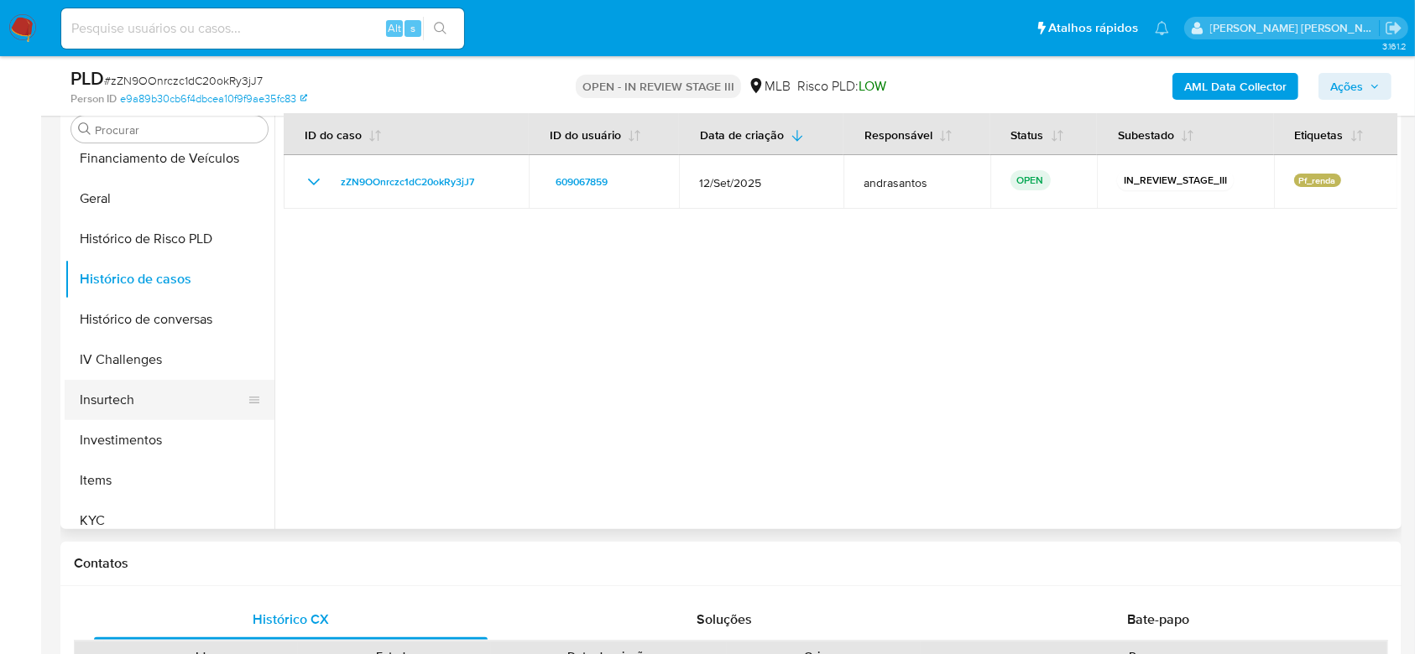
scroll to position [646, 0]
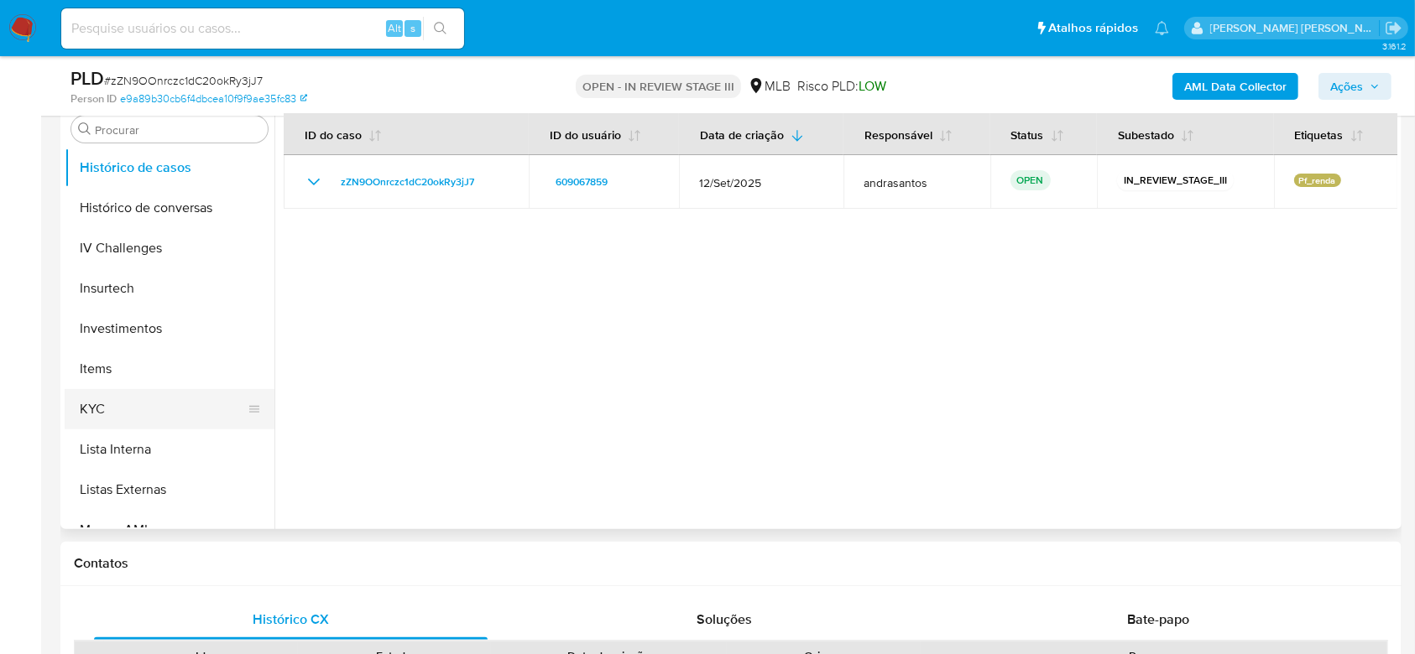
click at [117, 397] on button "KYC" at bounding box center [163, 409] width 196 height 40
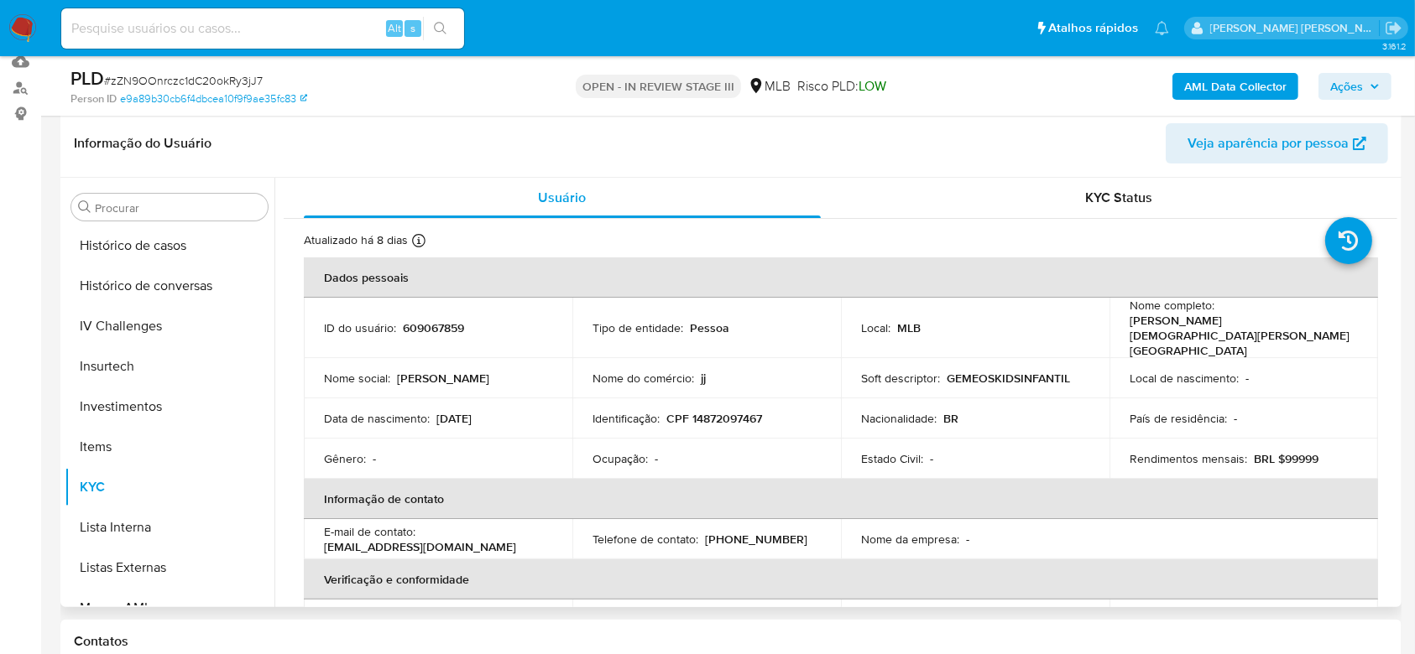
scroll to position [223, 0]
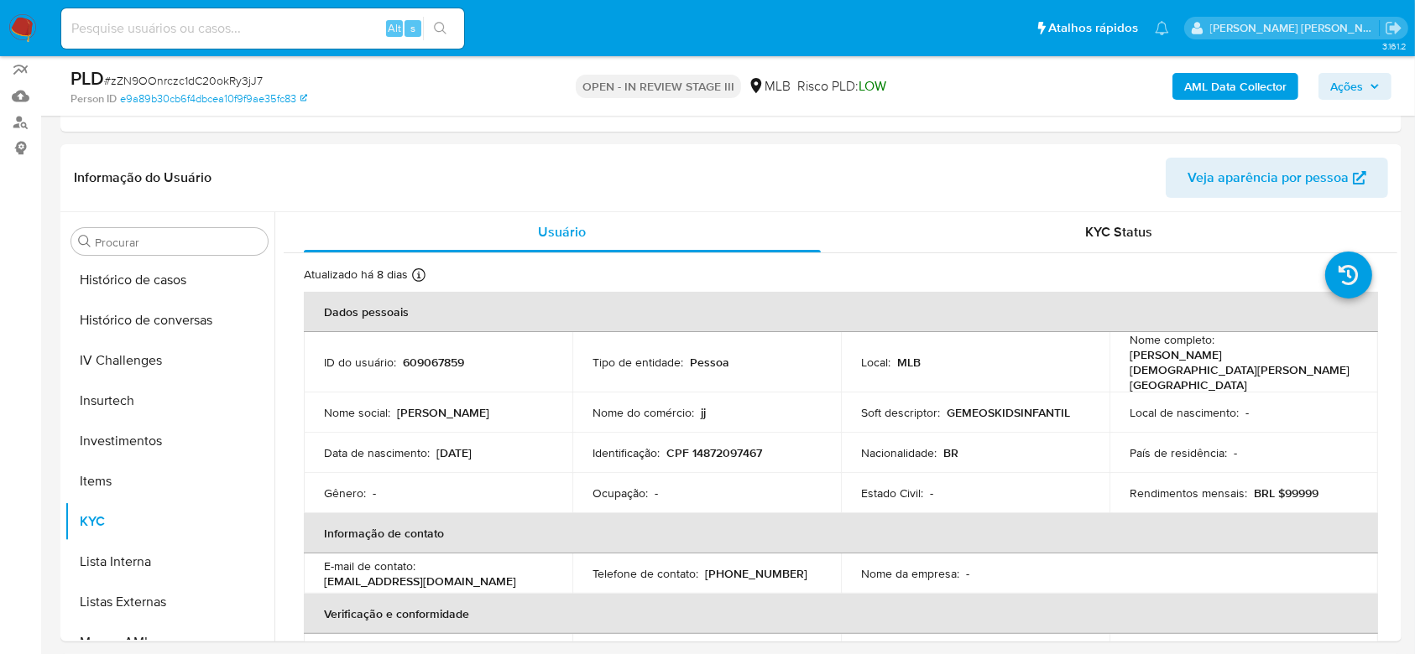
click at [289, 36] on input at bounding box center [262, 29] width 403 height 22
paste input "VJWbraa70fZwbfWCjMJNePdu"
type input "VJWbraa70fZwbfWCjMJNePdu"
click at [443, 25] on icon "search-icon" at bounding box center [440, 28] width 13 height 13
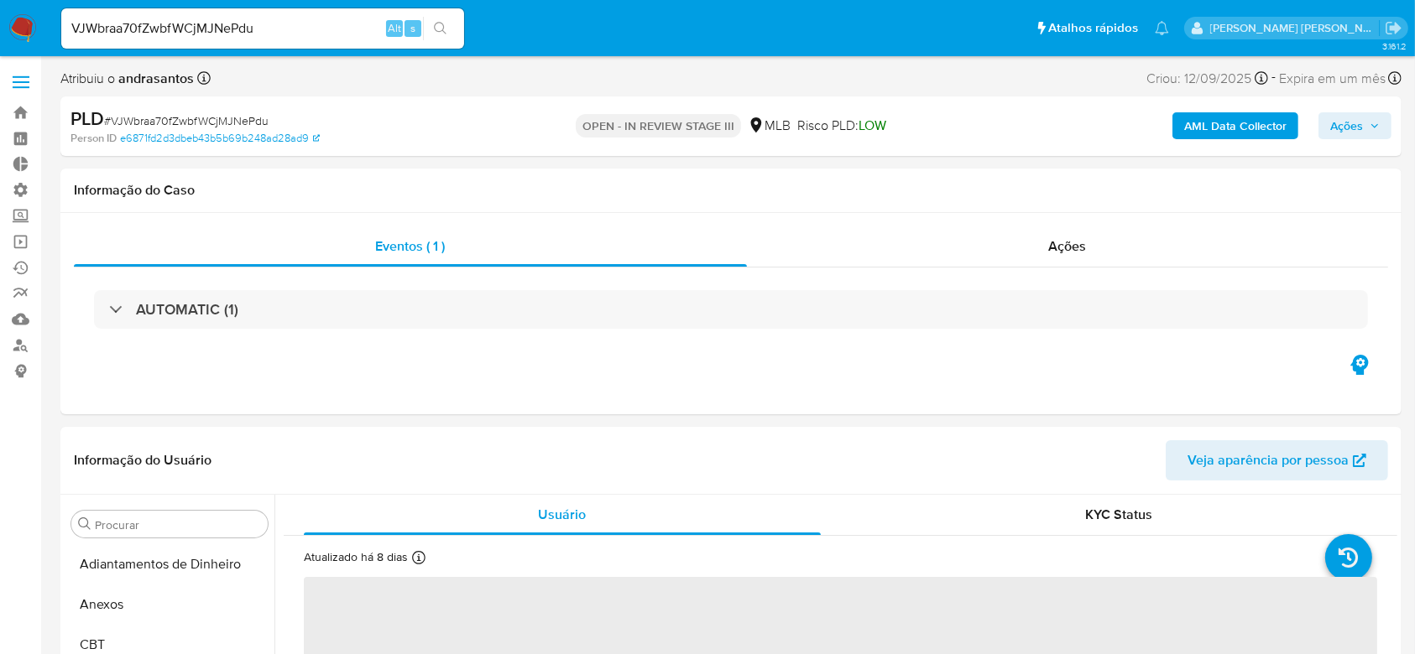
select select "10"
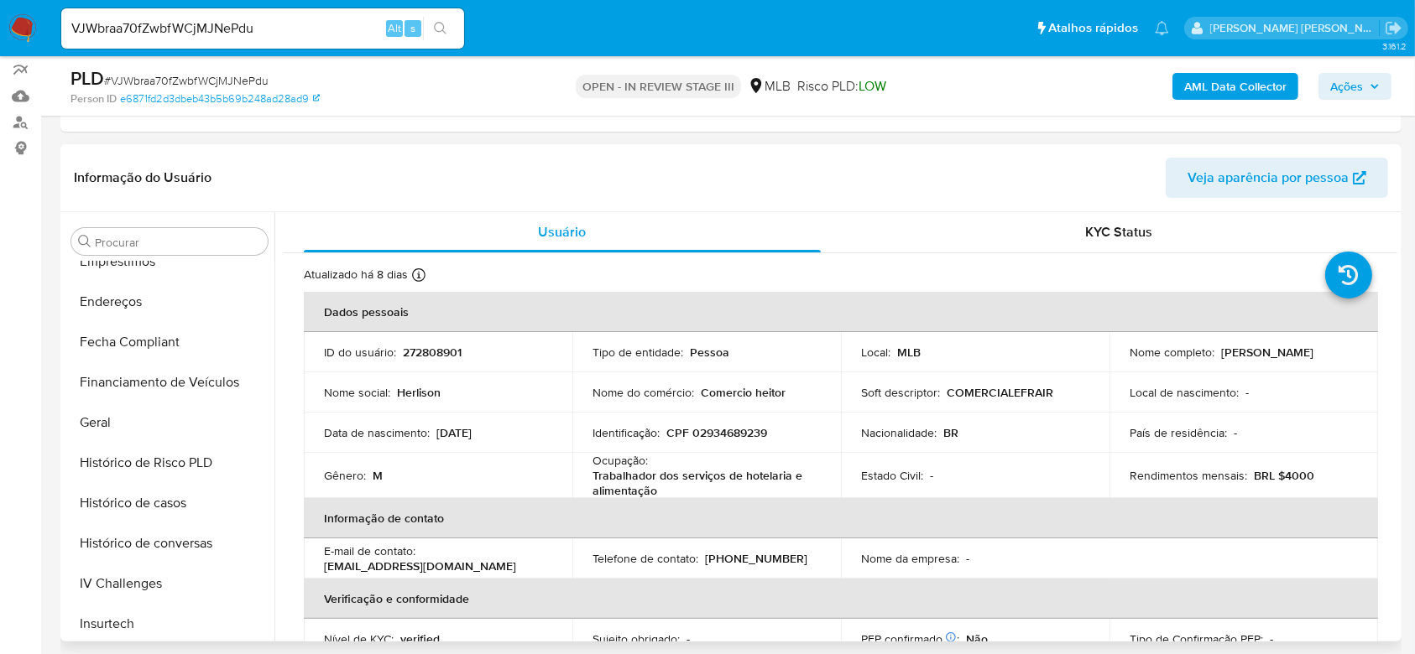
scroll to position [310, 0]
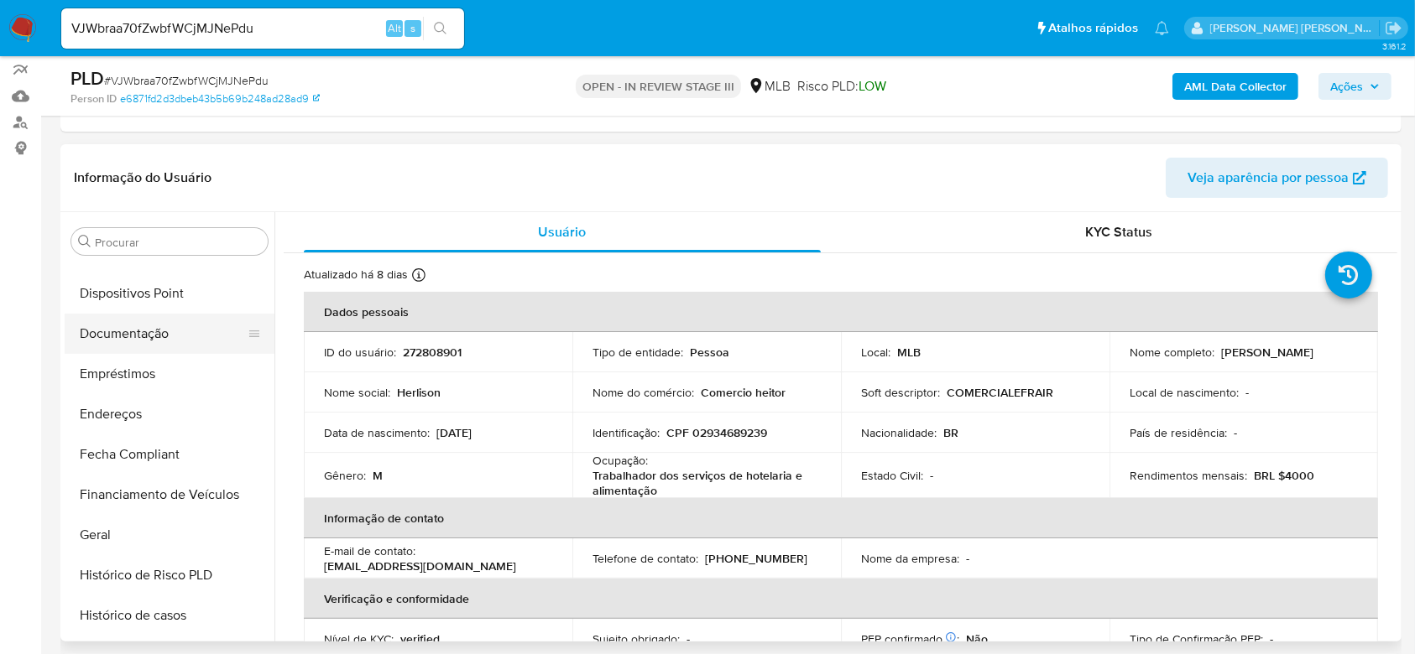
click at [151, 323] on button "Documentação" at bounding box center [163, 334] width 196 height 40
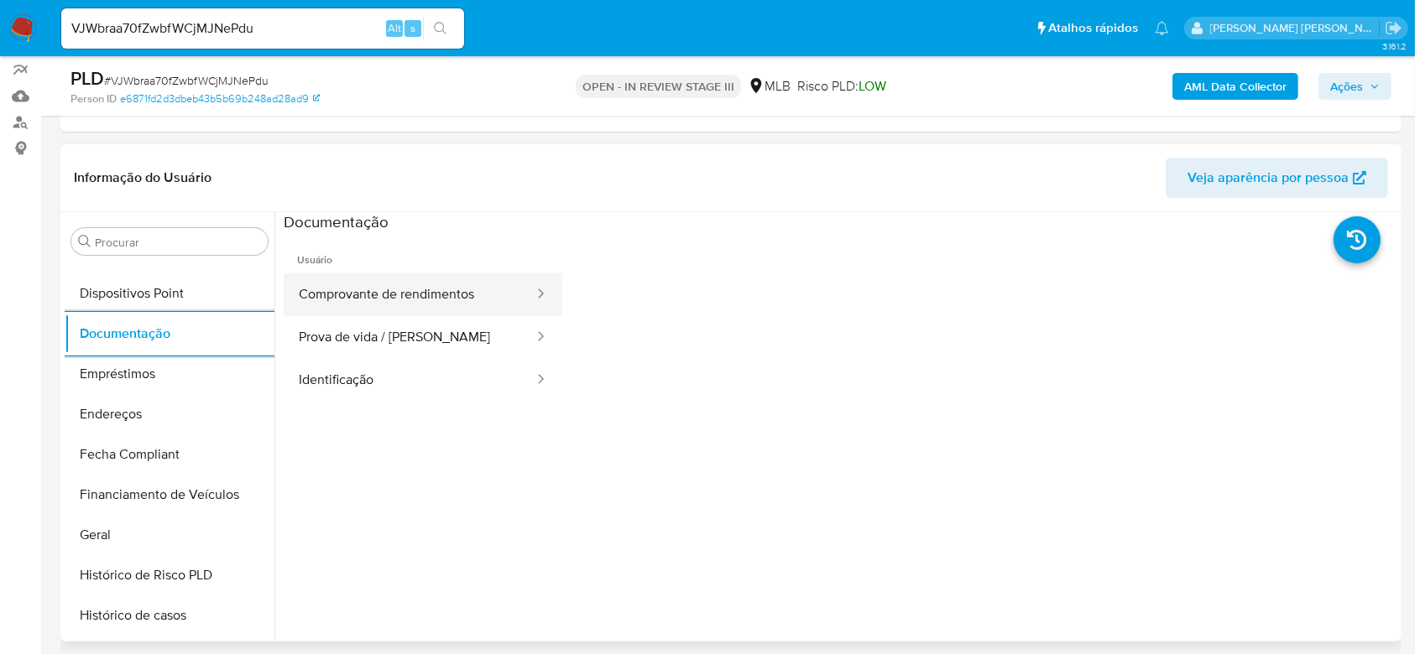
click at [435, 296] on button "Comprovante de rendimentos" at bounding box center [410, 295] width 252 height 43
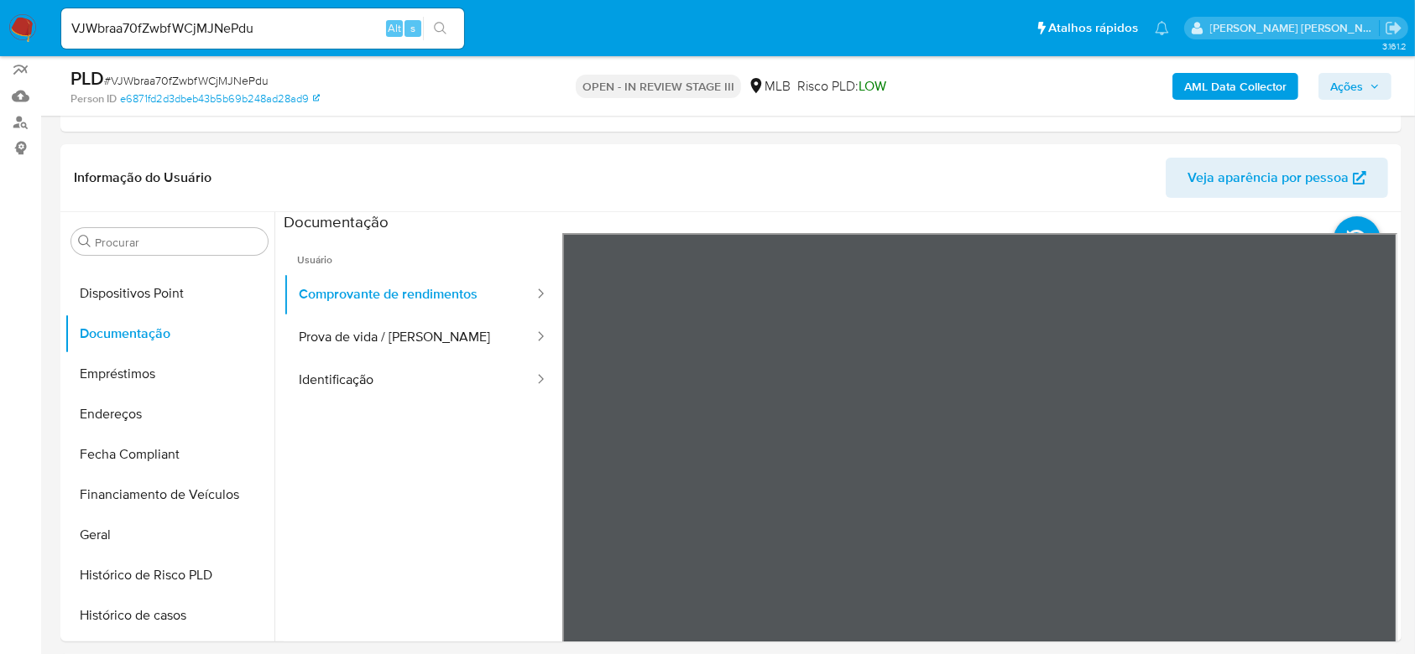
click at [341, 343] on button "Prova de vida / [PERSON_NAME]" at bounding box center [410, 337] width 252 height 43
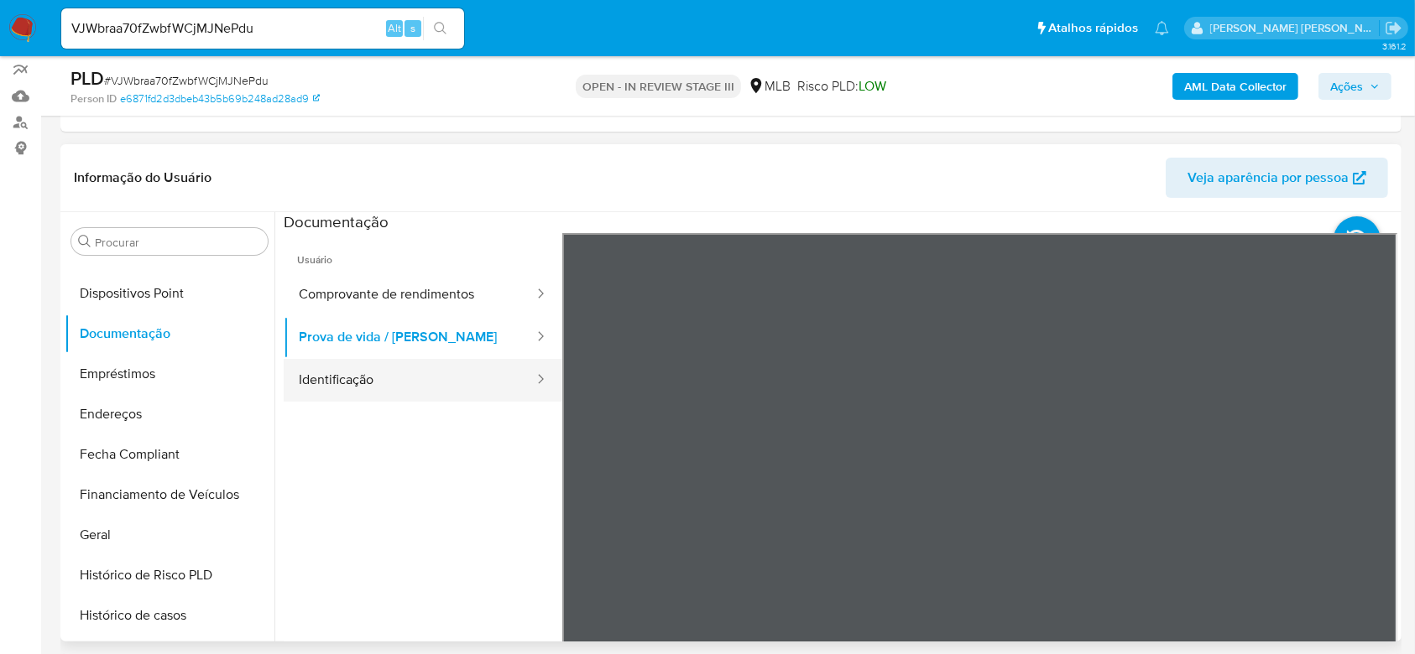
click at [303, 370] on button "Identificação" at bounding box center [410, 380] width 252 height 43
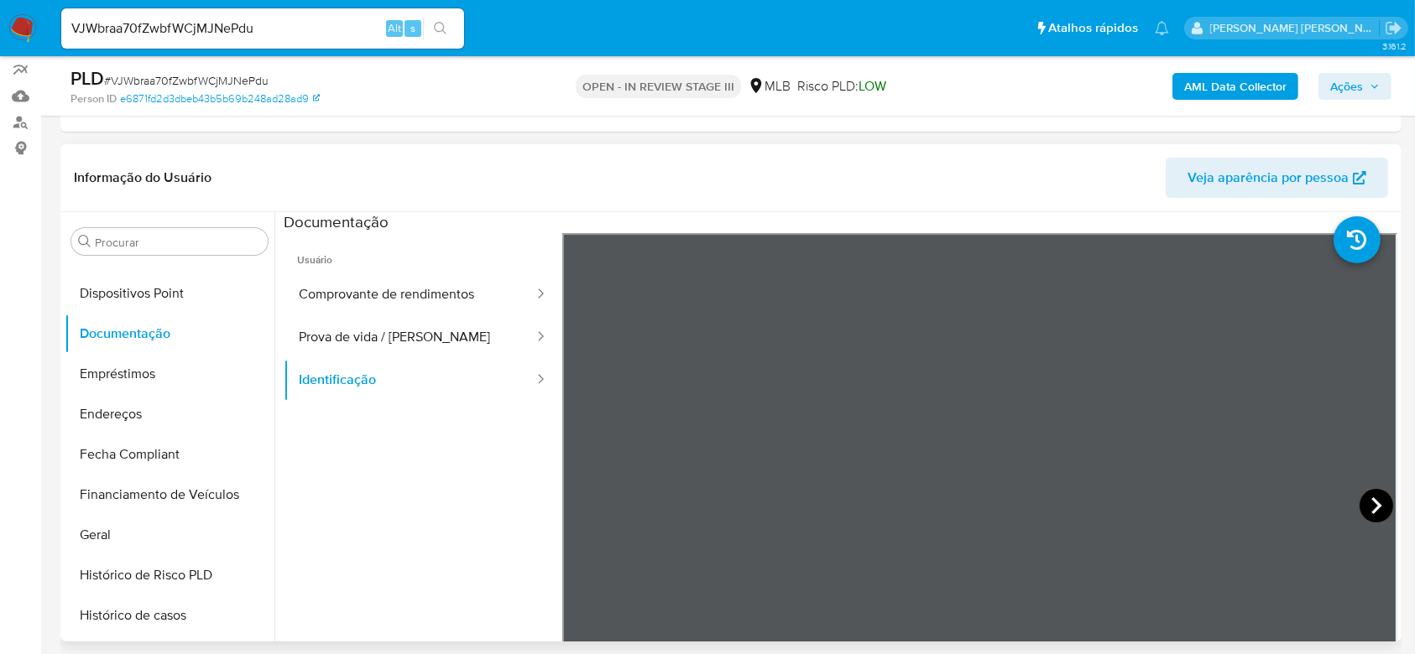
click at [1372, 506] on icon at bounding box center [1376, 506] width 10 height 17
click at [157, 519] on button "Geral" at bounding box center [163, 535] width 196 height 40
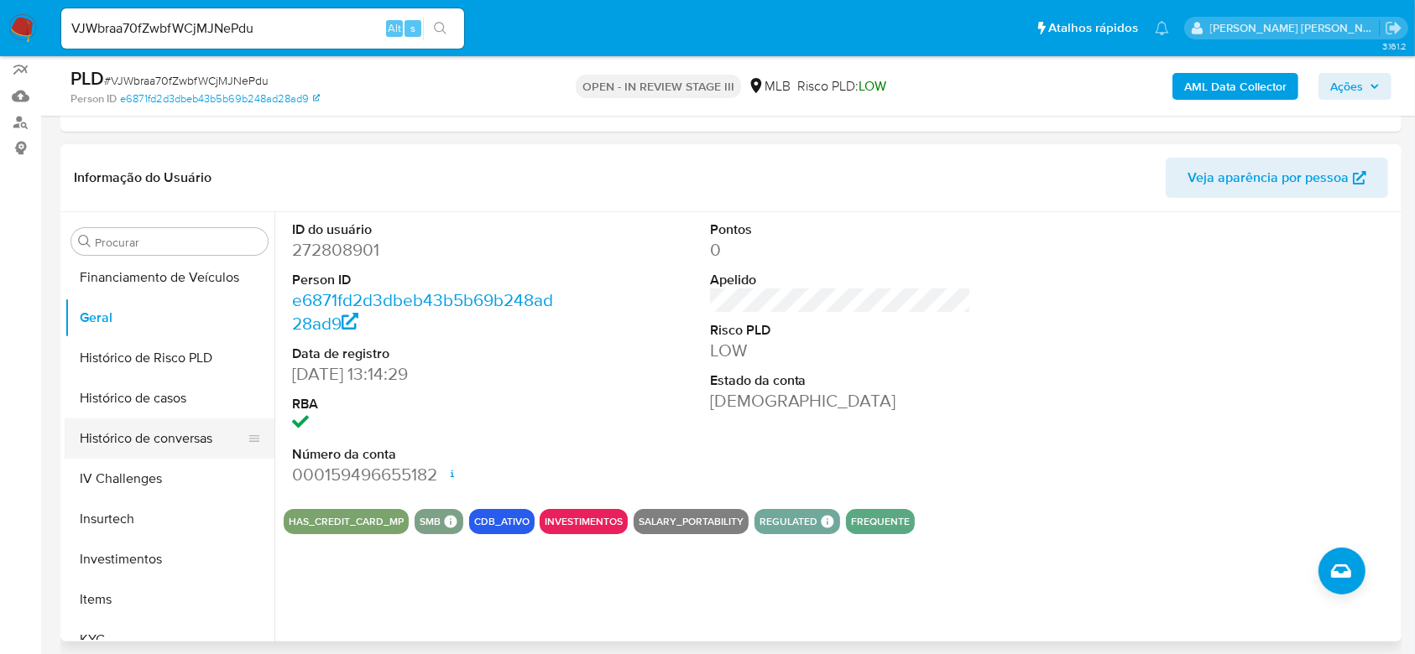
scroll to position [534, 0]
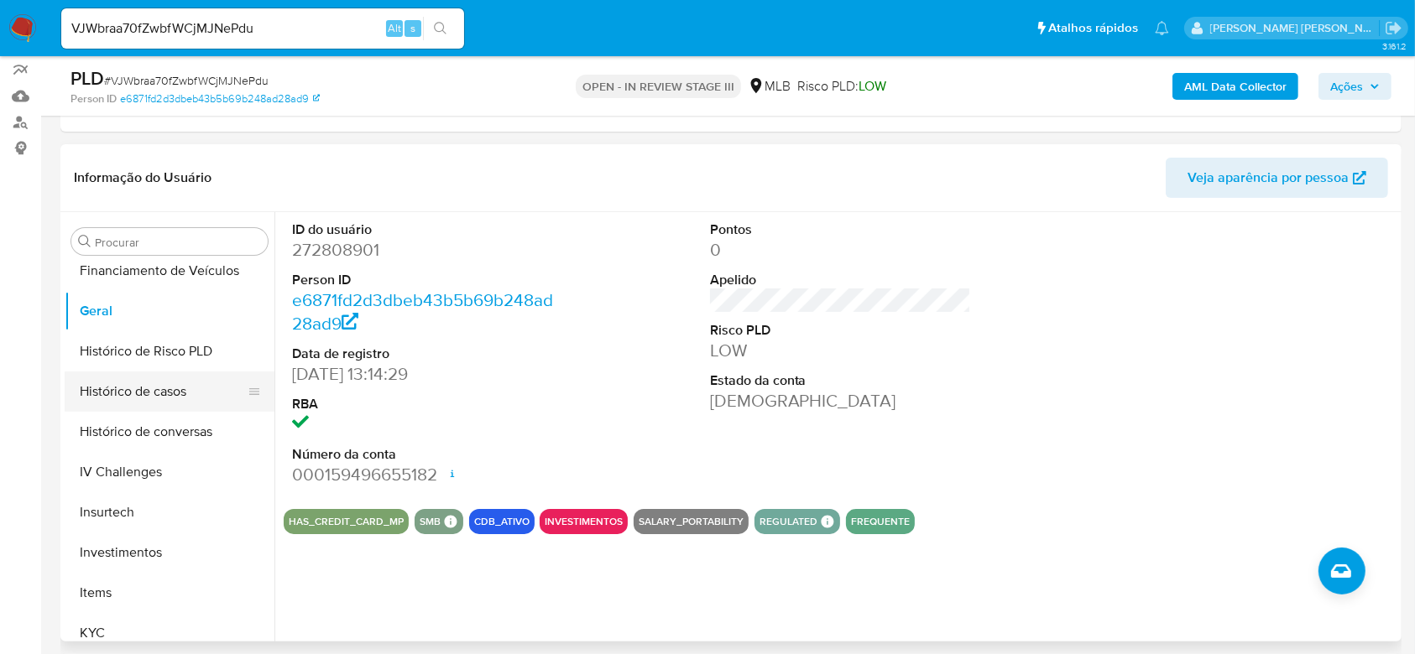
click at [143, 382] on button "Histórico de casos" at bounding box center [163, 392] width 196 height 40
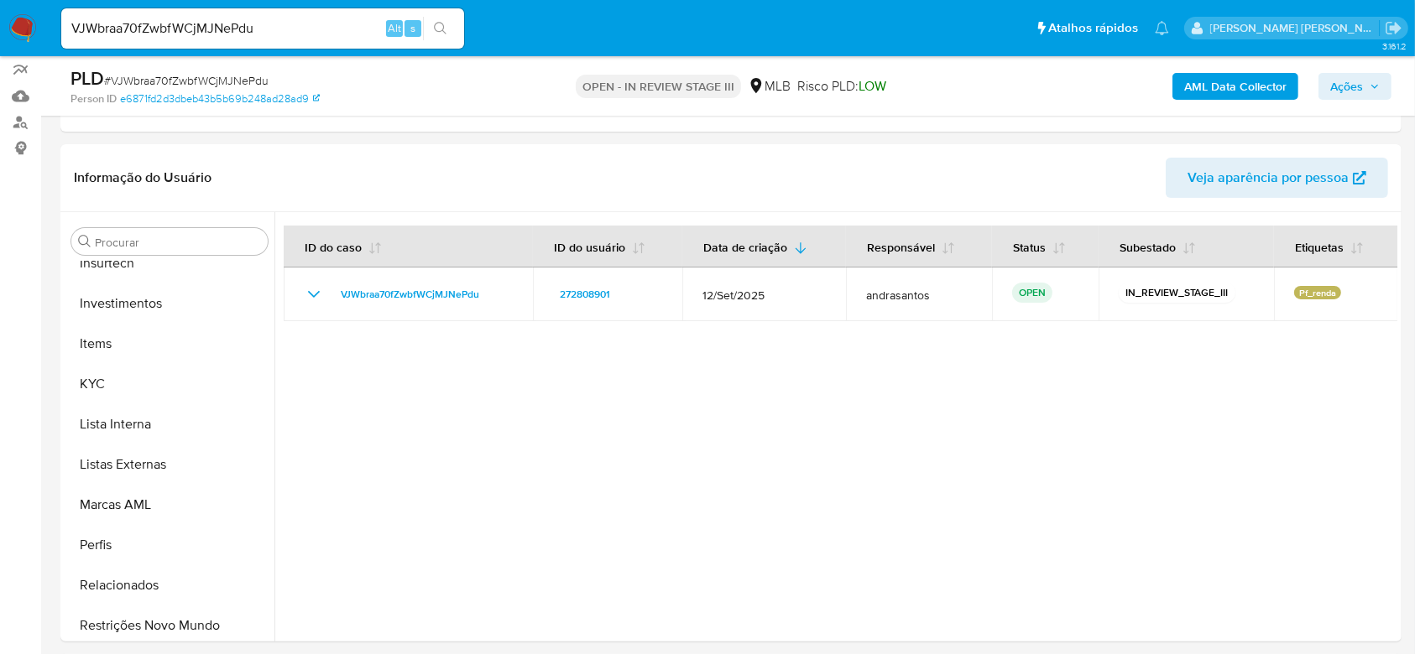
scroll to position [870, 0]
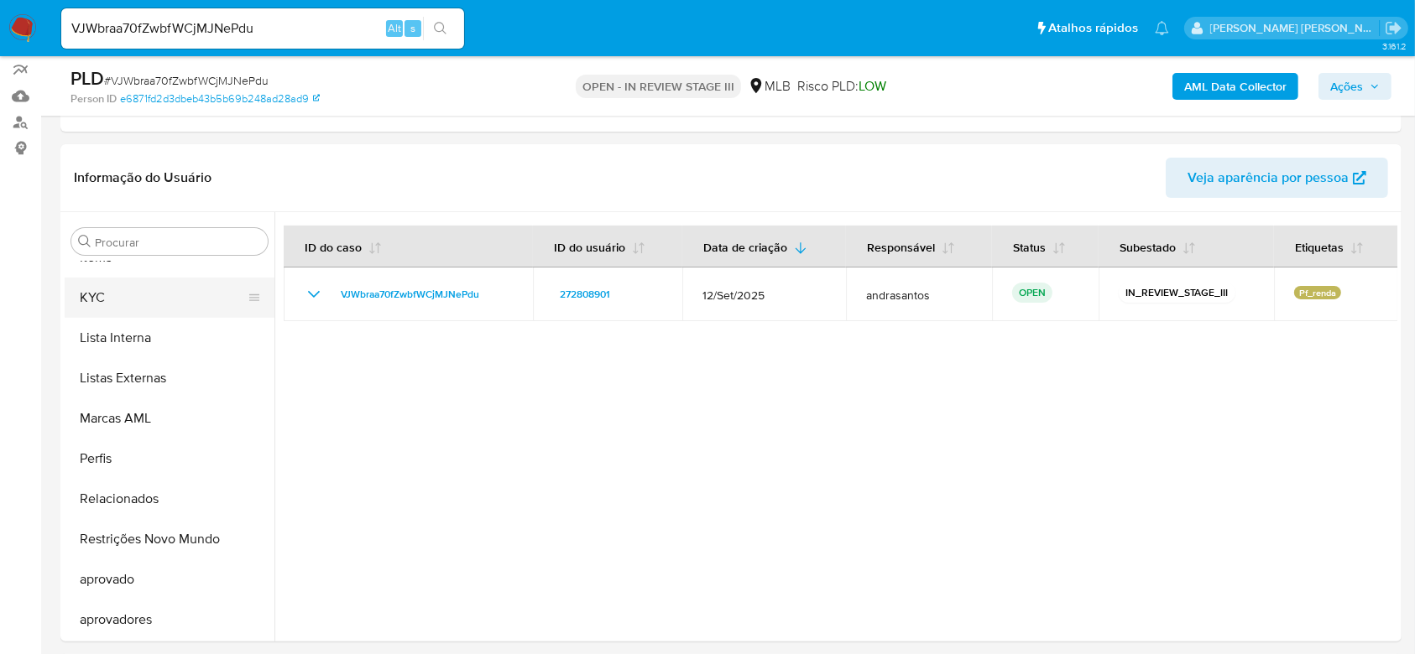
click at [124, 292] on button "KYC" at bounding box center [163, 298] width 196 height 40
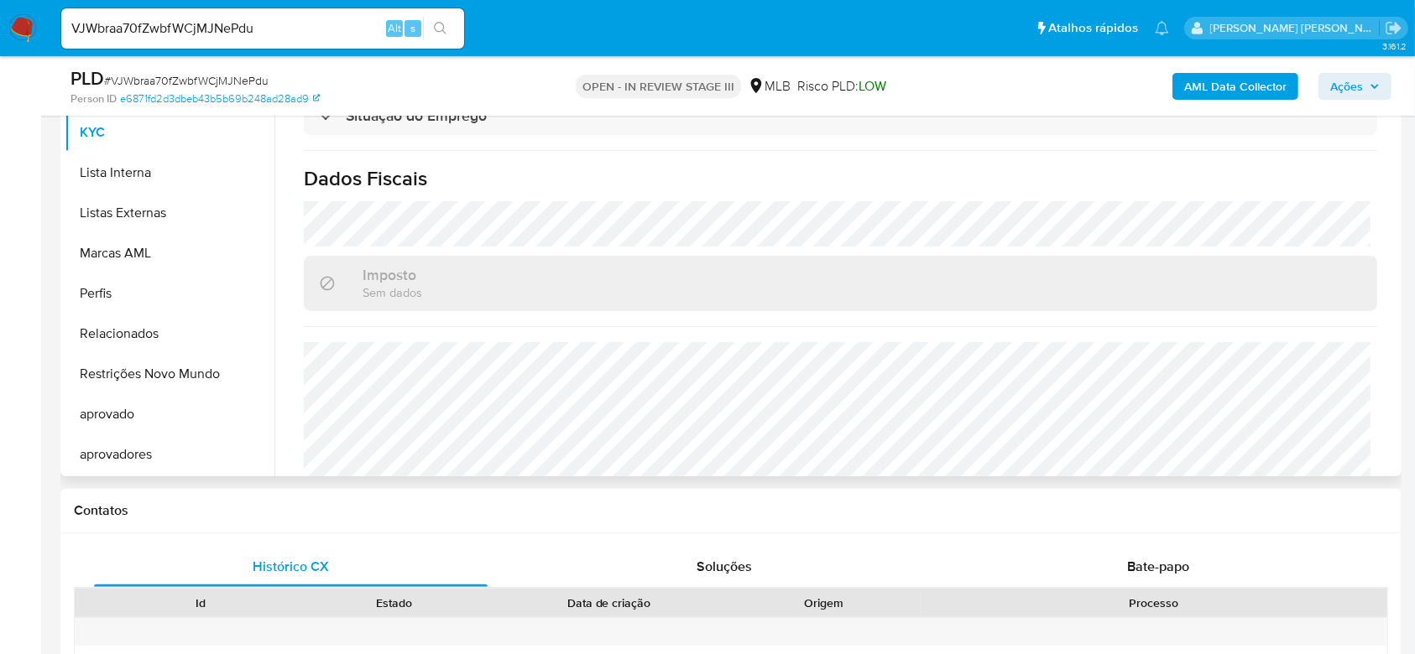
scroll to position [718, 0]
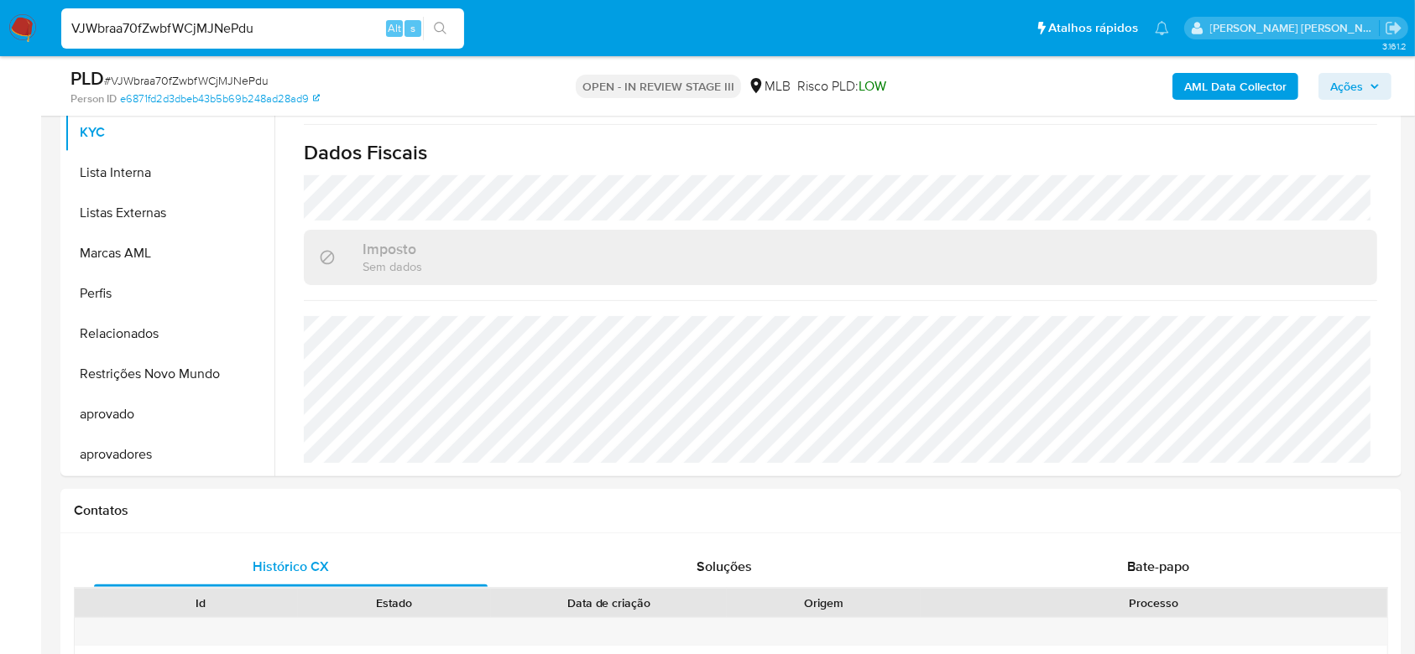
click at [215, 21] on input "VJWbraa70fZwbfWCjMJNePdu" at bounding box center [262, 29] width 403 height 22
paste input "fq5FhvVYx1OwNqdbsoHFYlQK"
type input "fq5FhvVYx1OwNqdbsoHFYlQK"
click at [435, 26] on icon "search-icon" at bounding box center [440, 28] width 13 height 13
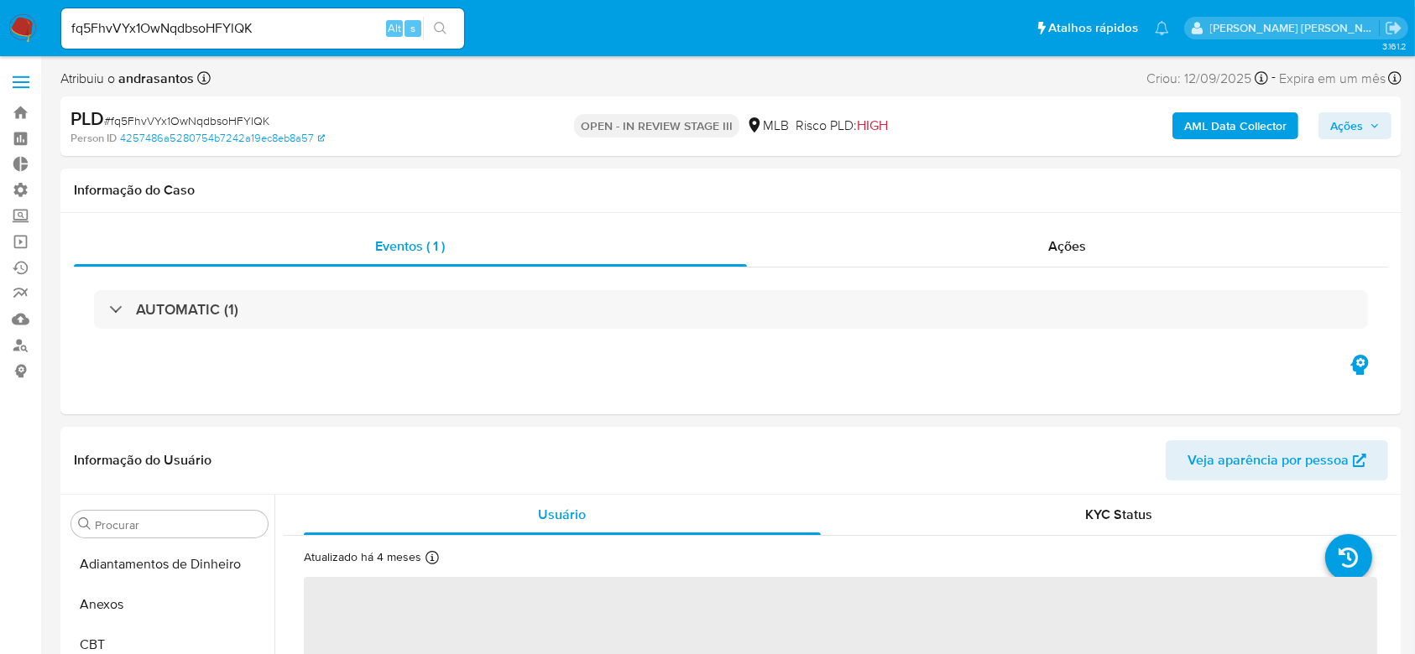
select select "10"
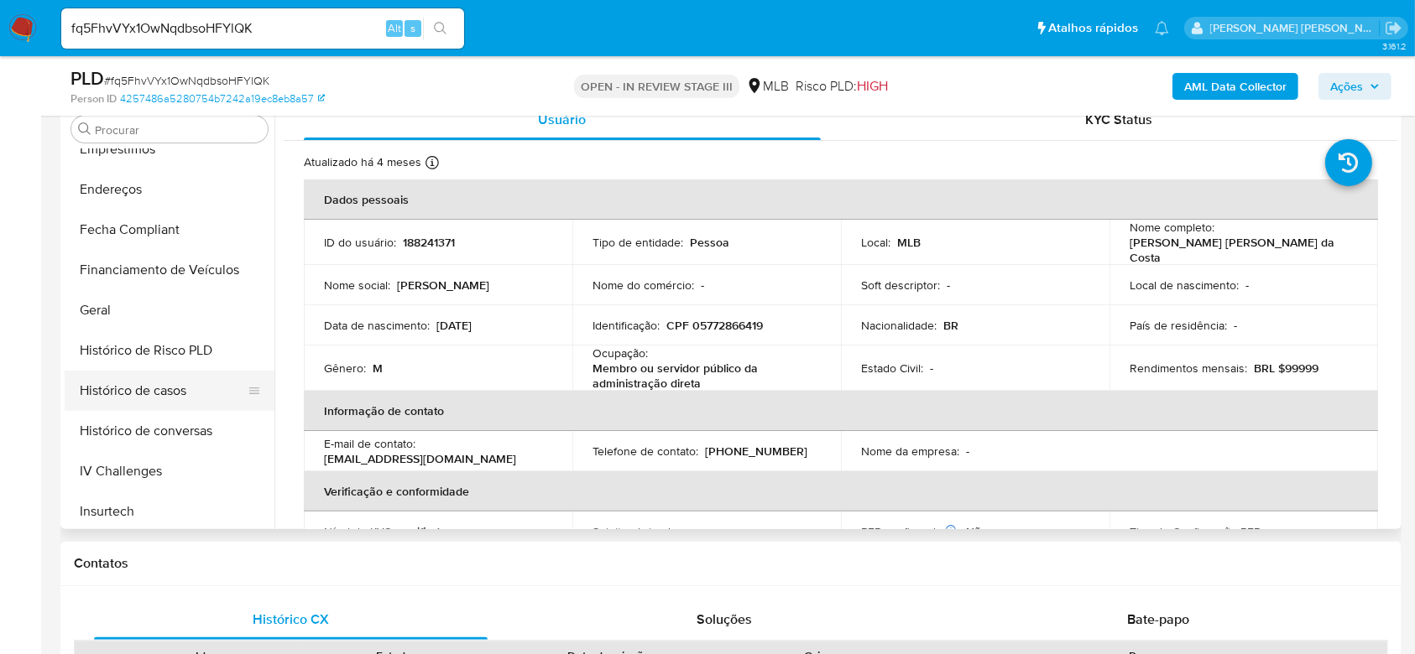
scroll to position [310, 0]
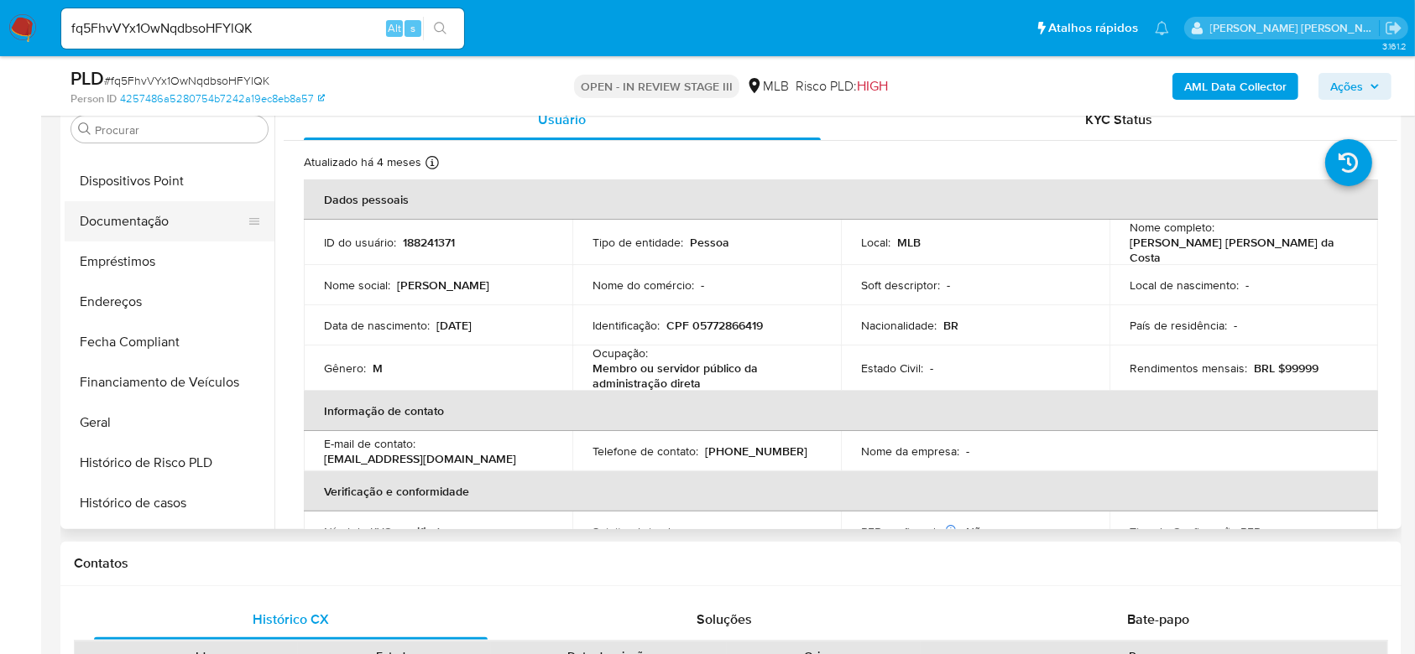
click at [121, 218] on button "Documentação" at bounding box center [163, 221] width 196 height 40
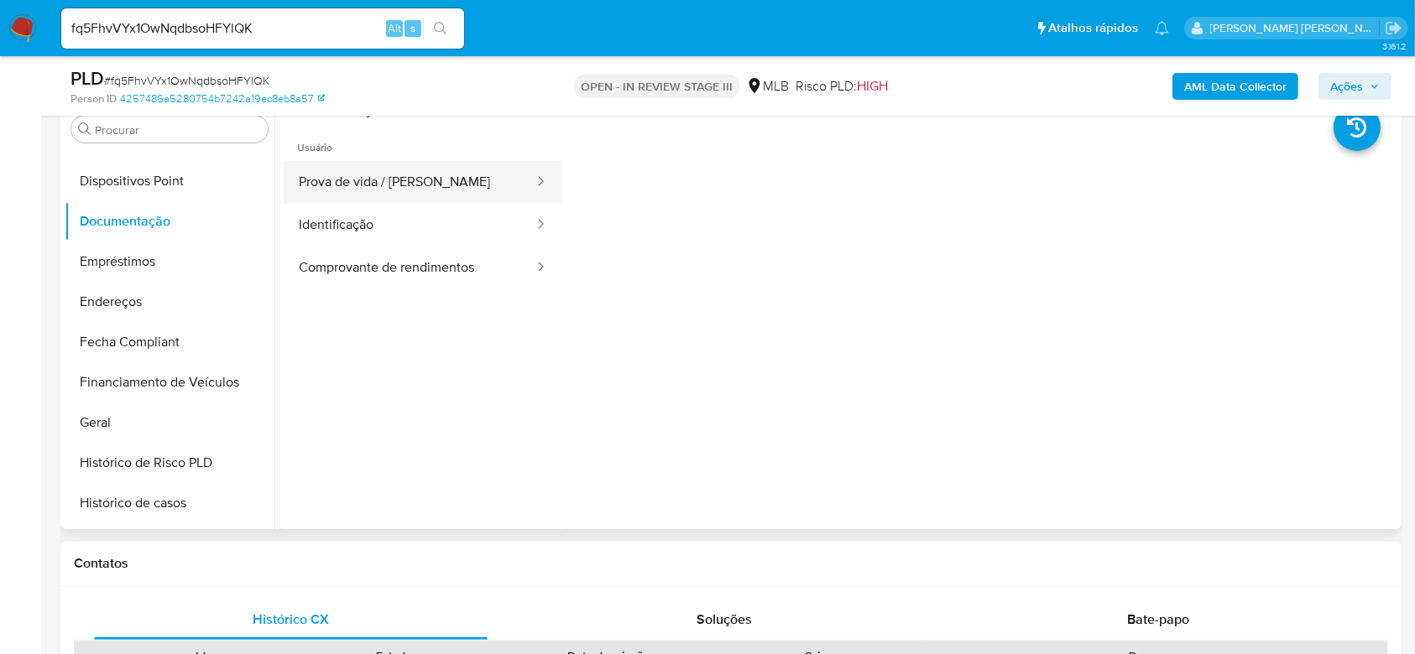
click at [473, 170] on button "Prova de vida / [PERSON_NAME]" at bounding box center [410, 182] width 252 height 43
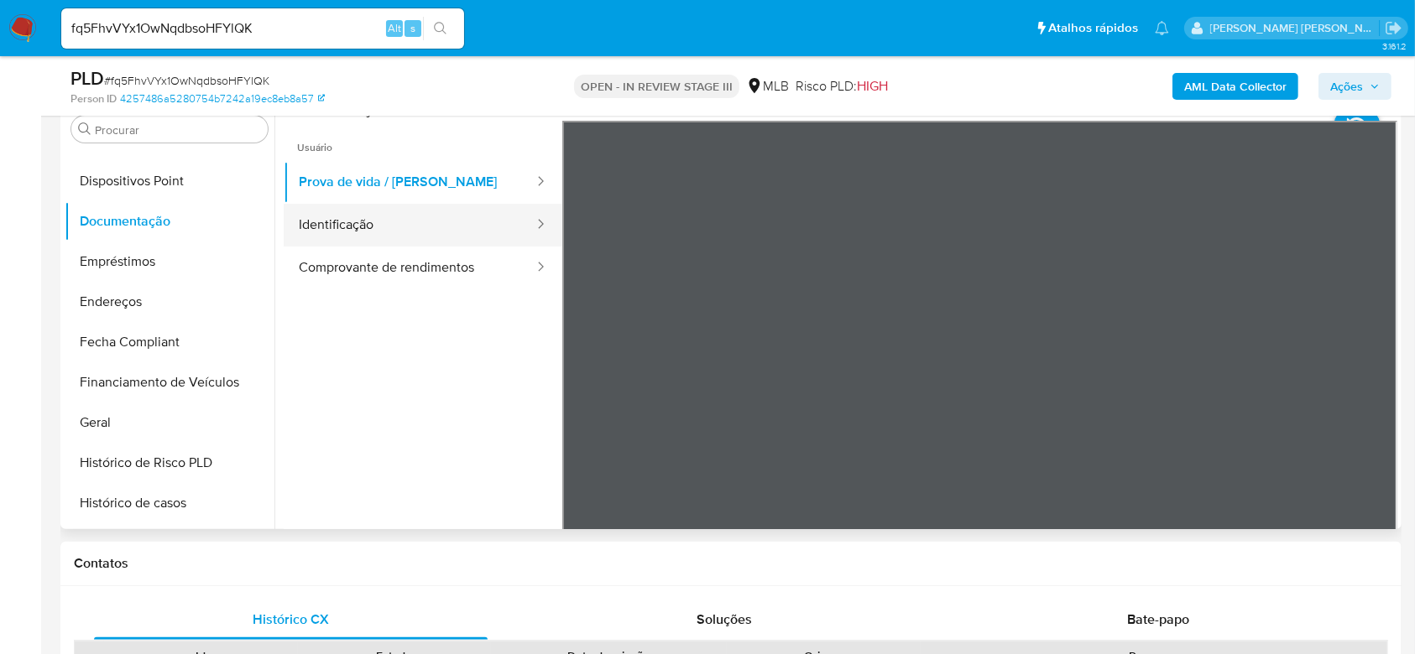
click at [343, 216] on button "Identificação" at bounding box center [410, 225] width 252 height 43
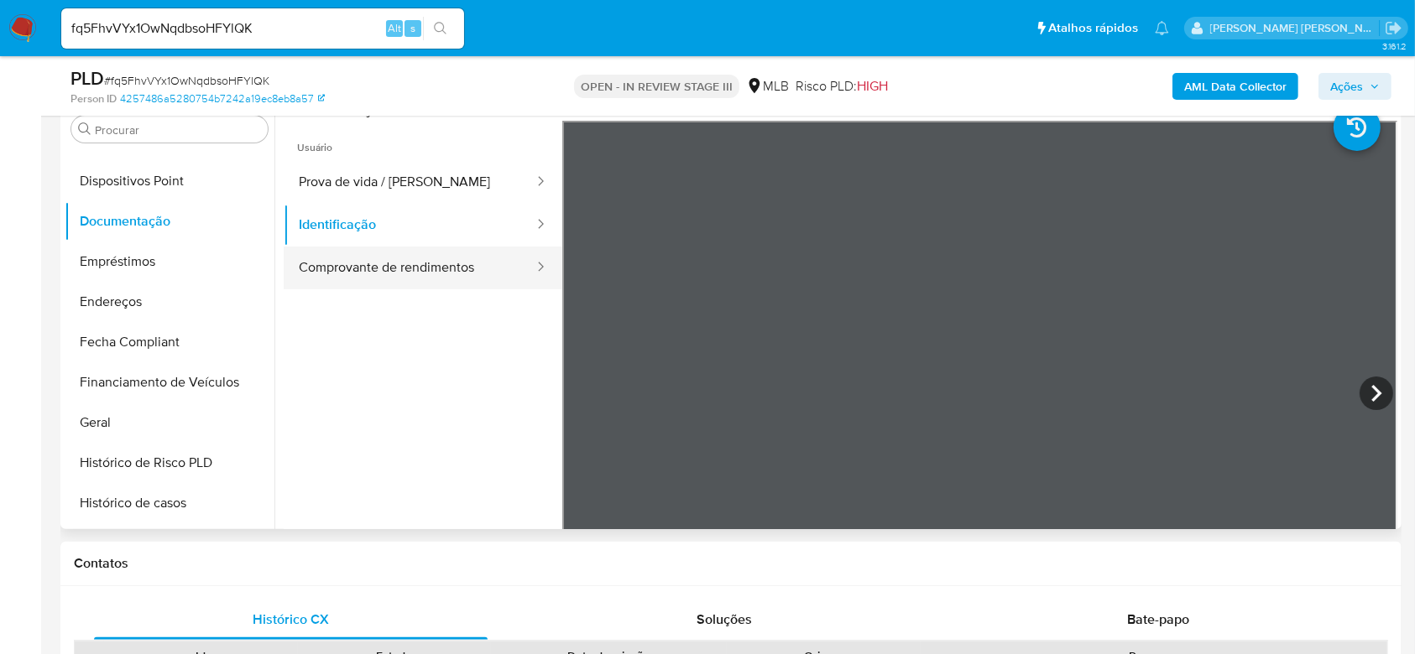
click at [460, 276] on button "Comprovante de rendimentos" at bounding box center [410, 268] width 252 height 43
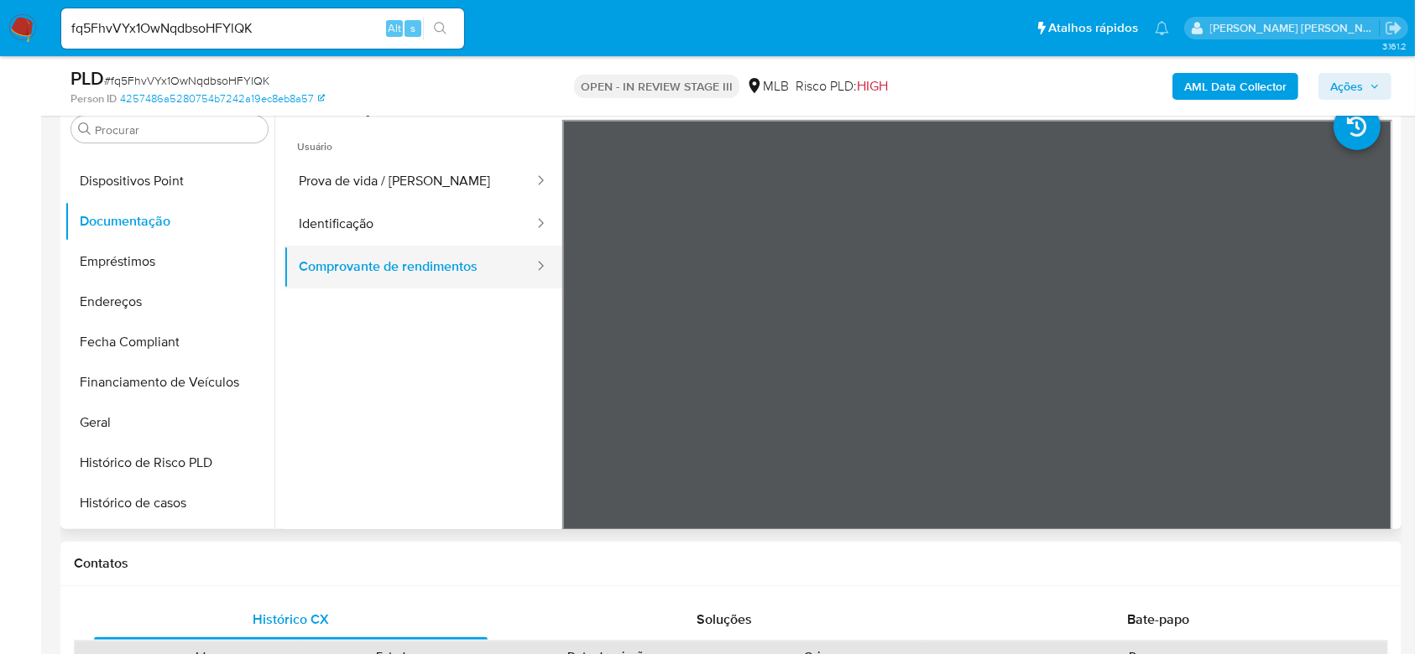
scroll to position [0, 0]
click at [136, 418] on button "Geral" at bounding box center [163, 423] width 196 height 40
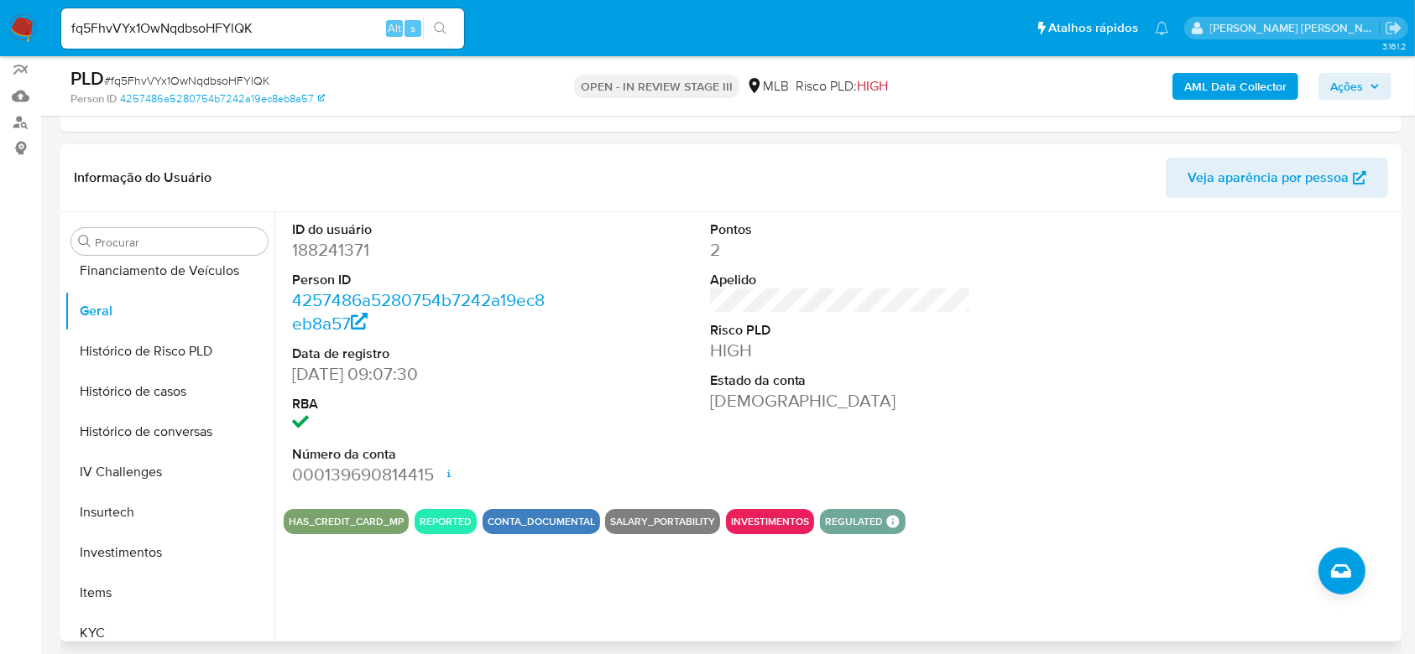
scroll to position [336, 0]
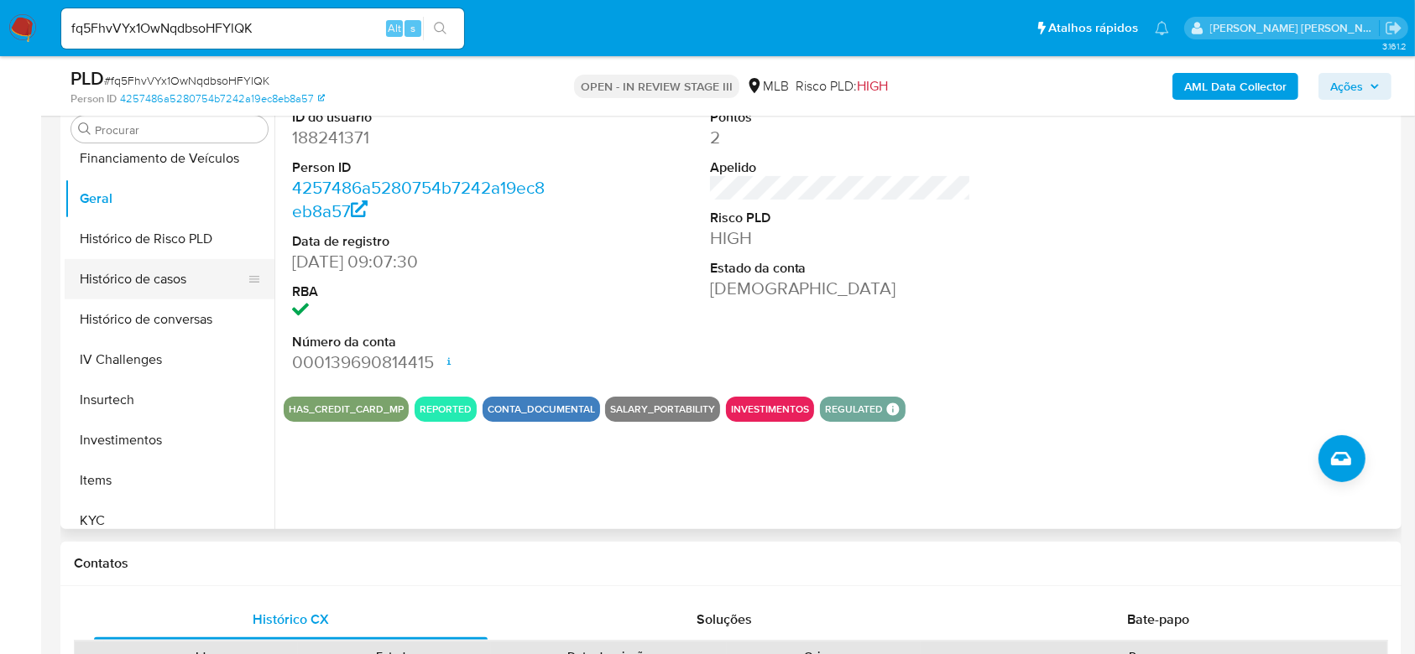
click at [185, 283] on button "Histórico de casos" at bounding box center [163, 279] width 196 height 40
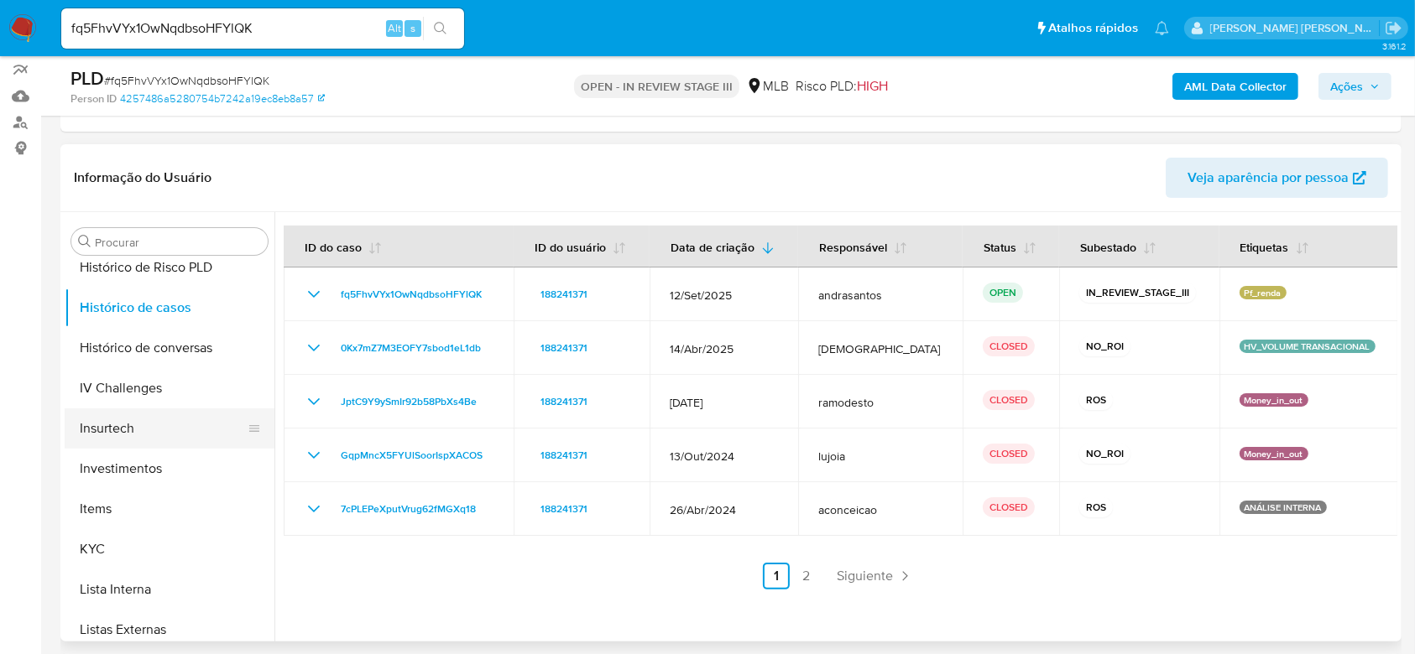
scroll to position [646, 0]
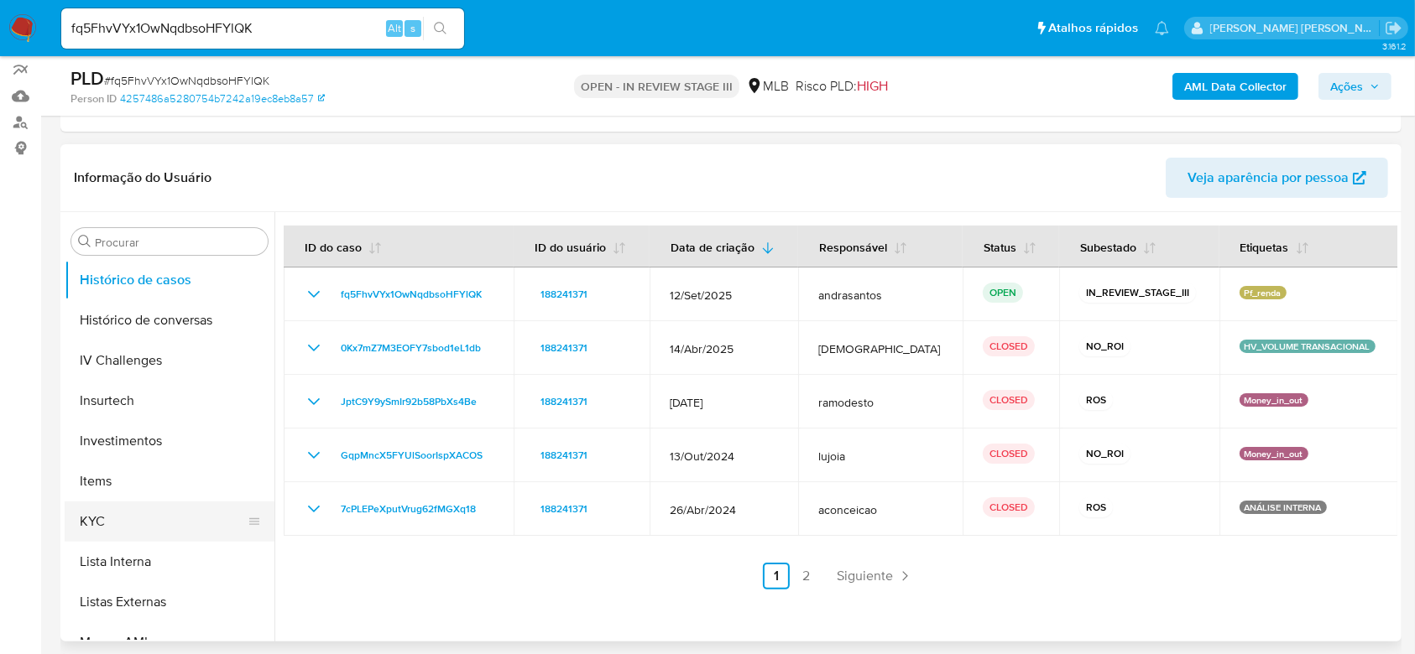
click at [101, 515] on button "KYC" at bounding box center [163, 522] width 196 height 40
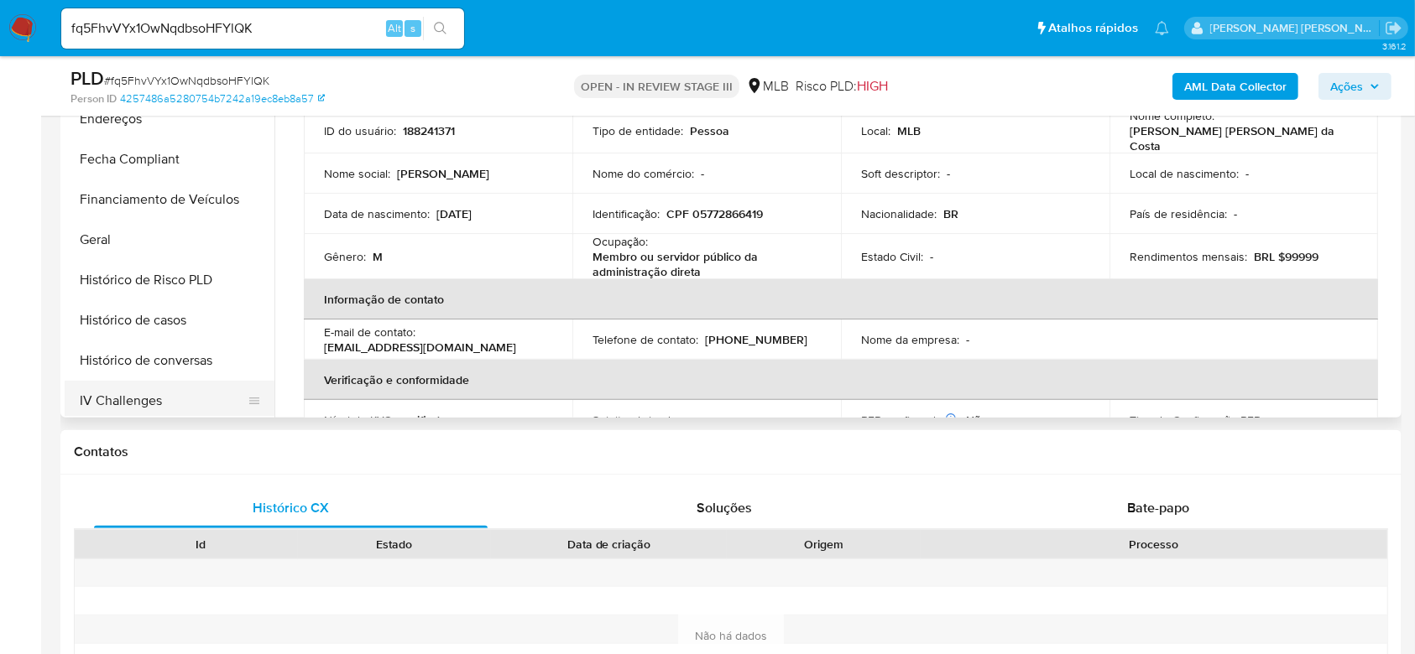
scroll to position [310, 0]
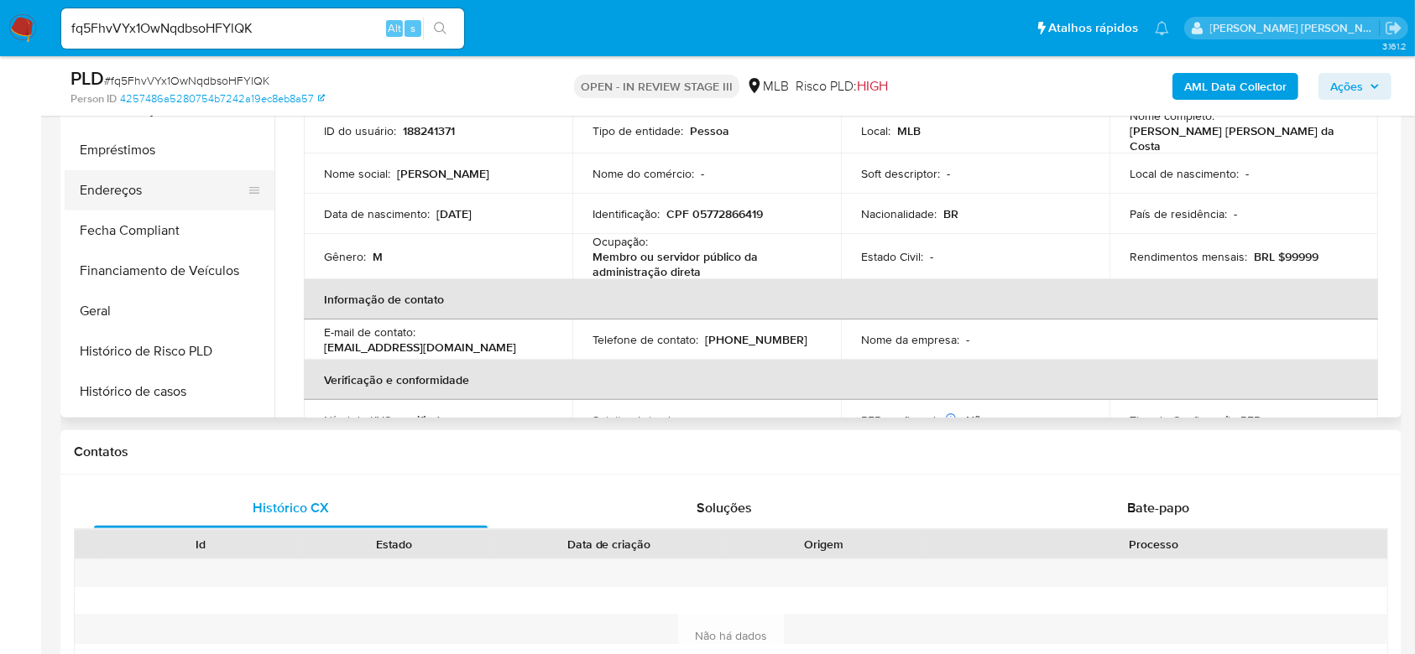
click at [173, 185] on button "Endereços" at bounding box center [163, 190] width 196 height 40
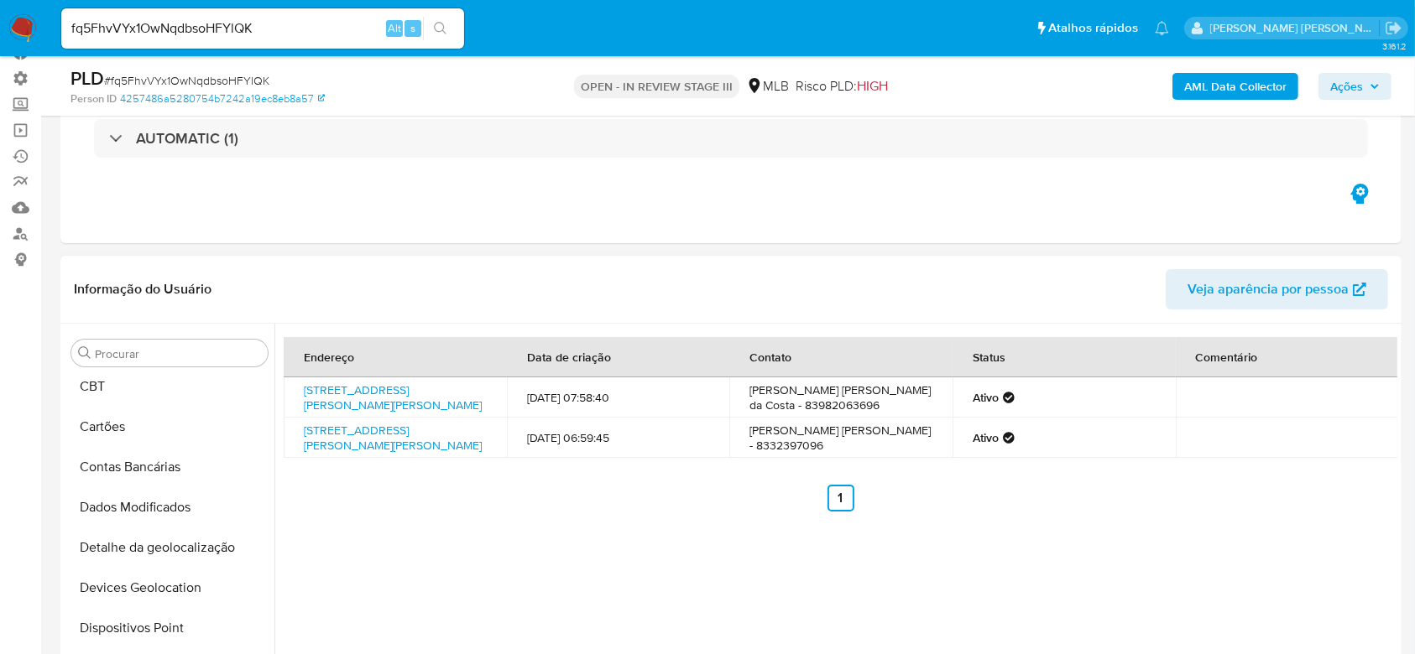
scroll to position [199, 0]
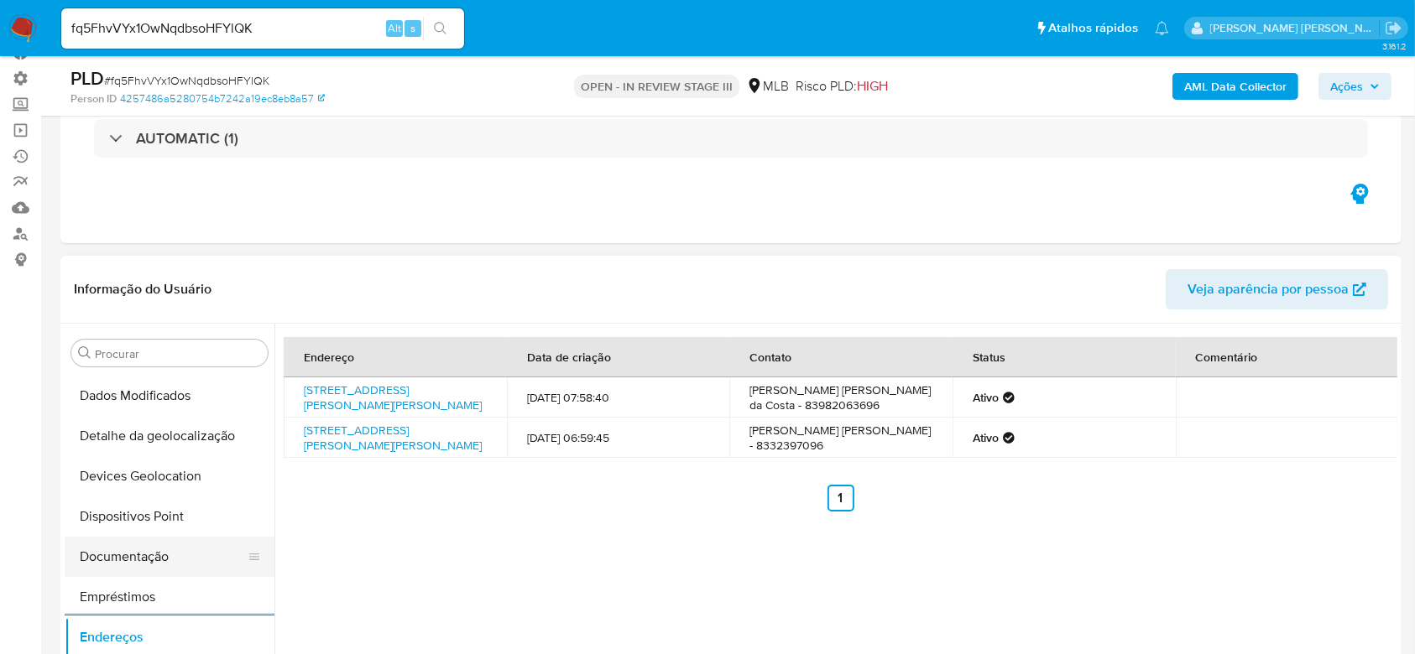
click at [125, 566] on button "Documentação" at bounding box center [163, 557] width 196 height 40
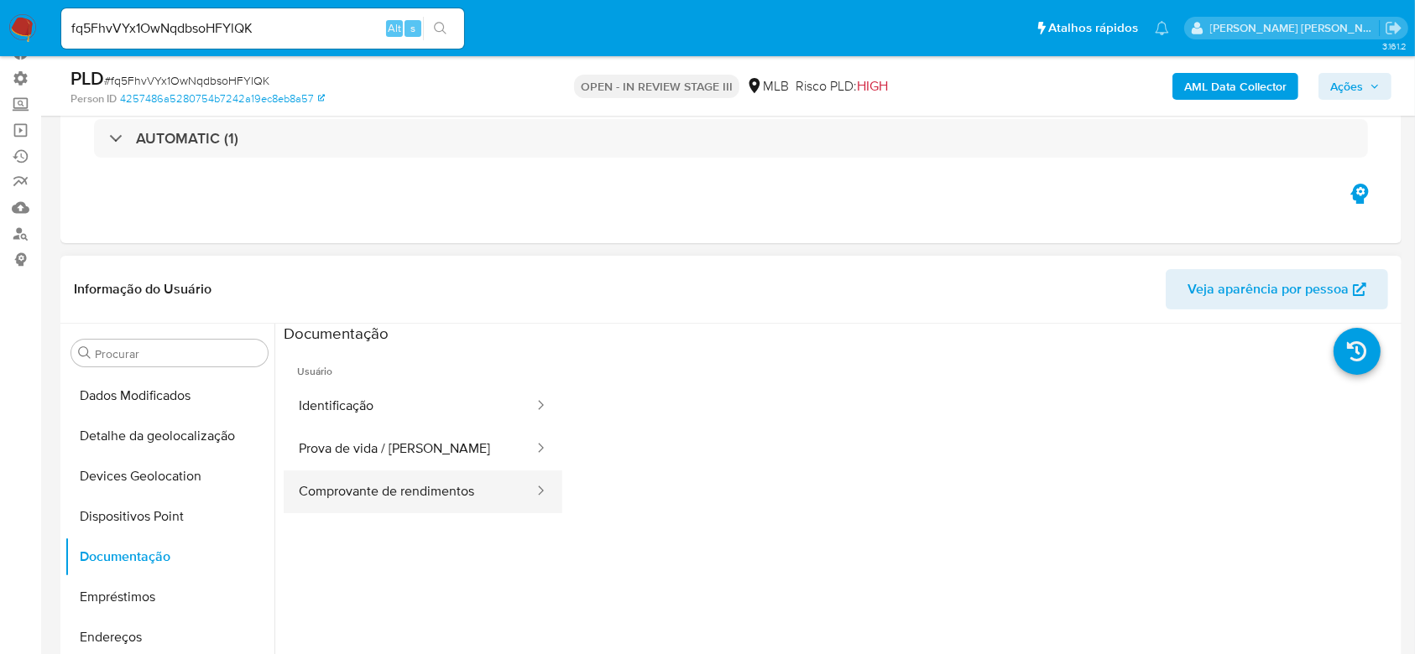
click at [404, 483] on button "Comprovante de rendimentos" at bounding box center [410, 492] width 252 height 43
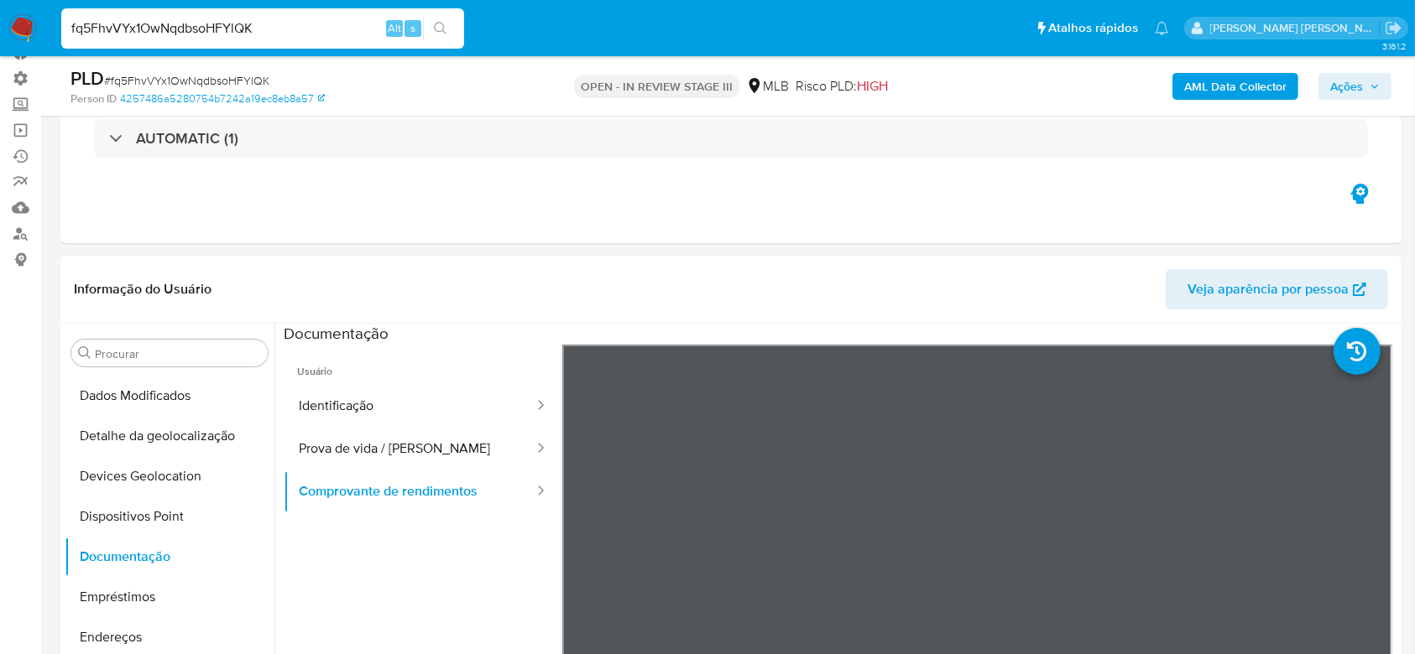
click at [141, 24] on input "fq5FhvVYx1OwNqdbsoHFYlQK" at bounding box center [262, 29] width 403 height 22
paste input "oOoz7uT2of1FeR9ZoG4HJGdD"
type input "oOoz7uT2of1FeR9ZoG4HJGdD"
click at [450, 26] on button "search-icon" at bounding box center [440, 28] width 34 height 23
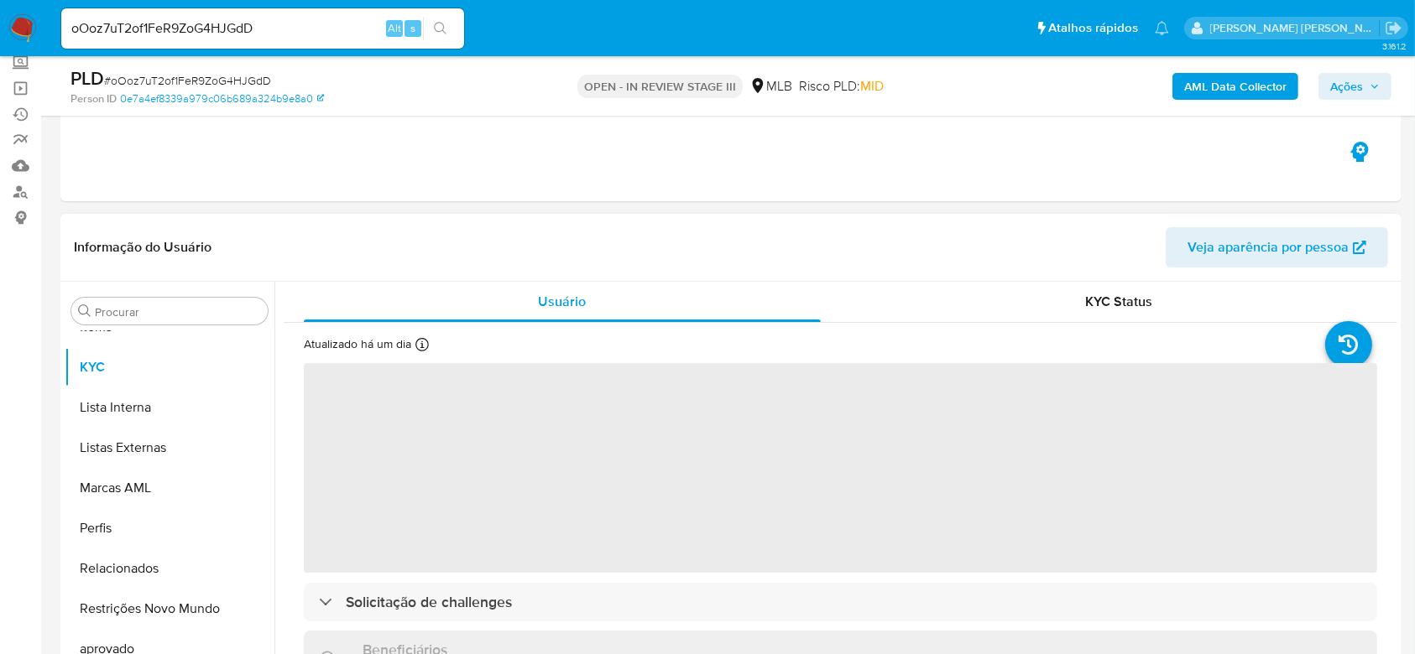
scroll to position [223, 0]
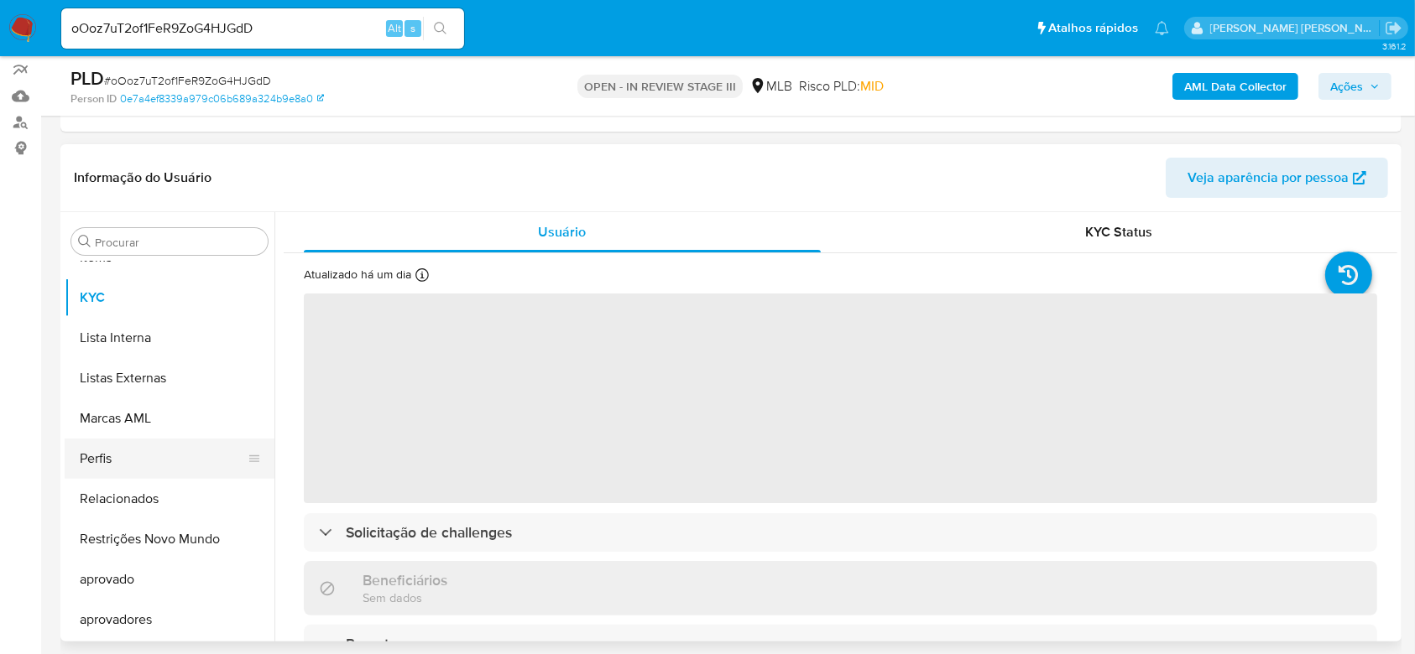
select select "10"
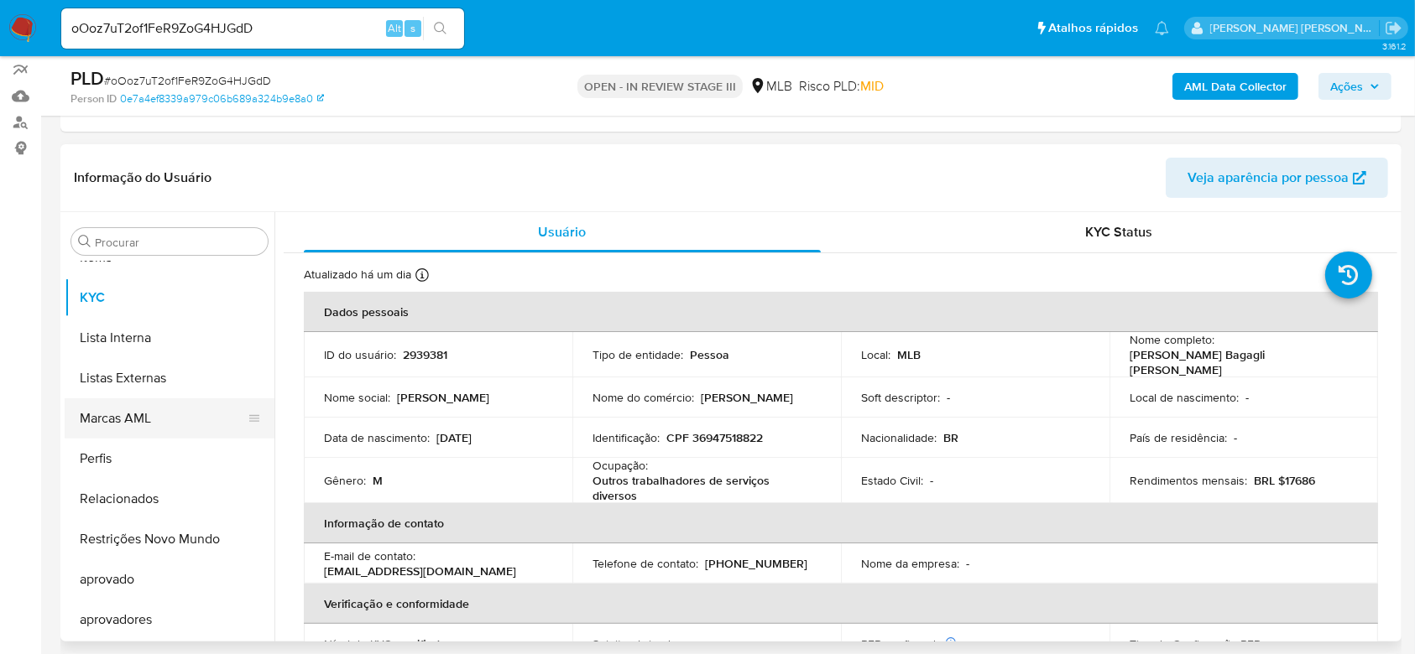
scroll to position [534, 0]
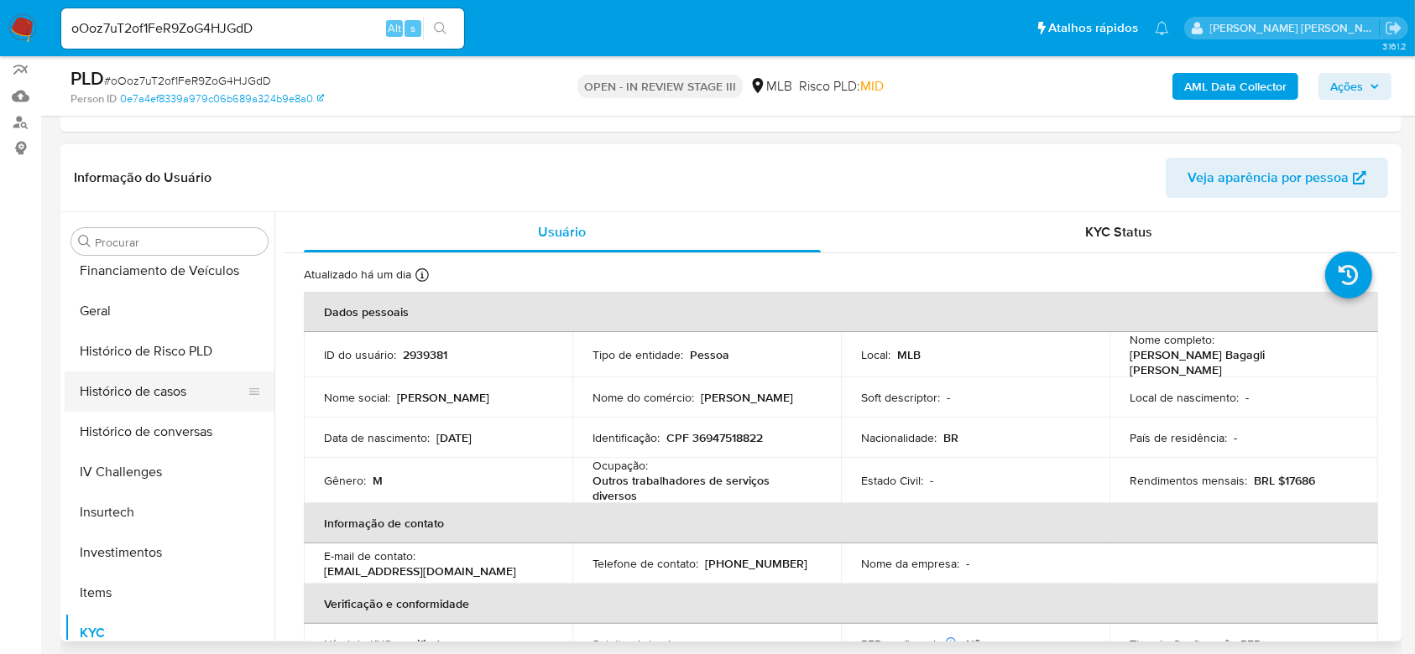
click at [180, 390] on button "Histórico de casos" at bounding box center [163, 392] width 196 height 40
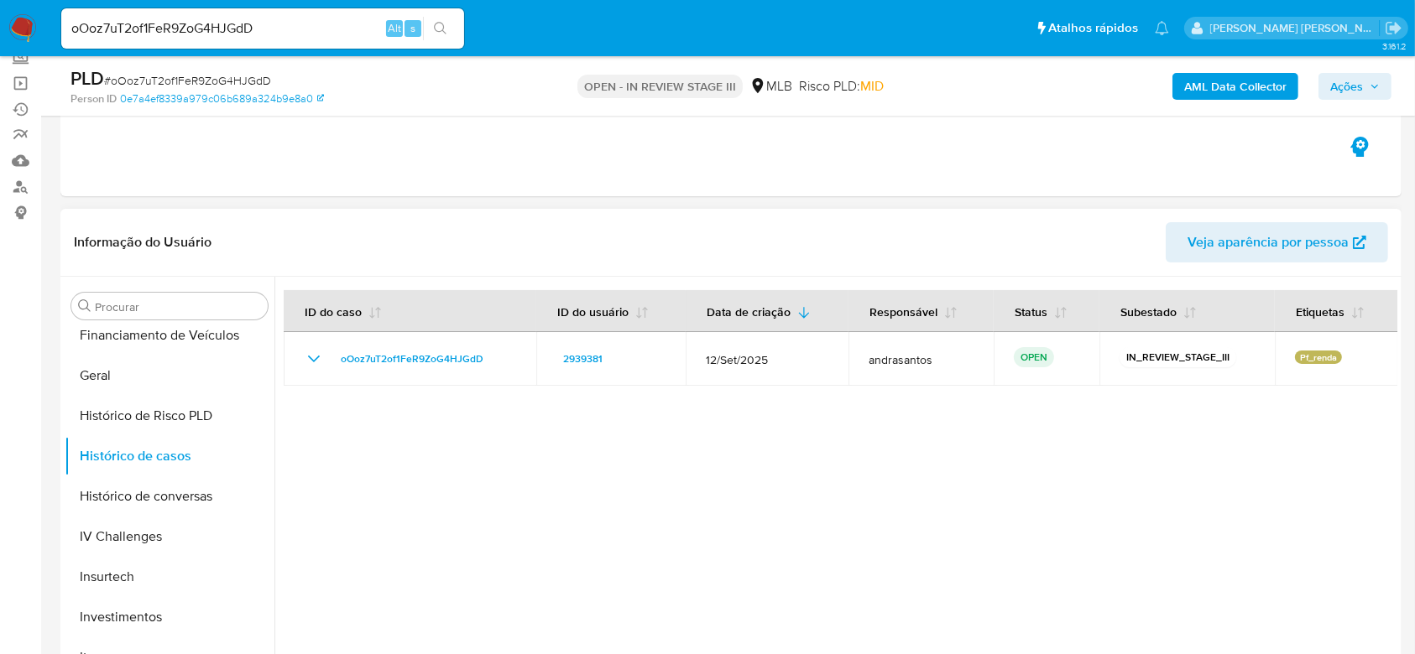
scroll to position [112, 0]
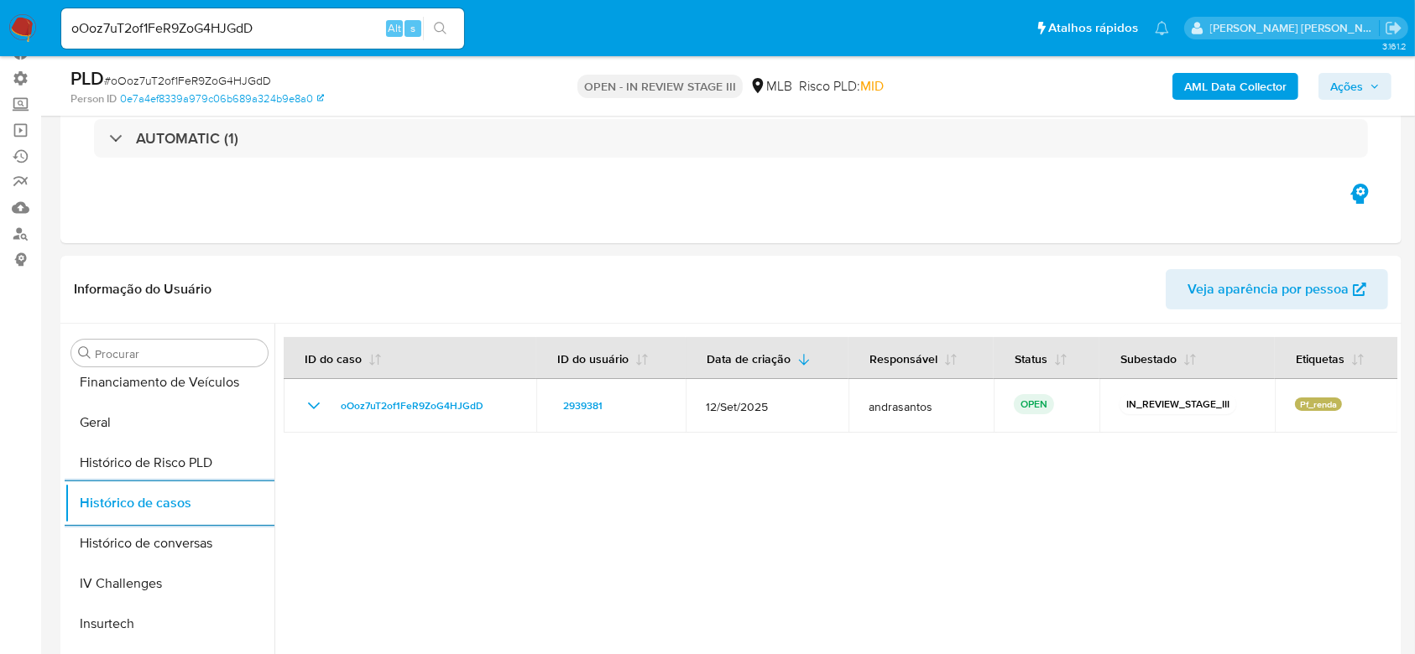
click at [181, 28] on input "oOoz7uT2of1FeR9ZoG4HJGdD" at bounding box center [262, 29] width 403 height 22
paste input "C51onlYmyEJFzG8Gg4Xmk9kx"
type input "C51onlYmyEJFzG8Gg4Xmk9kx"
click at [445, 29] on icon "search-icon" at bounding box center [440, 28] width 13 height 13
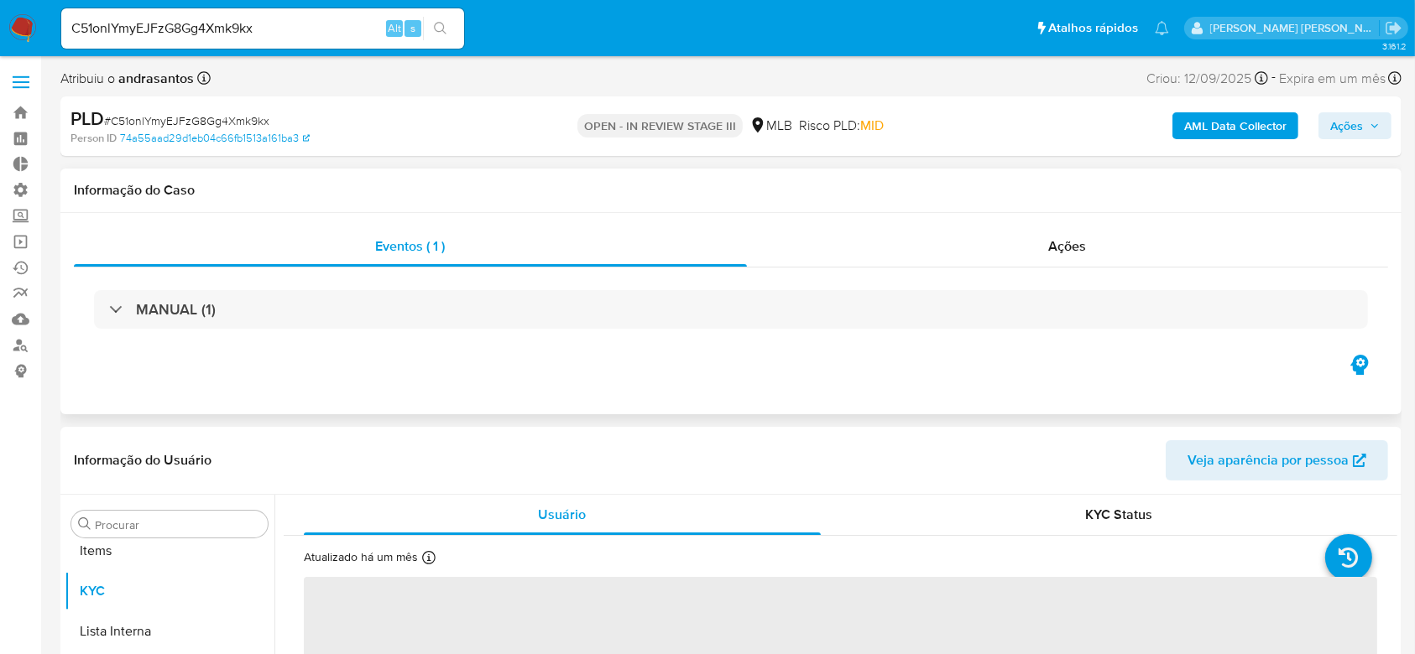
scroll to position [870, 0]
select select "10"
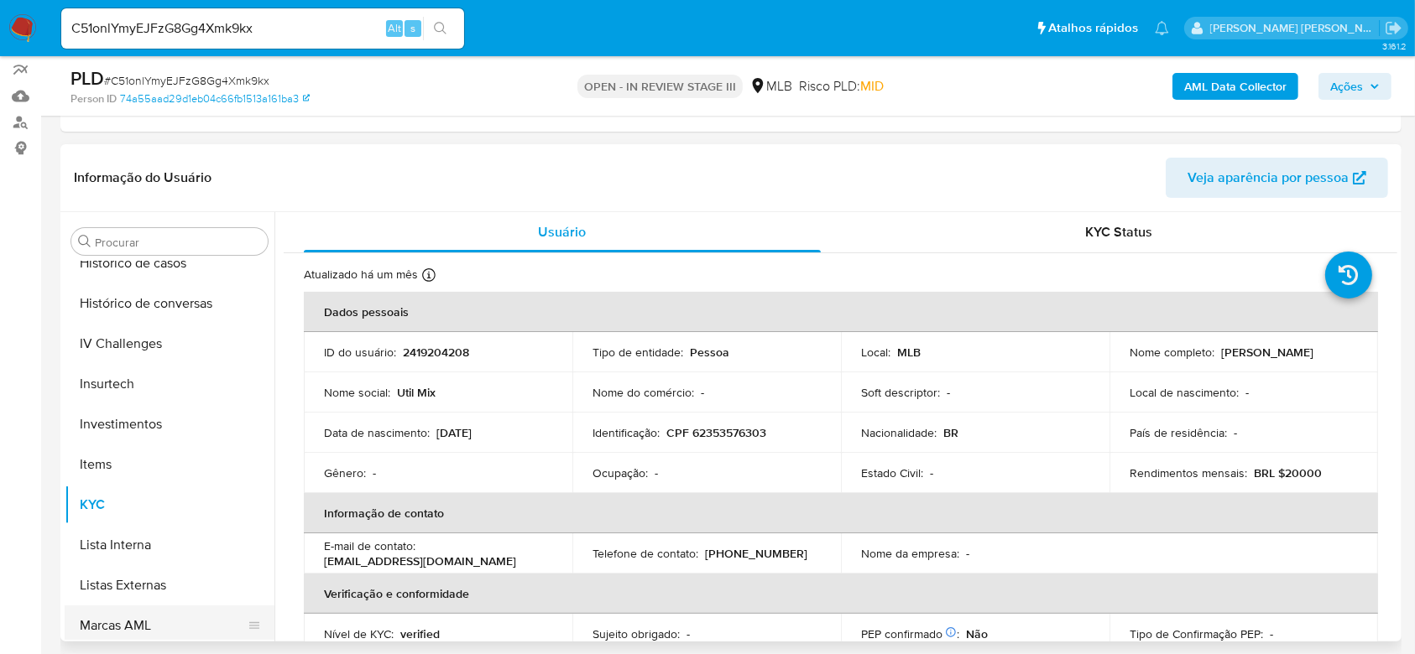
scroll to position [646, 0]
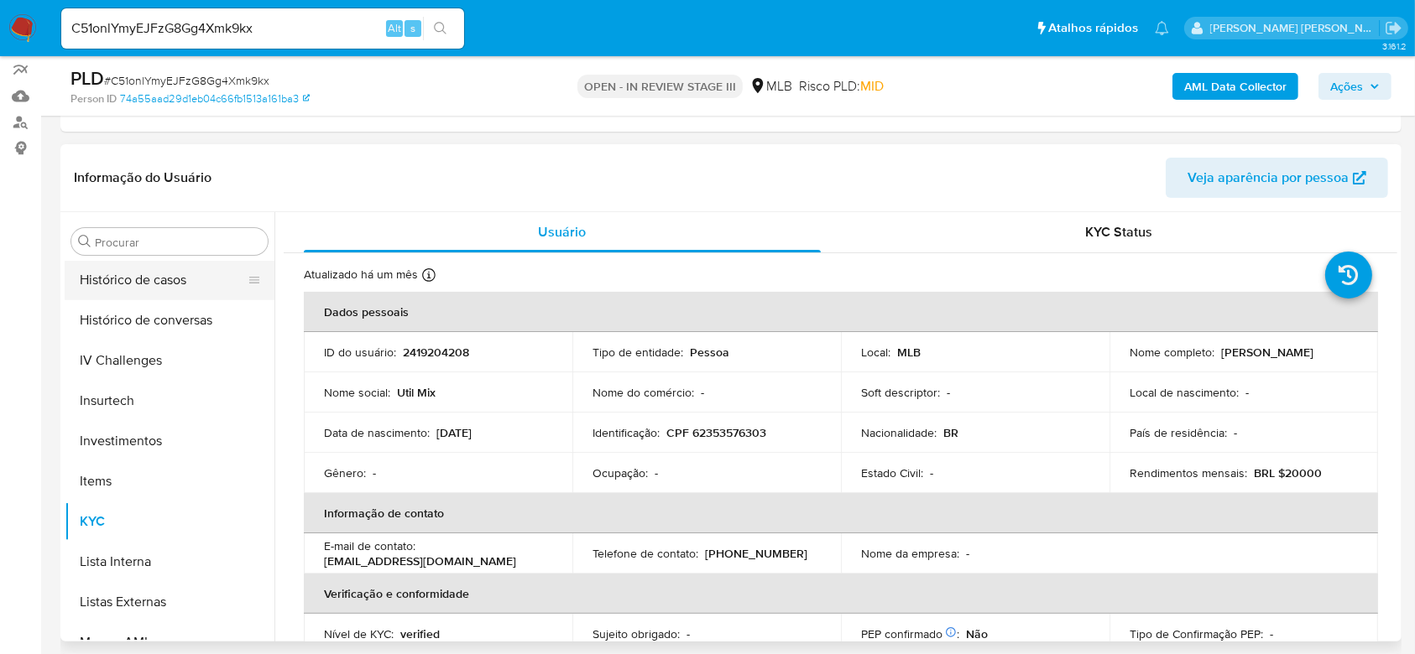
click at [167, 289] on button "Histórico de casos" at bounding box center [163, 280] width 196 height 40
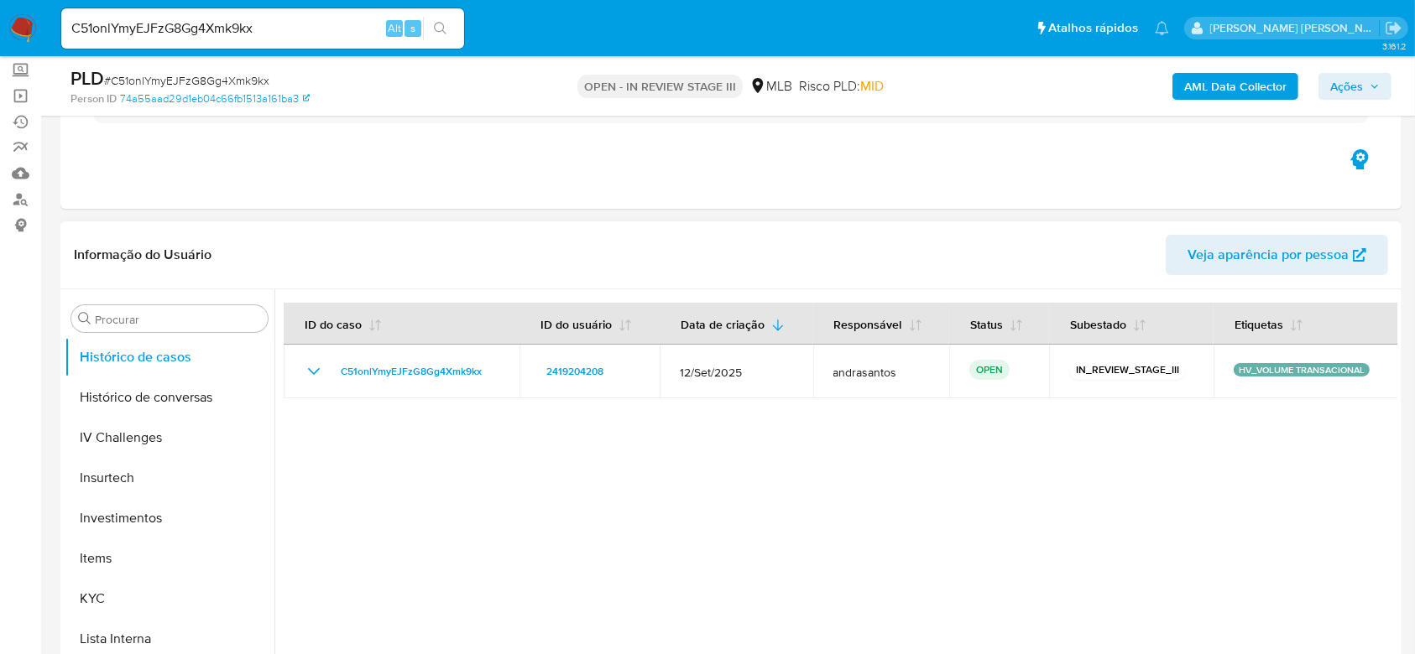
scroll to position [112, 0]
